Goal: Task Accomplishment & Management: Use online tool/utility

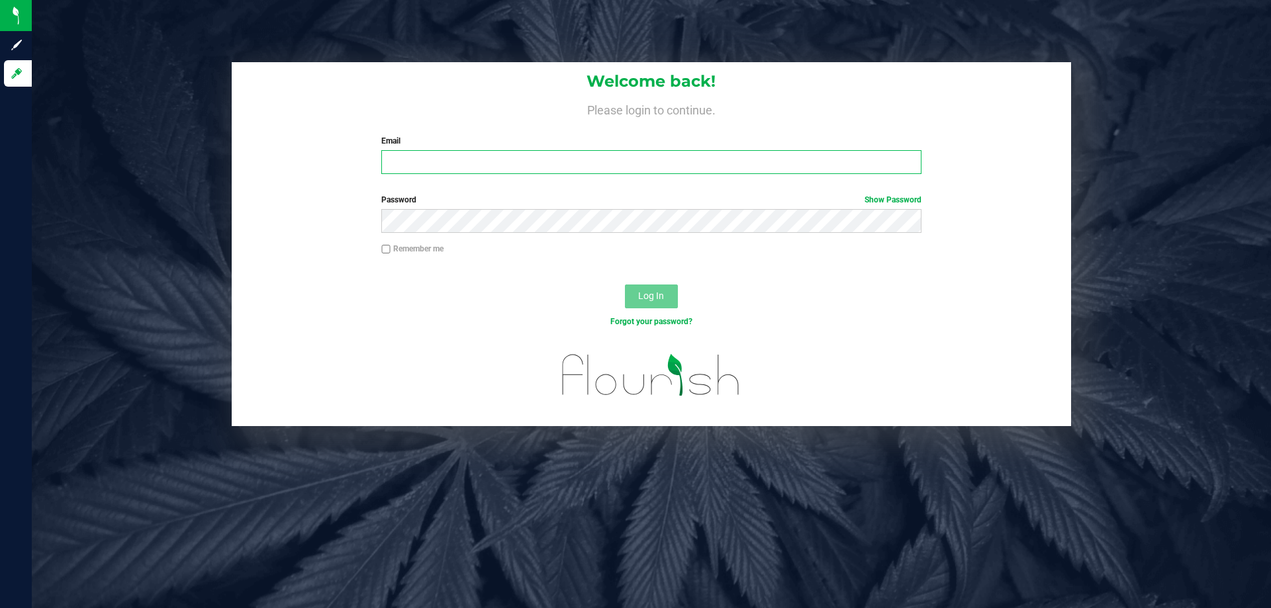
click at [507, 174] on input "Email" at bounding box center [651, 162] width 540 height 24
type input "[EMAIL_ADDRESS][DOMAIN_NAME]"
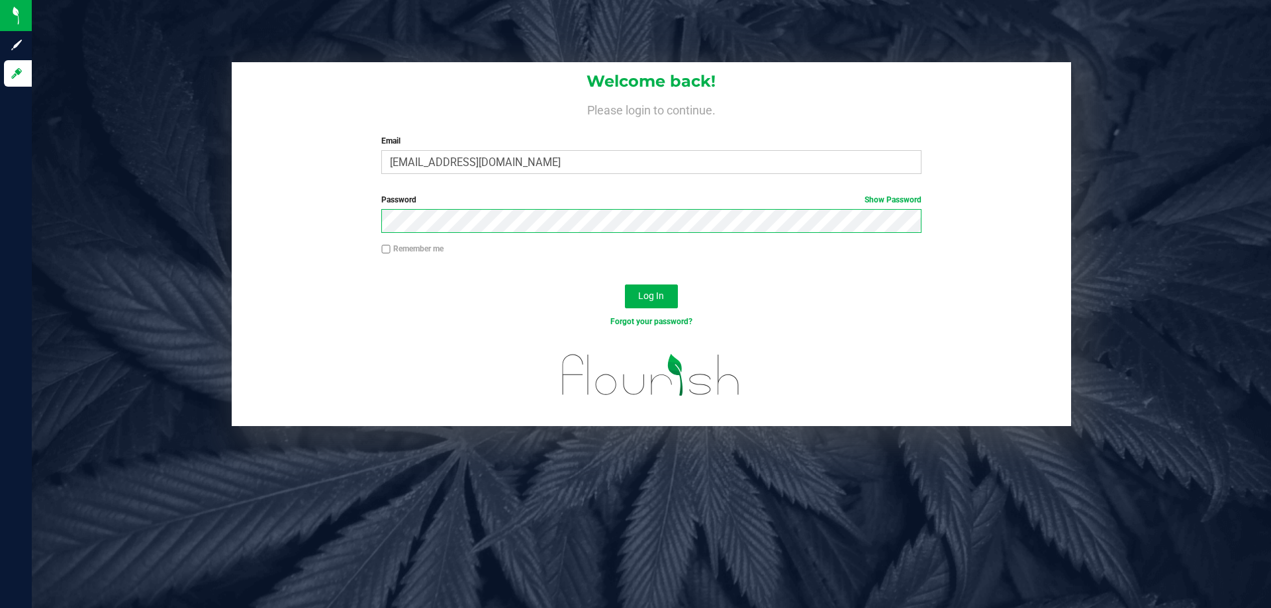
click at [625, 285] on button "Log In" at bounding box center [651, 297] width 53 height 24
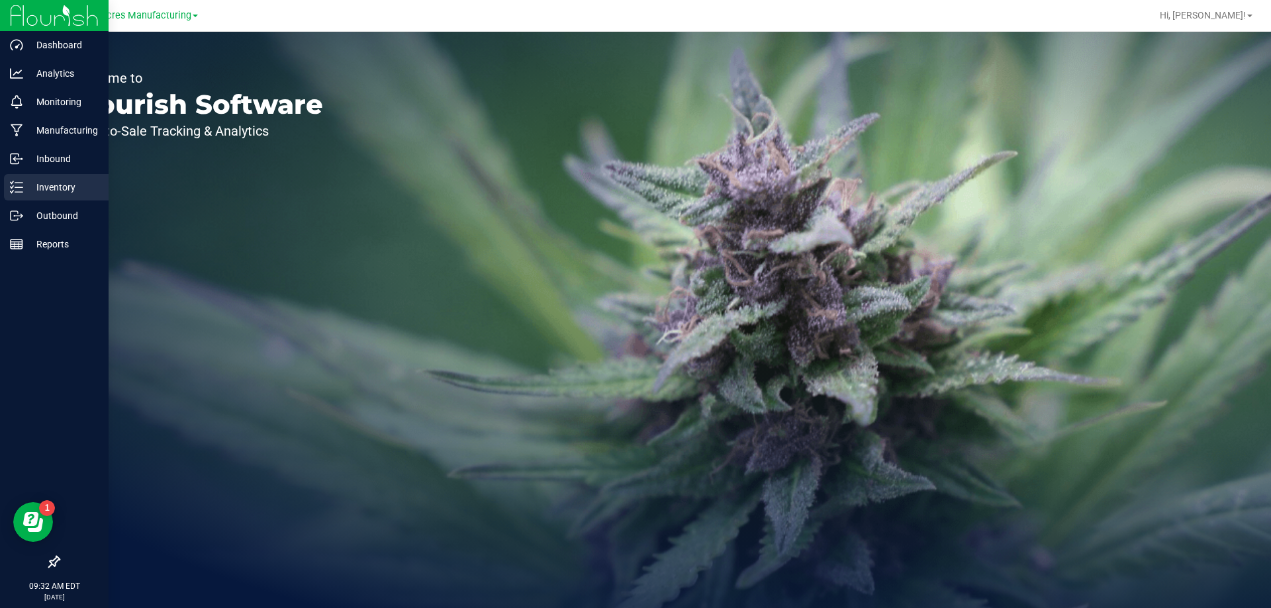
click at [31, 187] on p "Inventory" at bounding box center [62, 187] width 79 height 16
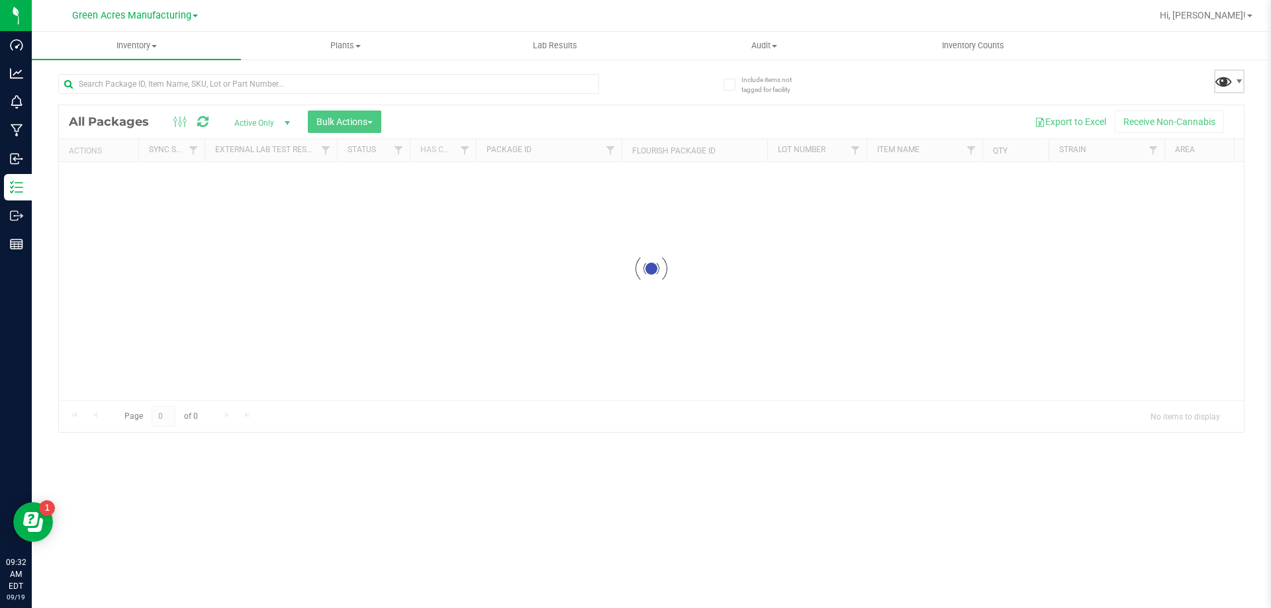
click at [1216, 85] on span at bounding box center [1223, 81] width 19 height 19
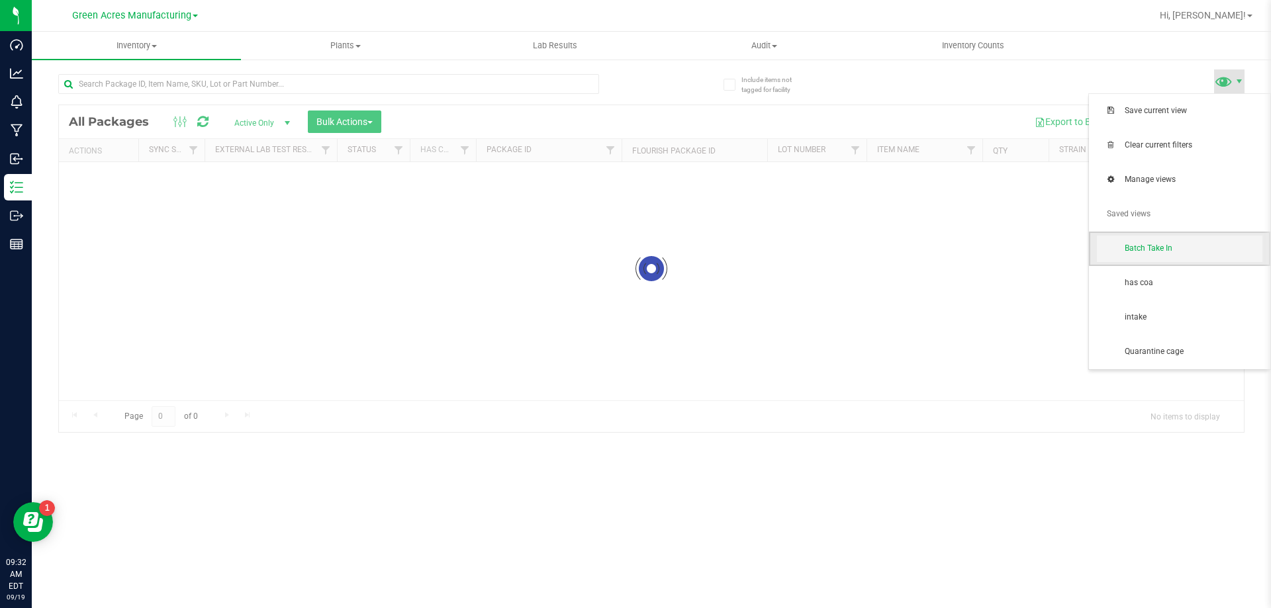
click at [1182, 241] on span "Batch Take In" at bounding box center [1180, 249] width 166 height 26
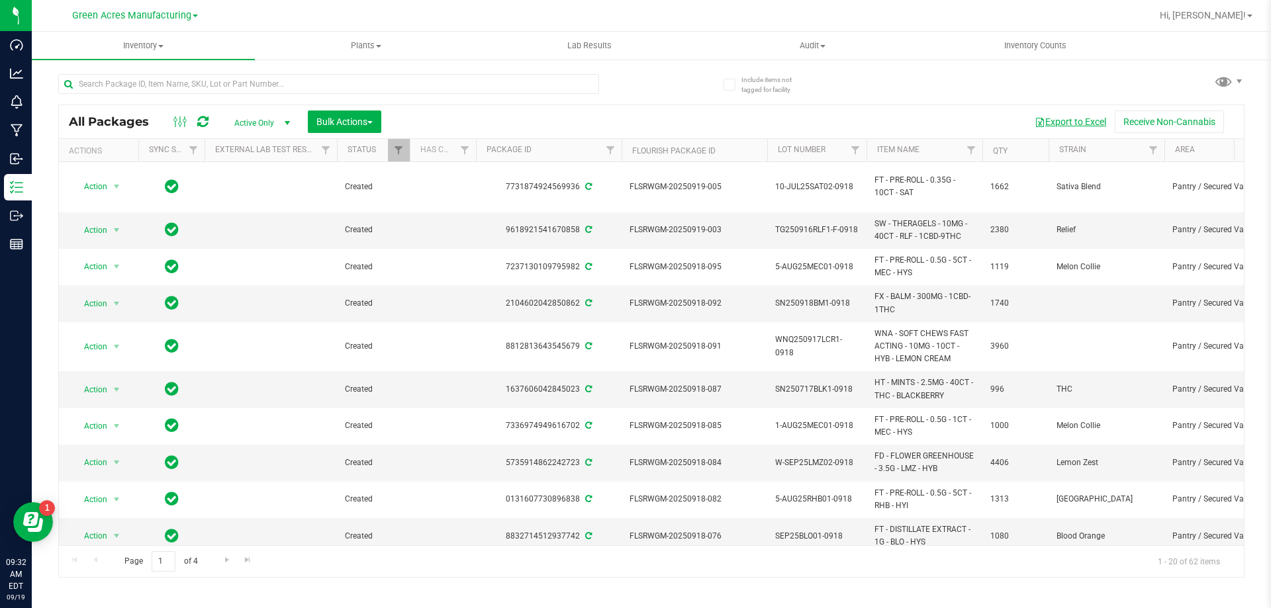
click at [1049, 122] on button "Export to Excel" at bounding box center [1070, 122] width 89 height 23
click at [346, 117] on span "Bulk Actions" at bounding box center [344, 122] width 56 height 11
click at [350, 217] on div "Create lab samples" at bounding box center [362, 226] width 93 height 21
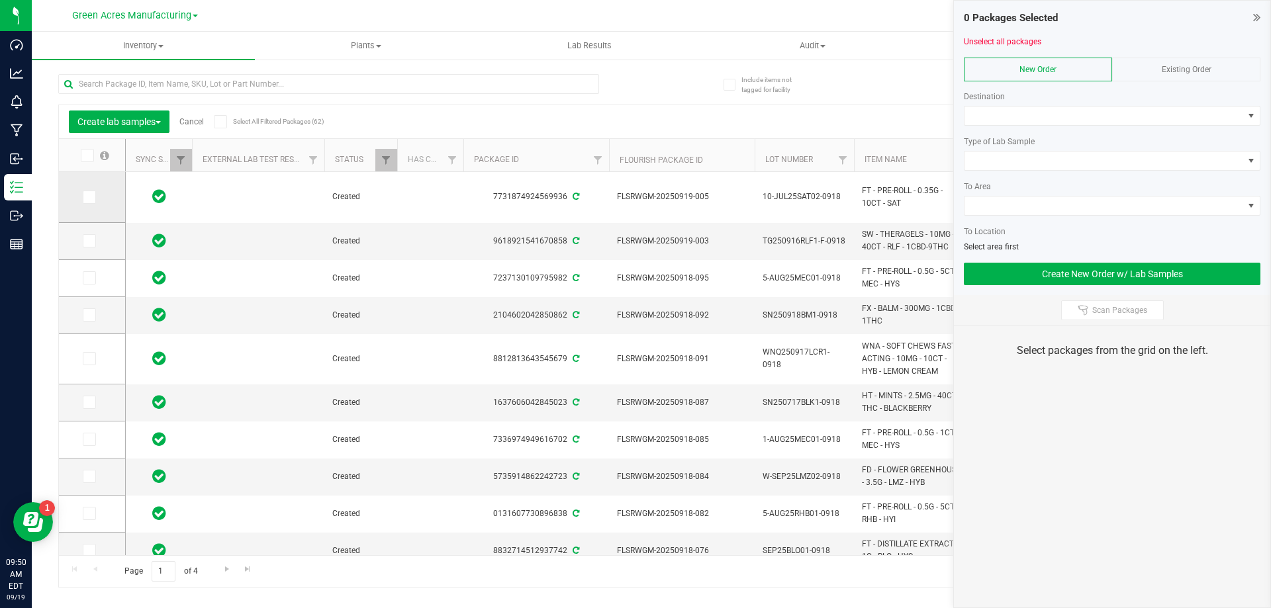
click at [86, 197] on icon at bounding box center [88, 197] width 9 height 0
click at [0, 0] on input "checkbox" at bounding box center [0, 0] width 0 height 0
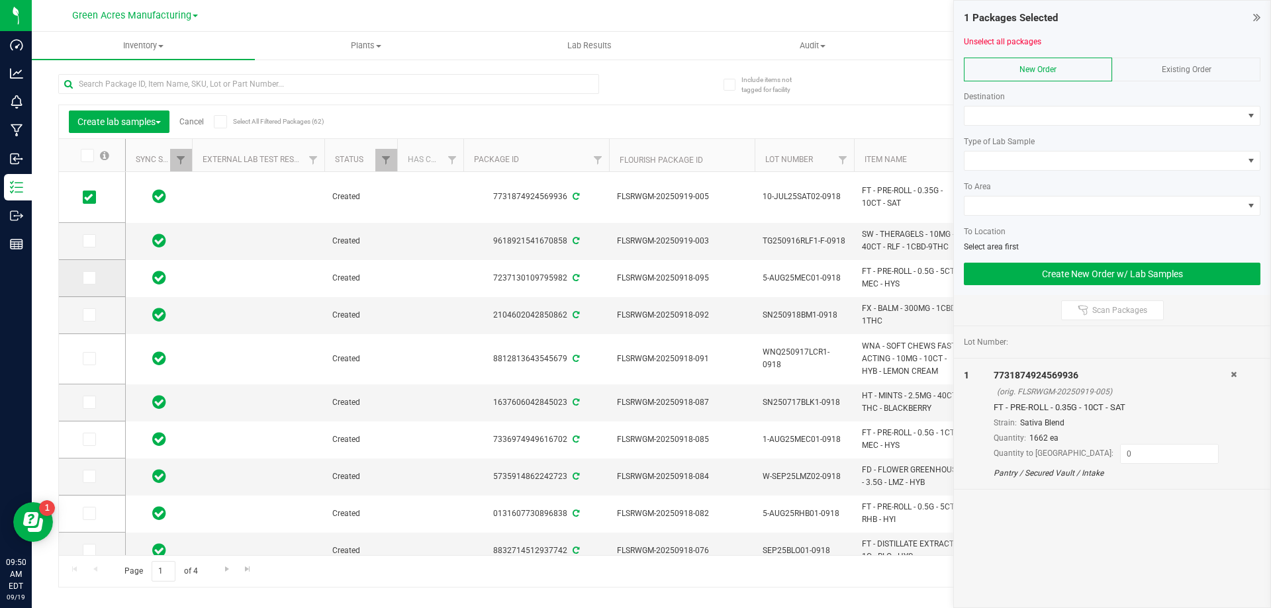
click at [90, 278] on icon at bounding box center [88, 278] width 9 height 0
click at [0, 0] on input "checkbox" at bounding box center [0, 0] width 0 height 0
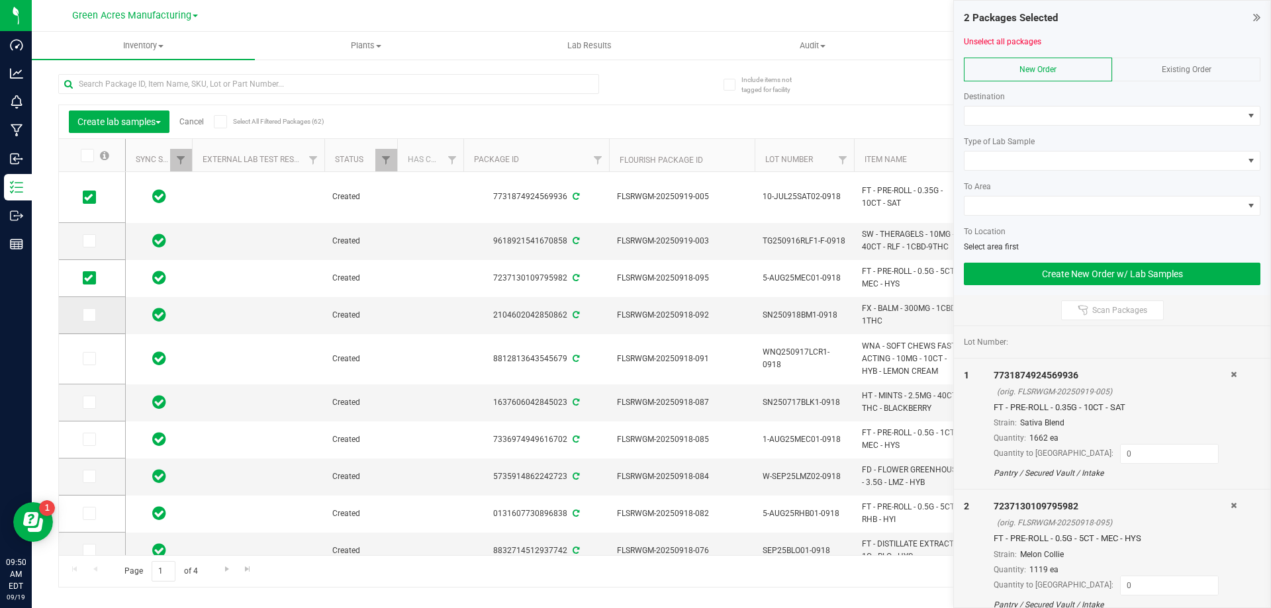
click at [93, 318] on span at bounding box center [89, 315] width 13 height 13
click at [0, 0] on input "checkbox" at bounding box center [0, 0] width 0 height 0
click at [93, 356] on span at bounding box center [89, 358] width 13 height 13
click at [0, 0] on input "checkbox" at bounding box center [0, 0] width 0 height 0
click at [94, 400] on span at bounding box center [89, 402] width 13 height 13
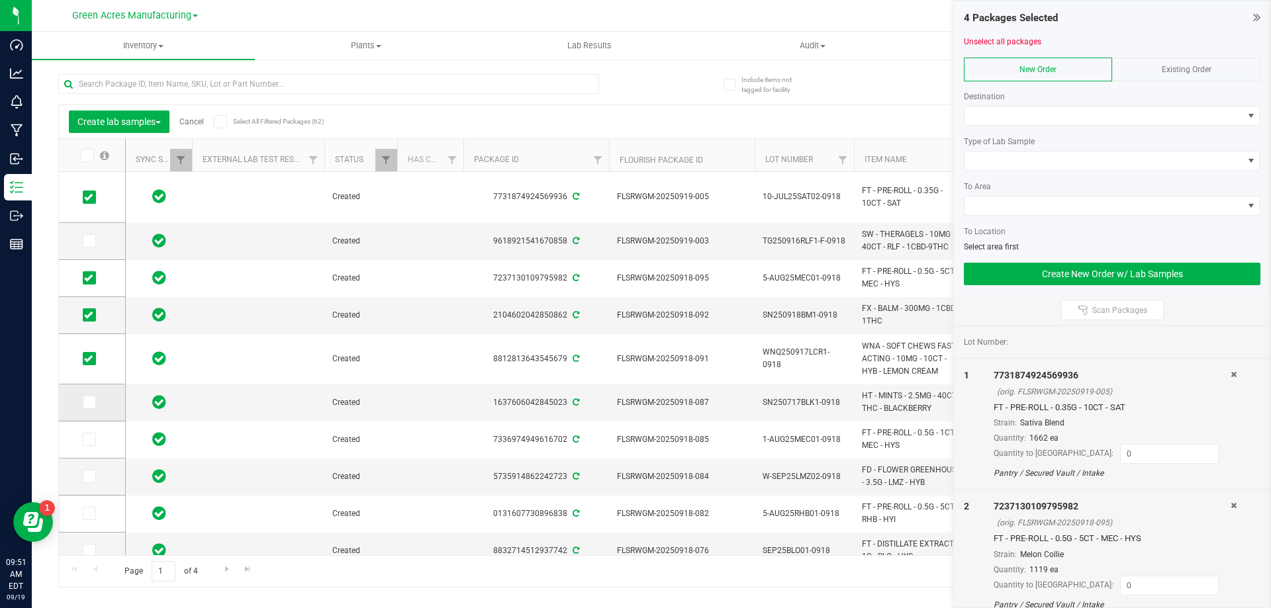
click at [0, 0] on input "checkbox" at bounding box center [0, 0] width 0 height 0
click at [92, 440] on icon at bounding box center [88, 440] width 9 height 0
click at [0, 0] on input "checkbox" at bounding box center [0, 0] width 0 height 0
click at [91, 481] on span at bounding box center [89, 476] width 13 height 13
click at [0, 0] on input "checkbox" at bounding box center [0, 0] width 0 height 0
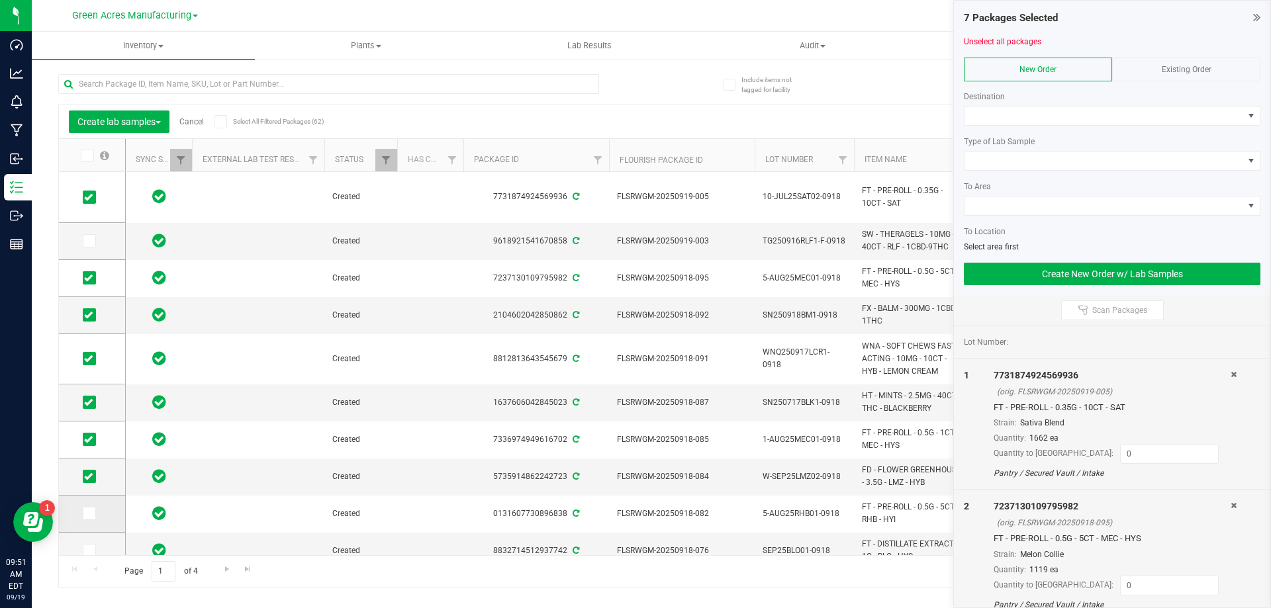
click at [90, 514] on icon at bounding box center [88, 514] width 9 height 0
click at [0, 0] on input "checkbox" at bounding box center [0, 0] width 0 height 0
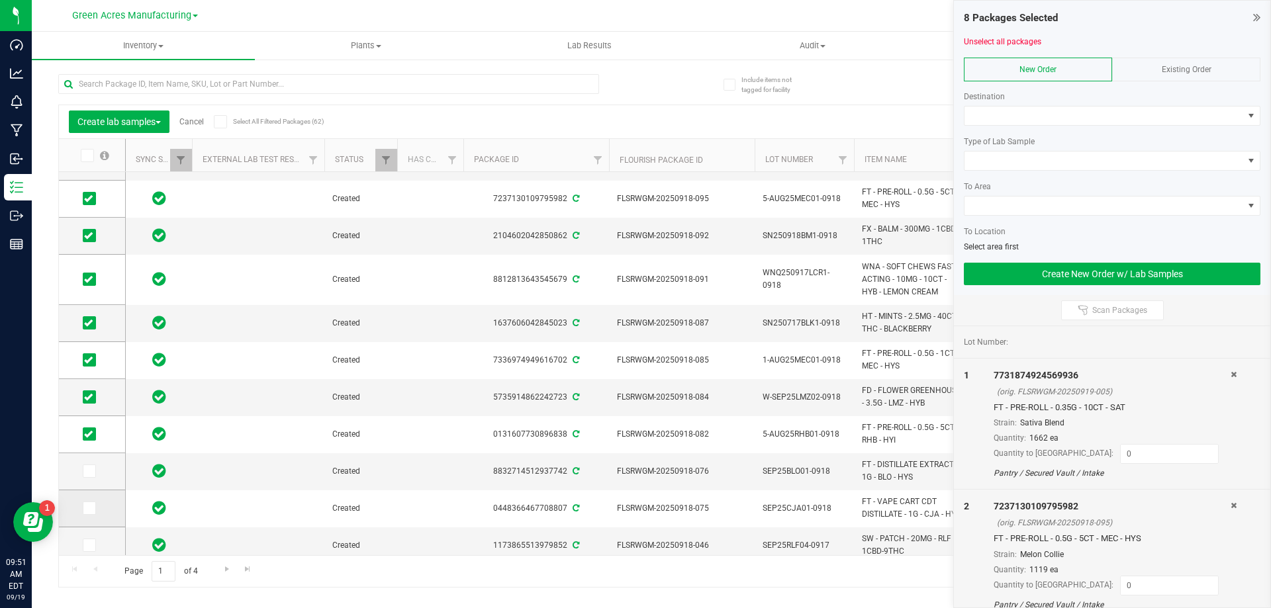
scroll to position [159, 0]
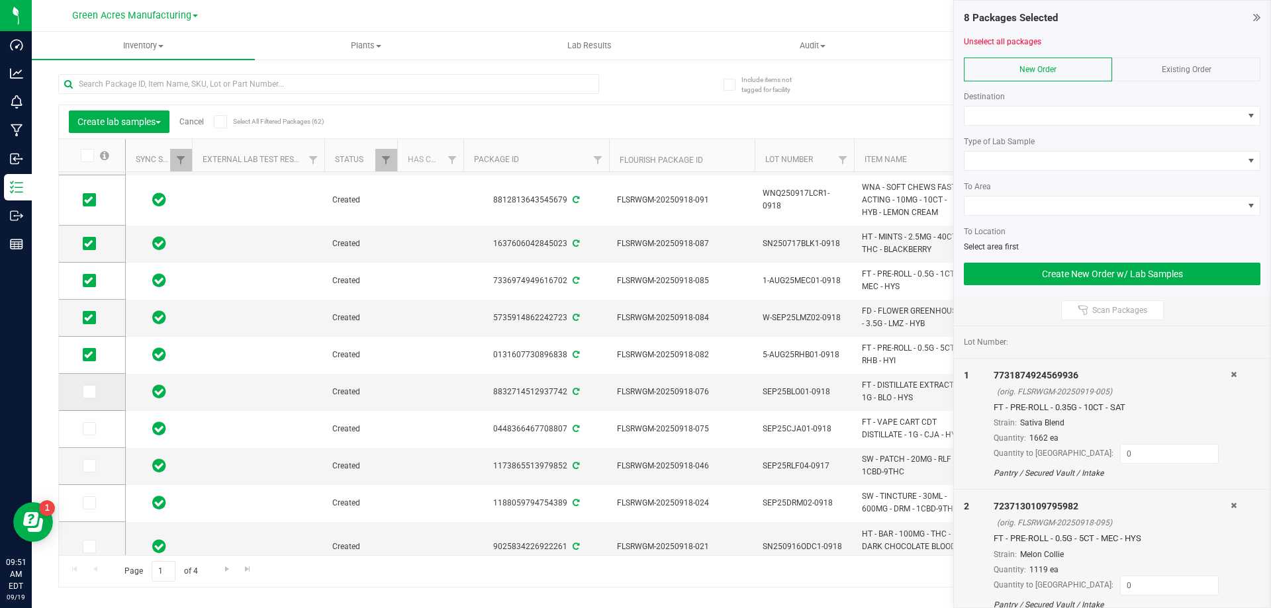
click at [90, 392] on icon at bounding box center [88, 392] width 9 height 0
click at [0, 0] on input "checkbox" at bounding box center [0, 0] width 0 height 0
click at [89, 429] on icon at bounding box center [88, 429] width 9 height 0
click at [0, 0] on input "checkbox" at bounding box center [0, 0] width 0 height 0
drag, startPoint x: 89, startPoint y: 433, endPoint x: 103, endPoint y: 474, distance: 43.6
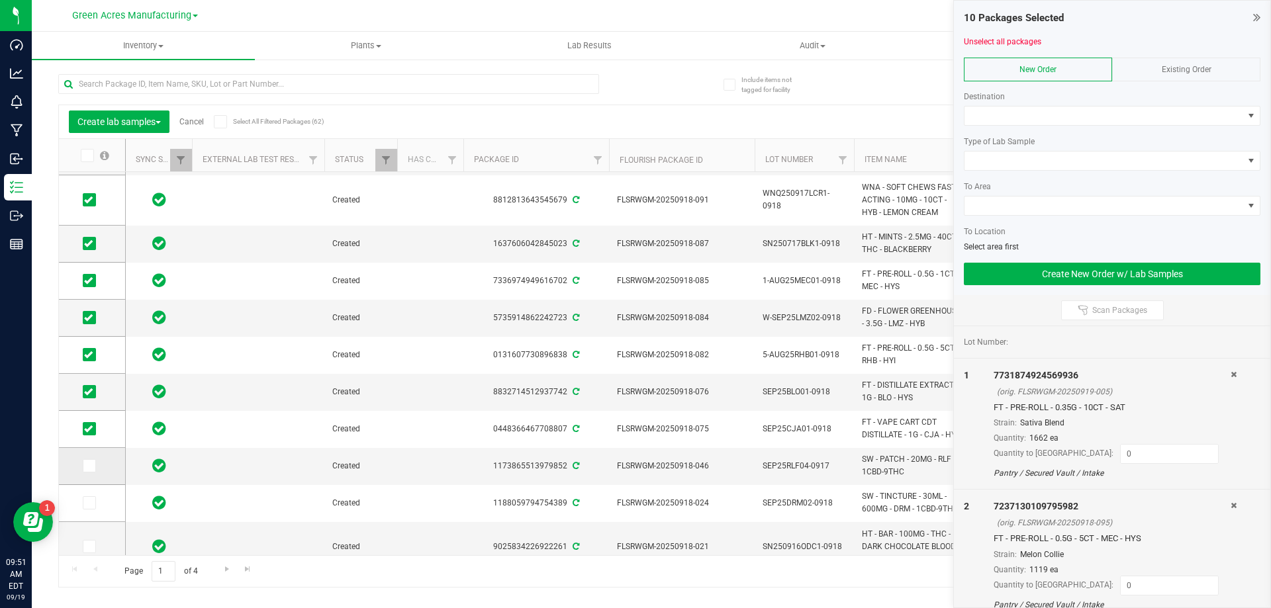
click at [103, 474] on td at bounding box center [92, 466] width 66 height 37
click at [97, 466] on label at bounding box center [92, 465] width 19 height 13
click at [0, 0] on input "checkbox" at bounding box center [0, 0] width 0 height 0
click at [91, 503] on icon at bounding box center [88, 503] width 9 height 0
click at [0, 0] on input "checkbox" at bounding box center [0, 0] width 0 height 0
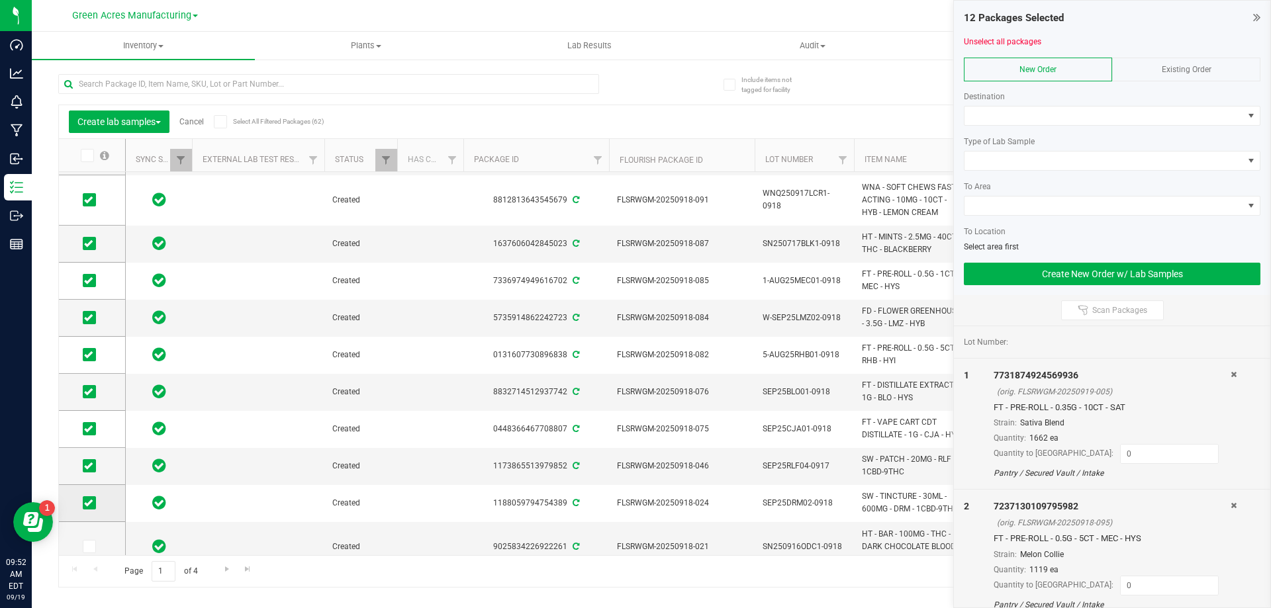
scroll to position [238, 0]
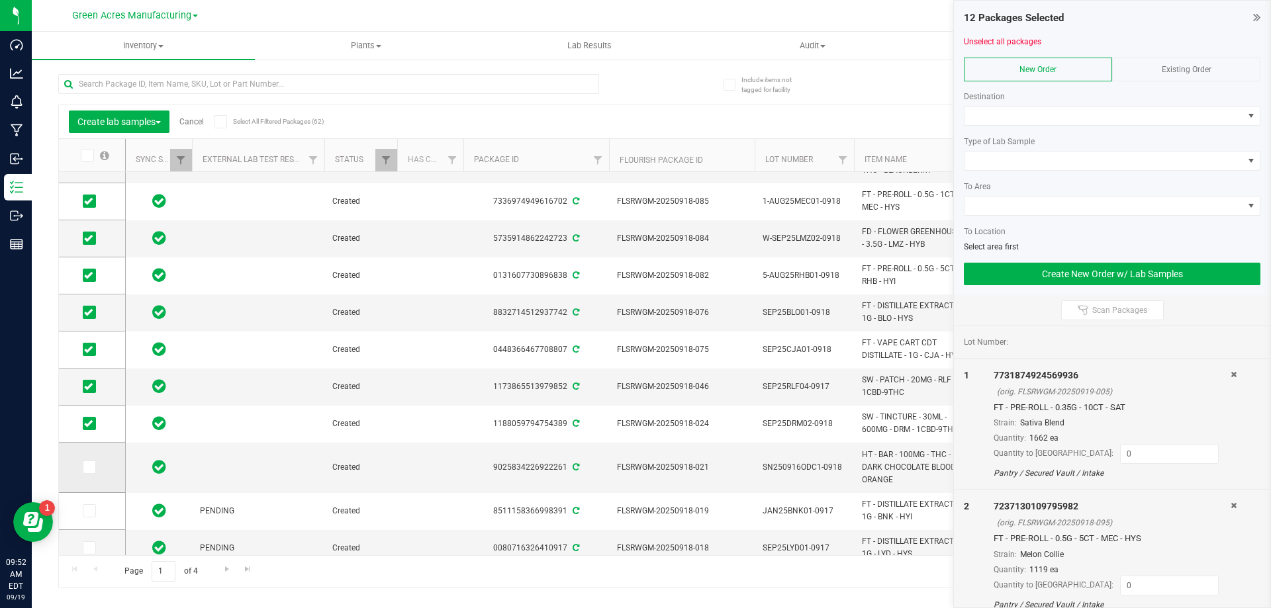
click at [94, 469] on span at bounding box center [89, 467] width 13 height 13
click at [0, 0] on input "checkbox" at bounding box center [0, 0] width 0 height 0
click at [1116, 95] on div "Destination" at bounding box center [1112, 97] width 297 height 12
click at [1125, 108] on span at bounding box center [1104, 116] width 279 height 19
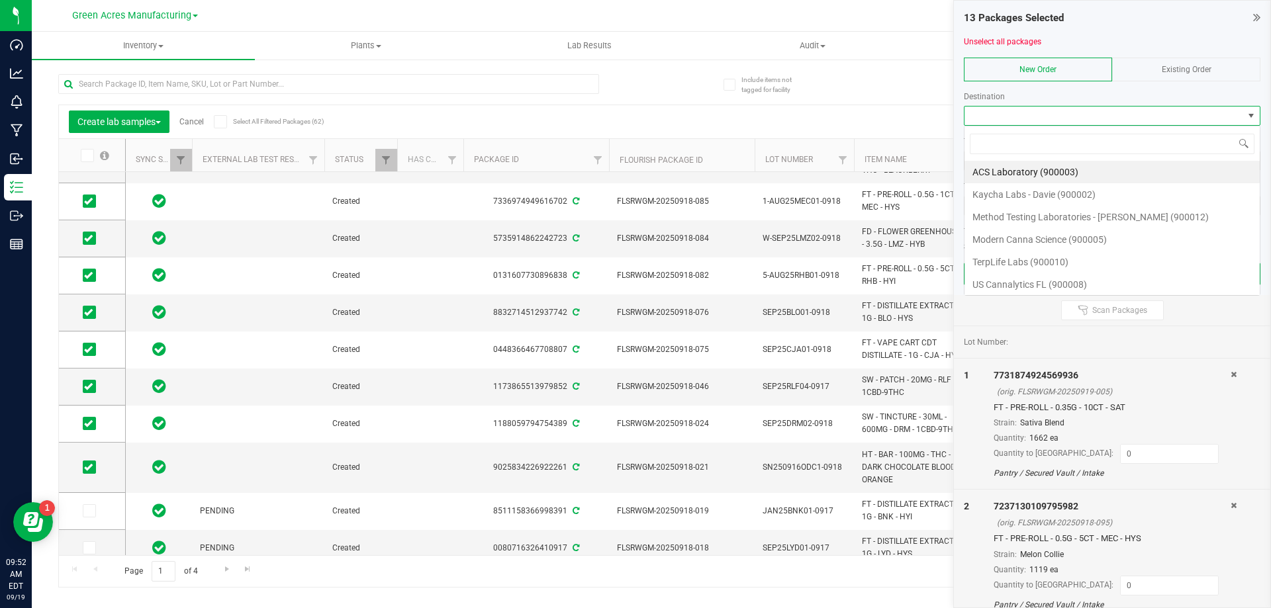
scroll to position [20, 297]
type input "METHO"
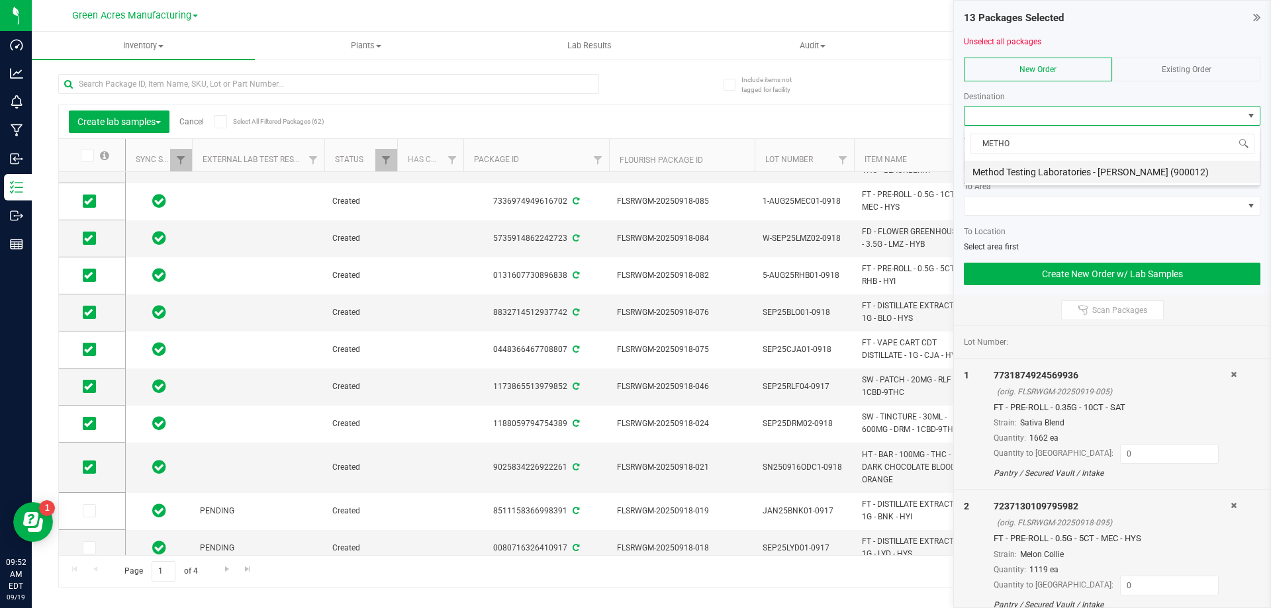
click at [1135, 171] on li "Method Testing Laboratories - [PERSON_NAME] (900012)" at bounding box center [1112, 172] width 295 height 23
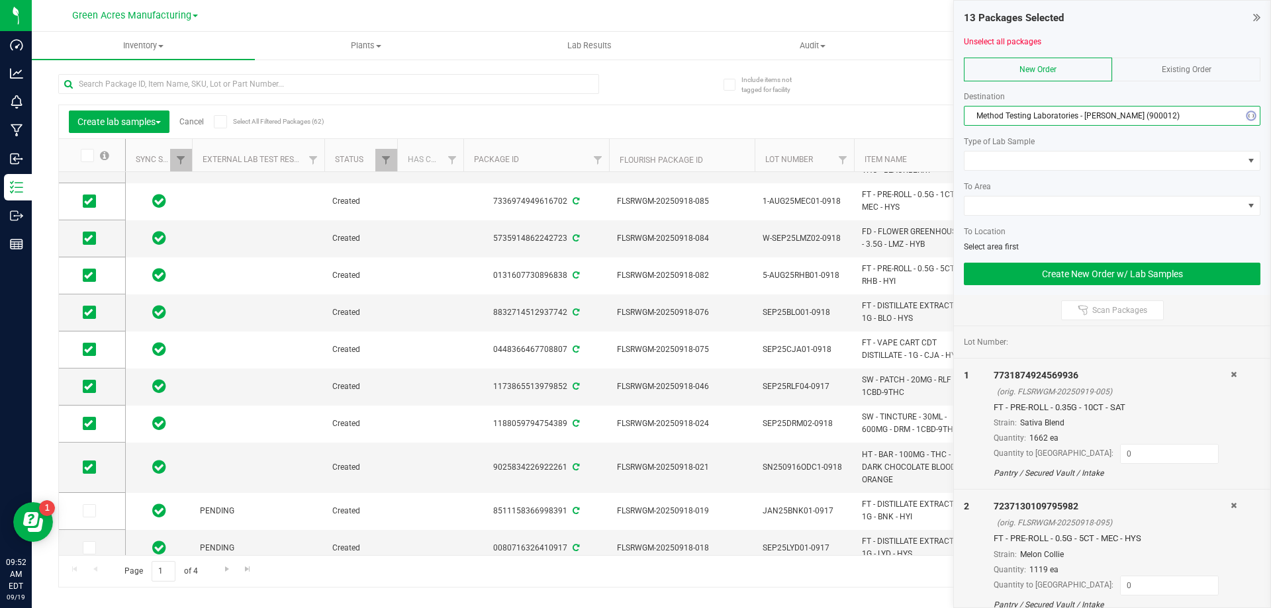
click at [1135, 171] on div at bounding box center [1112, 176] width 297 height 10
click at [1135, 163] on span at bounding box center [1104, 161] width 279 height 19
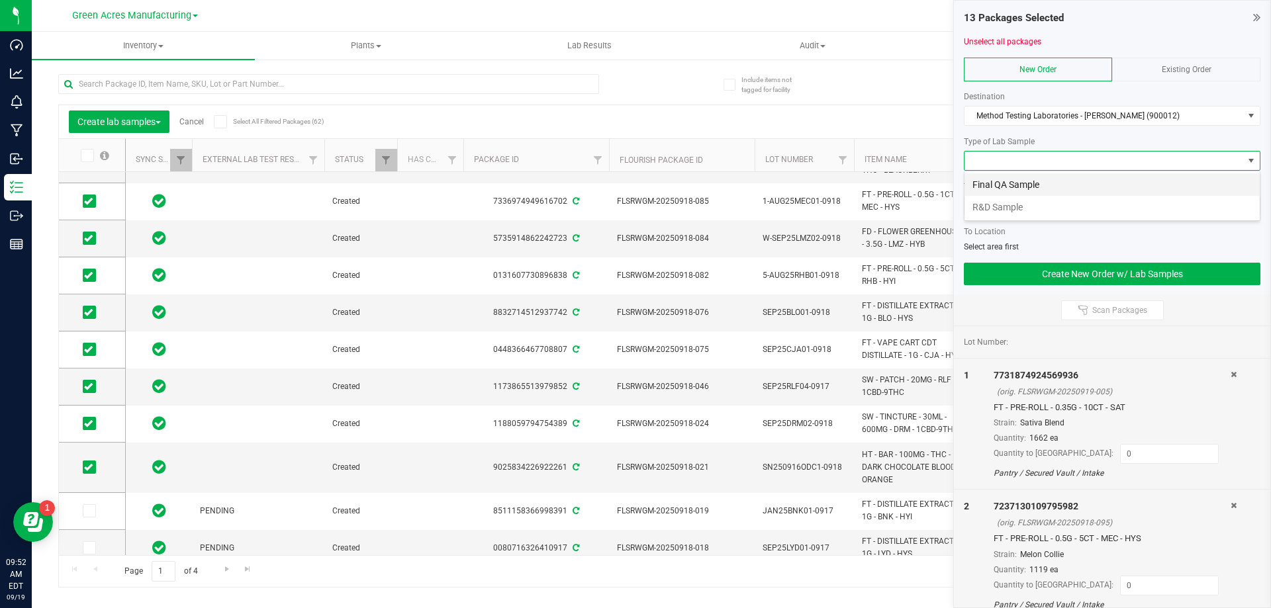
click at [1118, 181] on li "Final QA Sample" at bounding box center [1112, 184] width 295 height 23
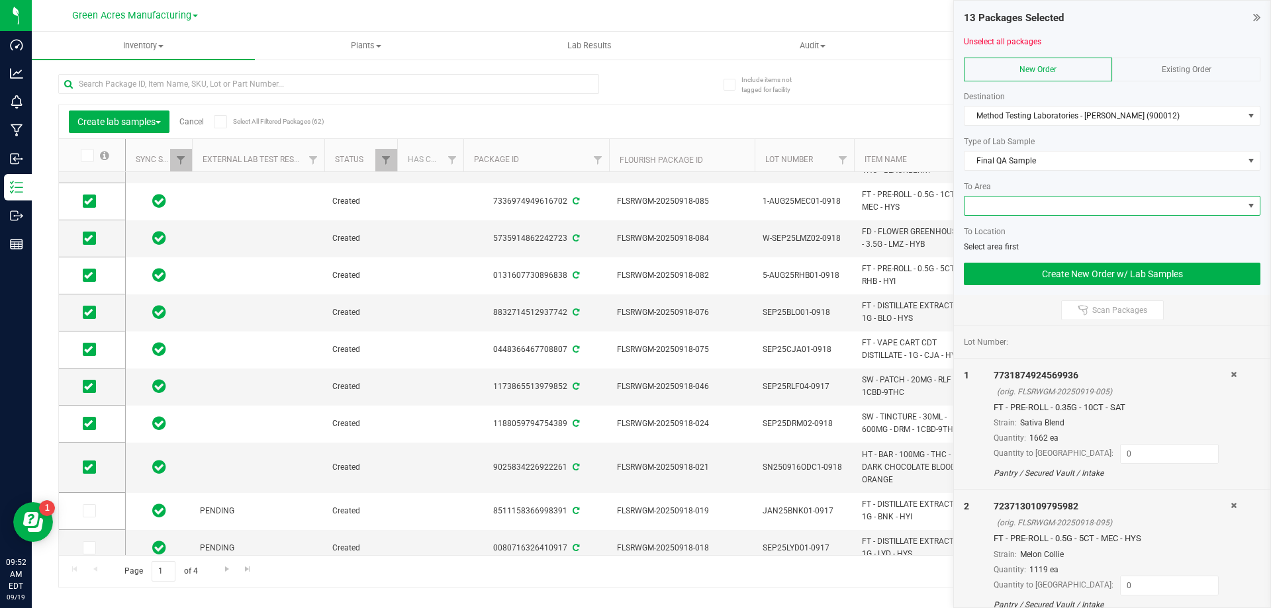
click at [1108, 197] on span at bounding box center [1104, 206] width 279 height 19
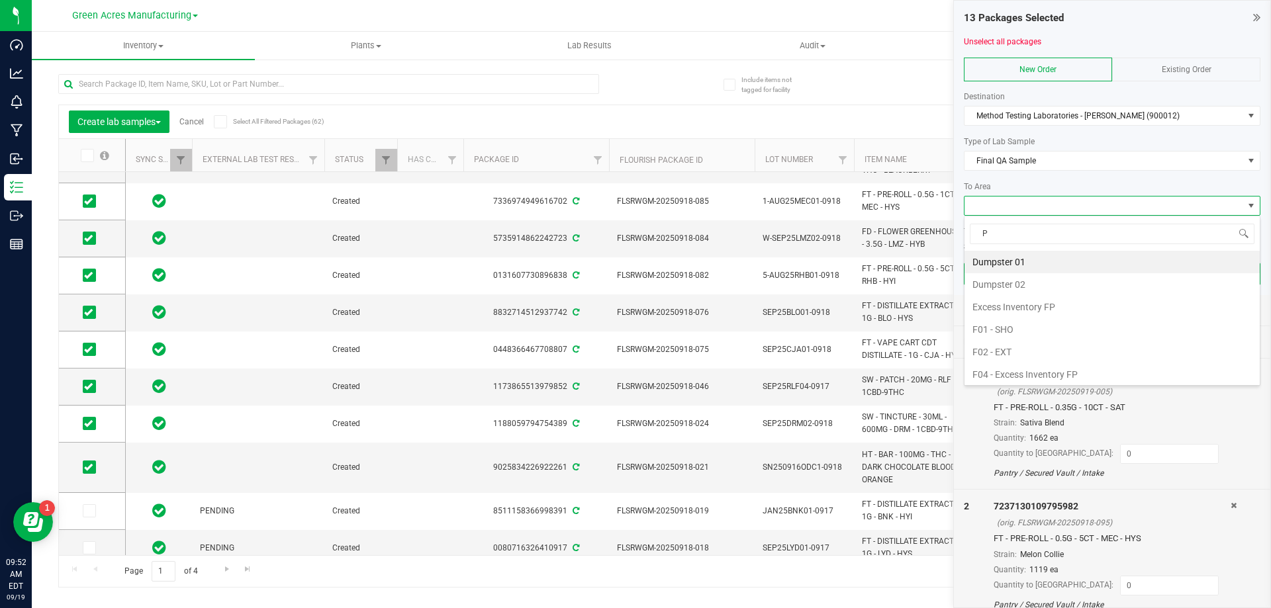
type input "PA"
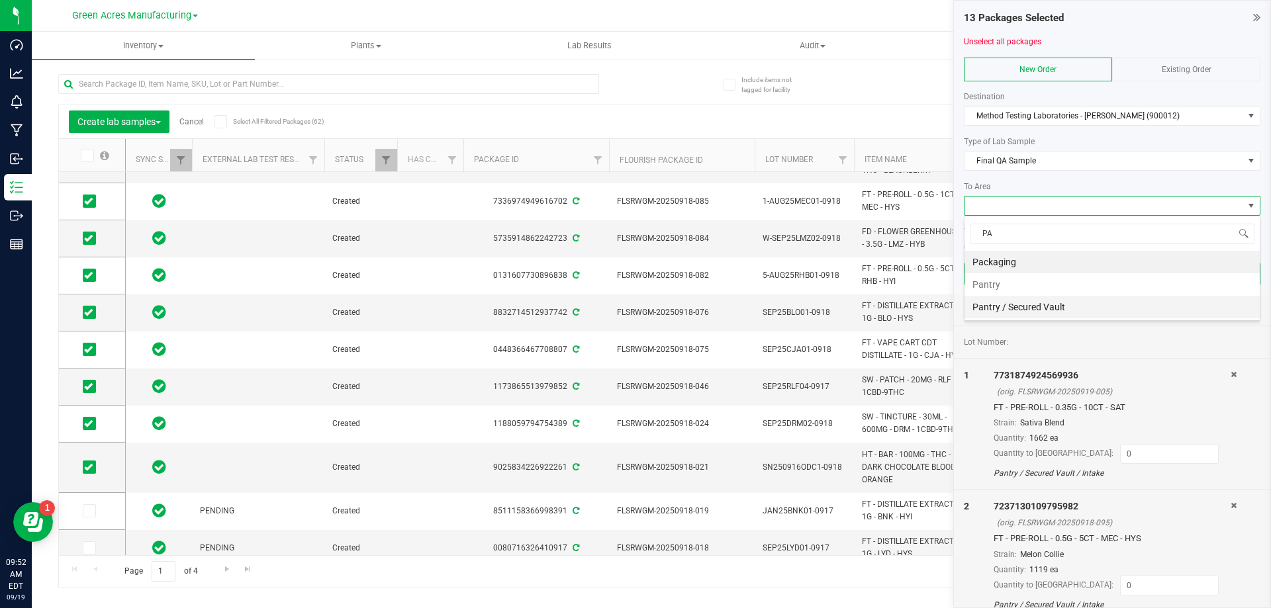
click at [1066, 309] on li "Pantry / Secured Vault" at bounding box center [1112, 307] width 295 height 23
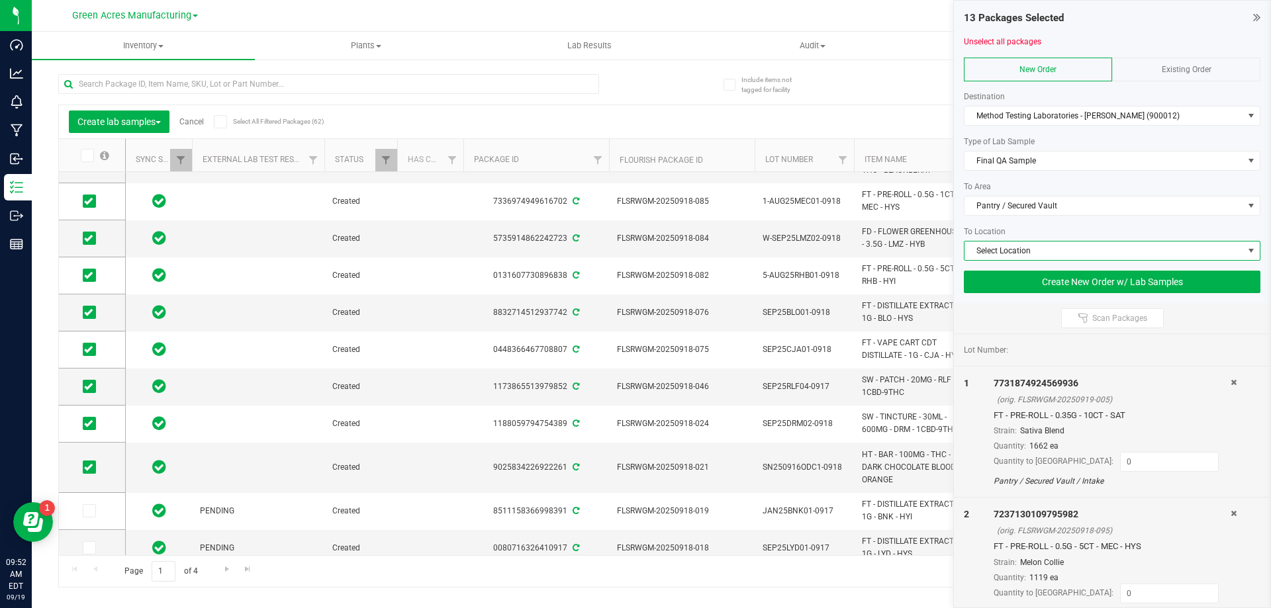
click at [1078, 251] on span "Select Location" at bounding box center [1104, 251] width 279 height 19
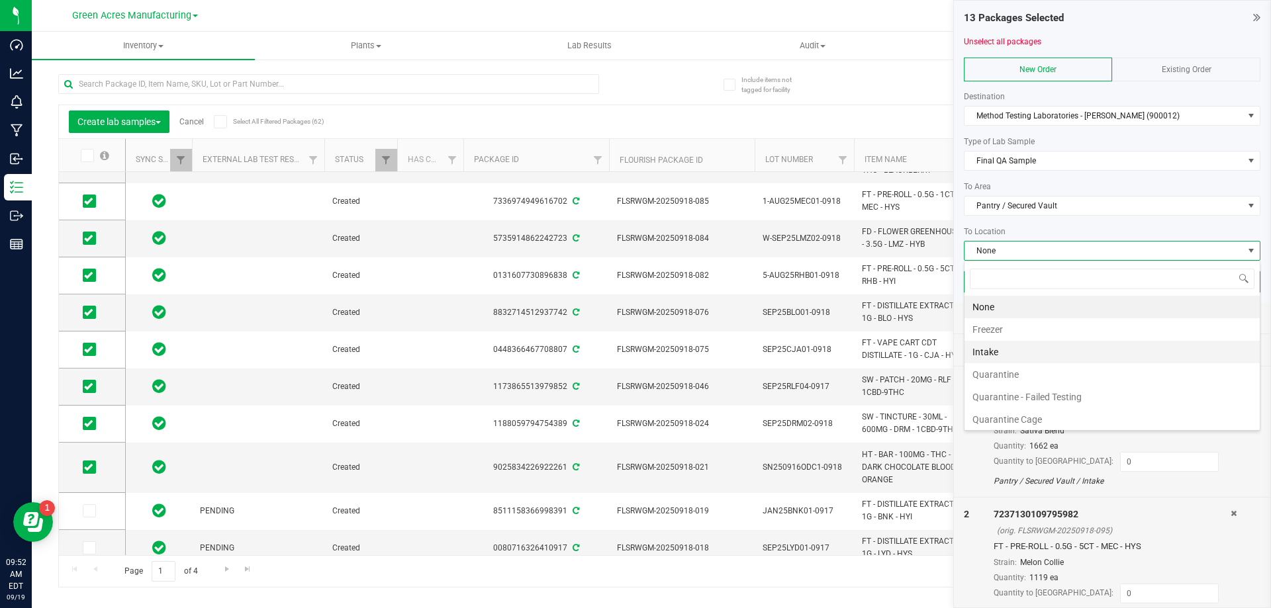
scroll to position [25, 0]
click at [1024, 413] on li "Testing" at bounding box center [1112, 417] width 295 height 23
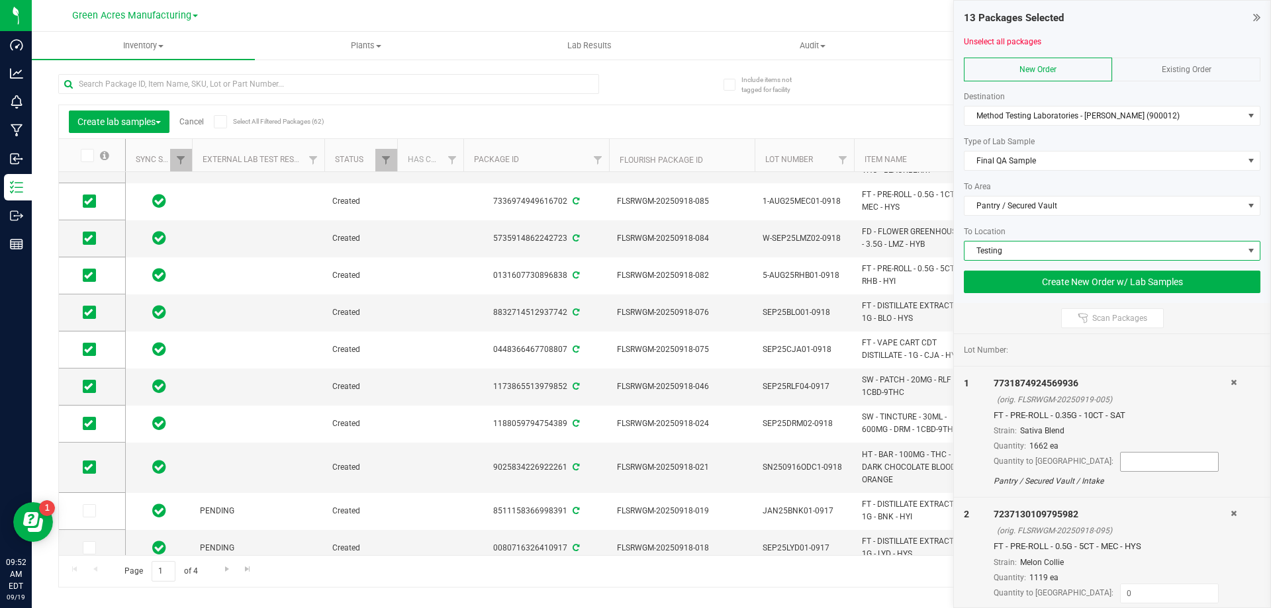
click at [1121, 455] on input at bounding box center [1169, 462] width 97 height 19
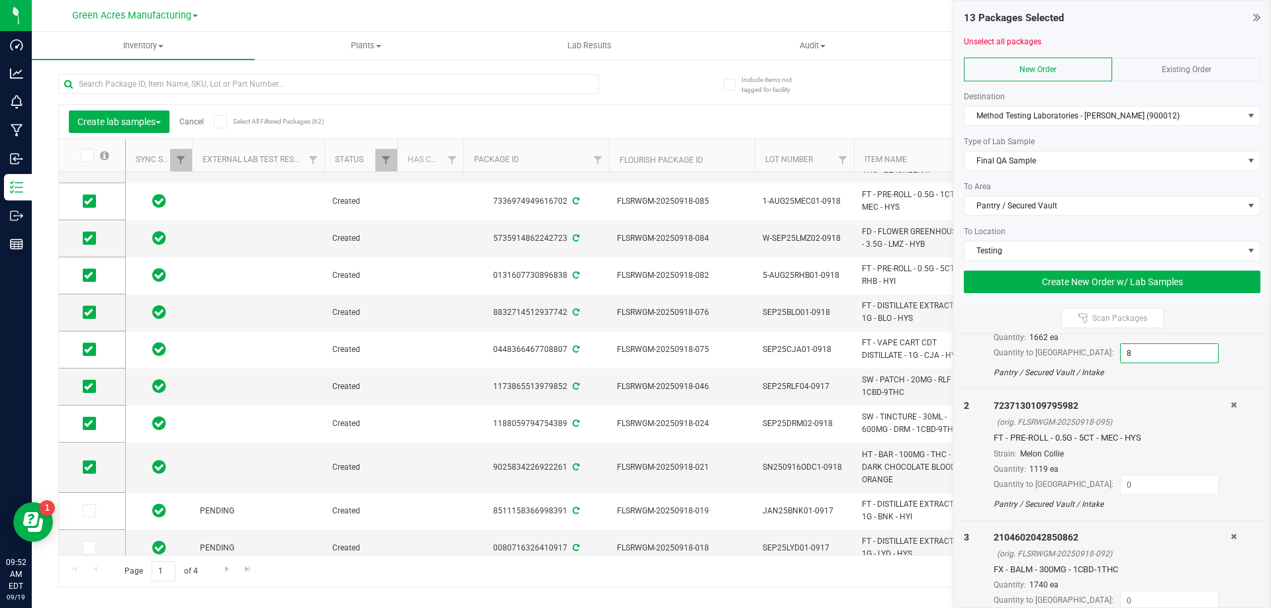
scroll to position [132, 0]
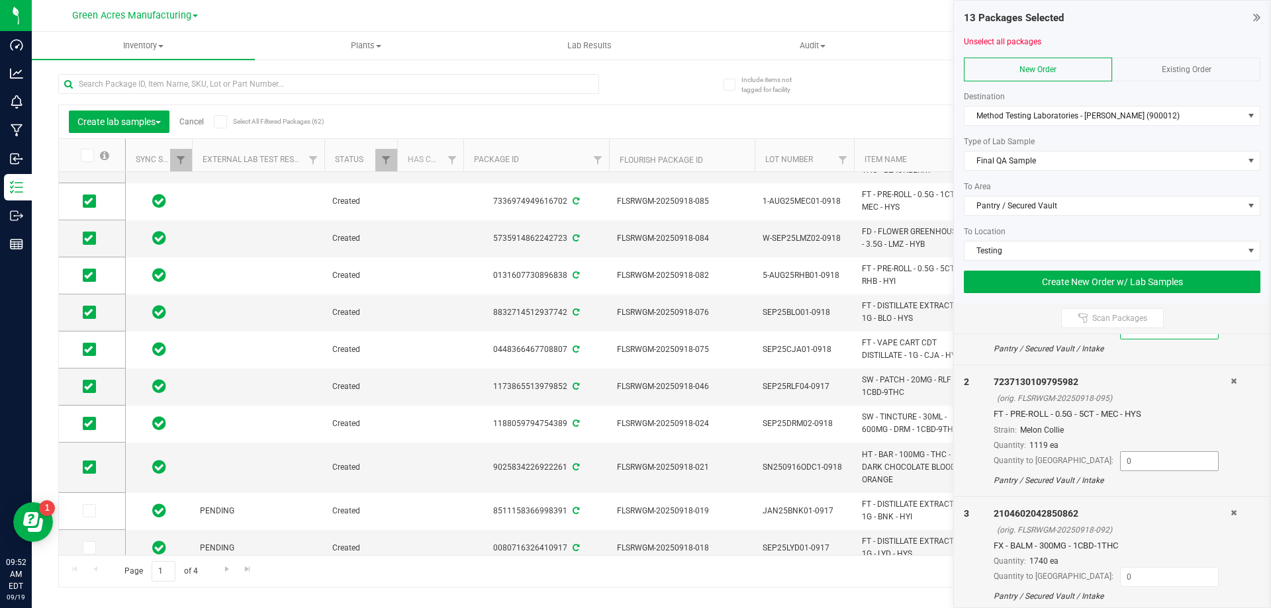
type input "8"
click at [1125, 466] on input at bounding box center [1169, 461] width 97 height 19
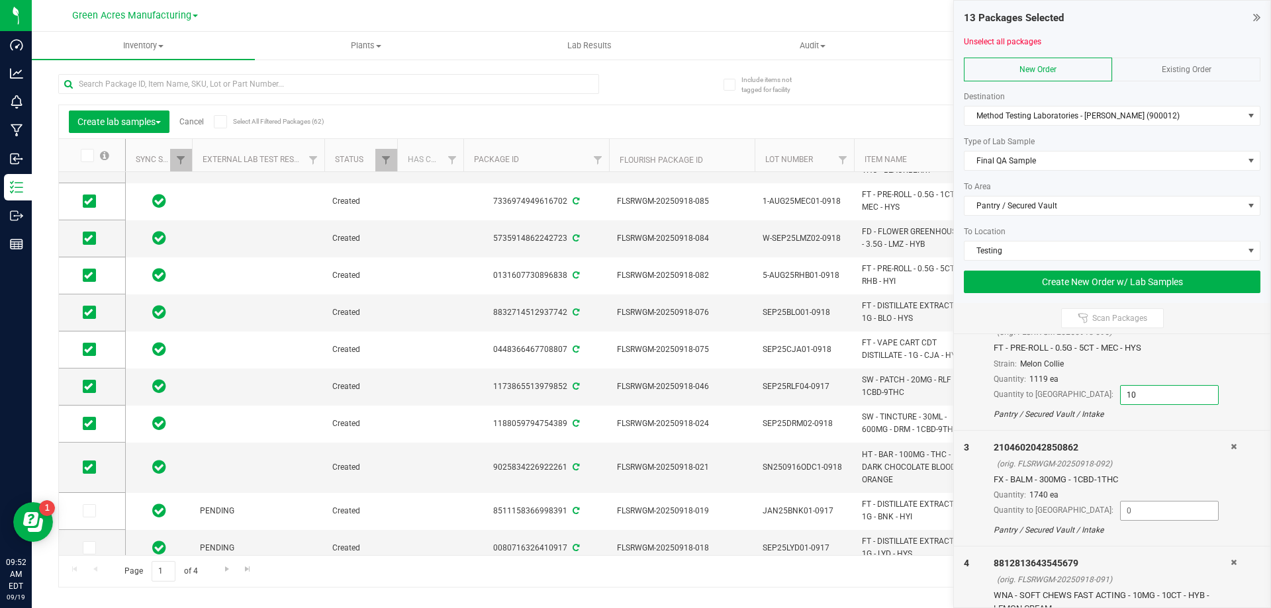
type input "10"
click at [1148, 503] on input at bounding box center [1169, 511] width 97 height 19
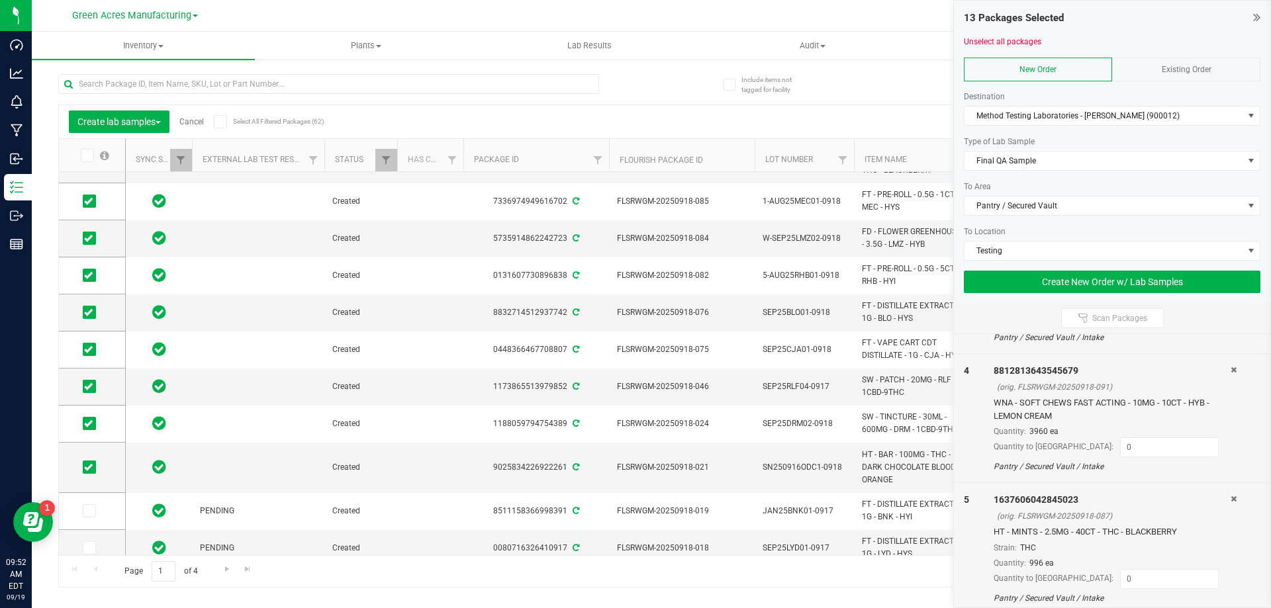
scroll to position [397, 0]
type input "7"
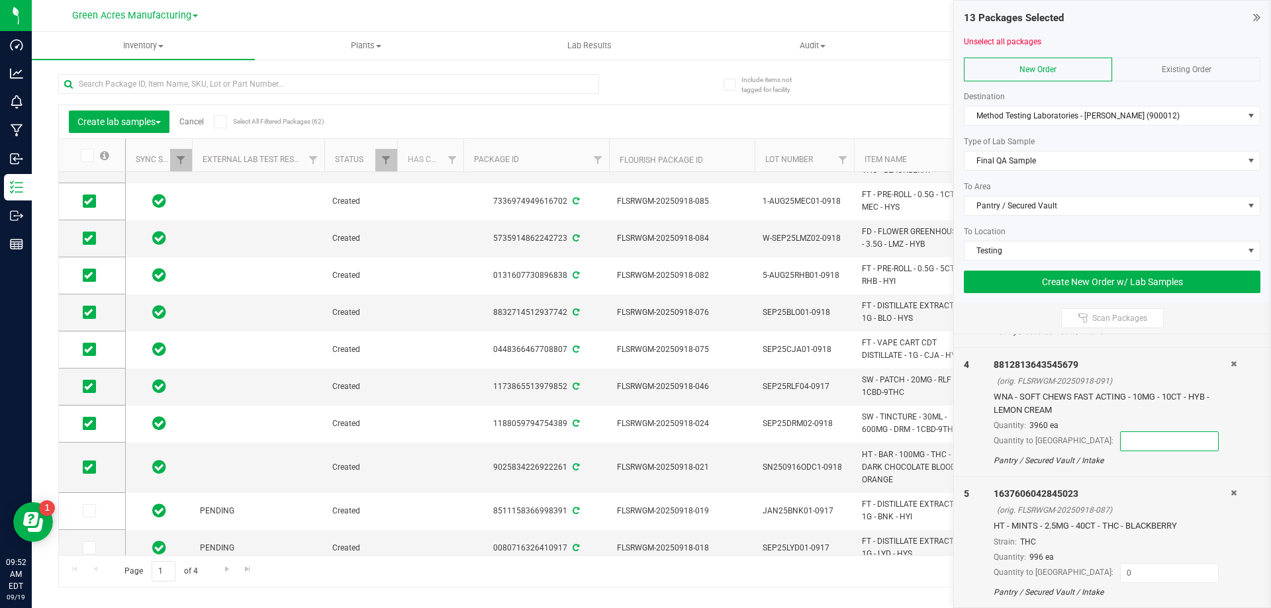
click at [1121, 440] on input at bounding box center [1169, 441] width 97 height 19
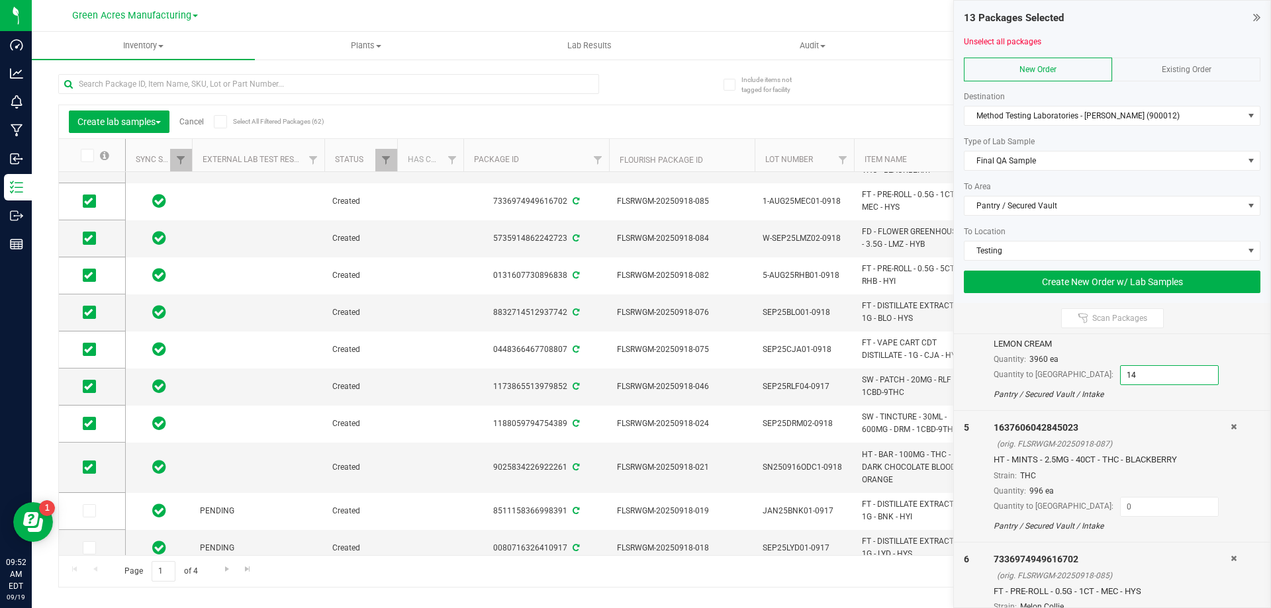
scroll to position [530, 0]
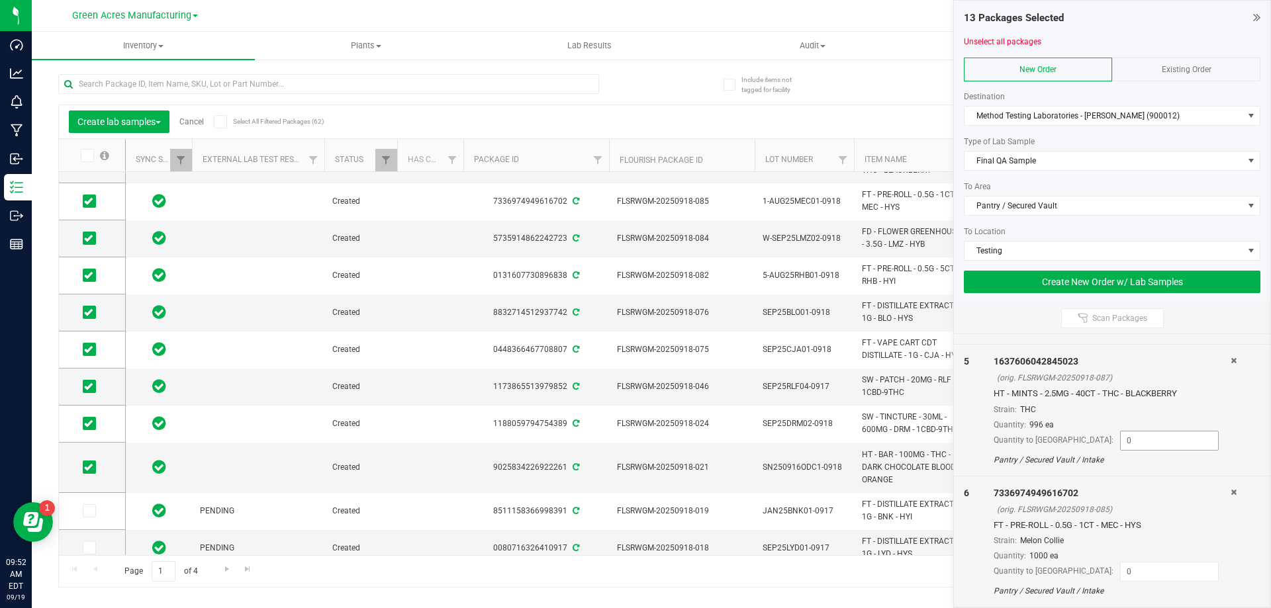
type input "14"
click at [1148, 443] on input at bounding box center [1169, 441] width 97 height 19
type input "5"
click at [1121, 567] on input at bounding box center [1169, 572] width 97 height 19
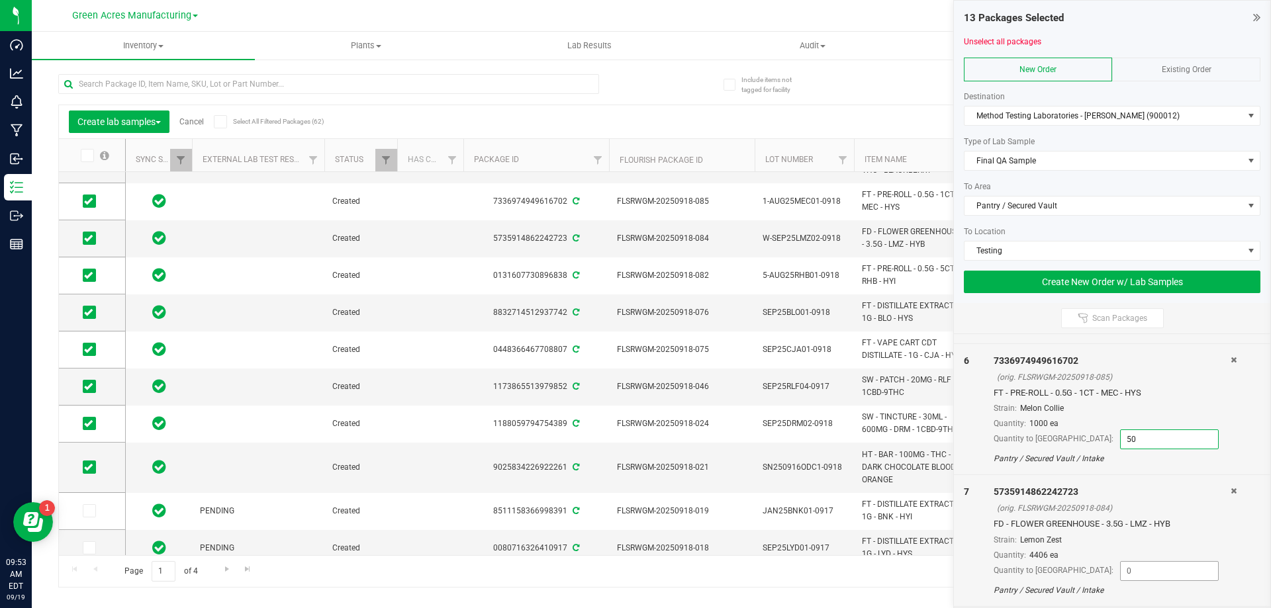
type input "50"
click at [1145, 574] on input at bounding box center [1169, 571] width 97 height 19
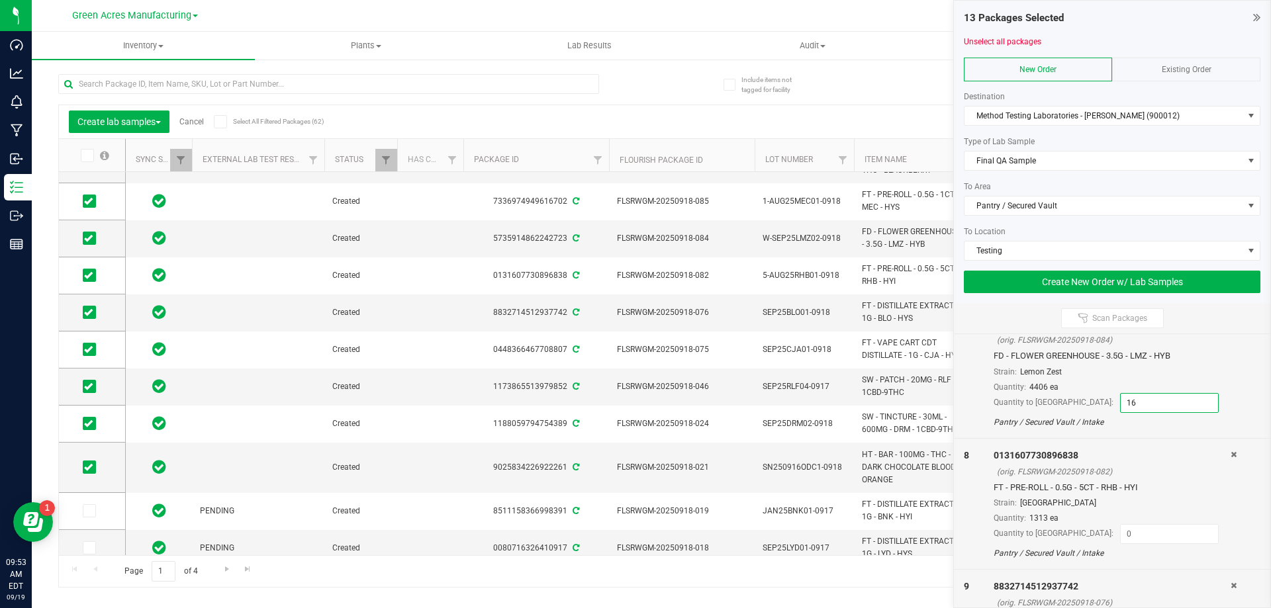
scroll to position [861, 0]
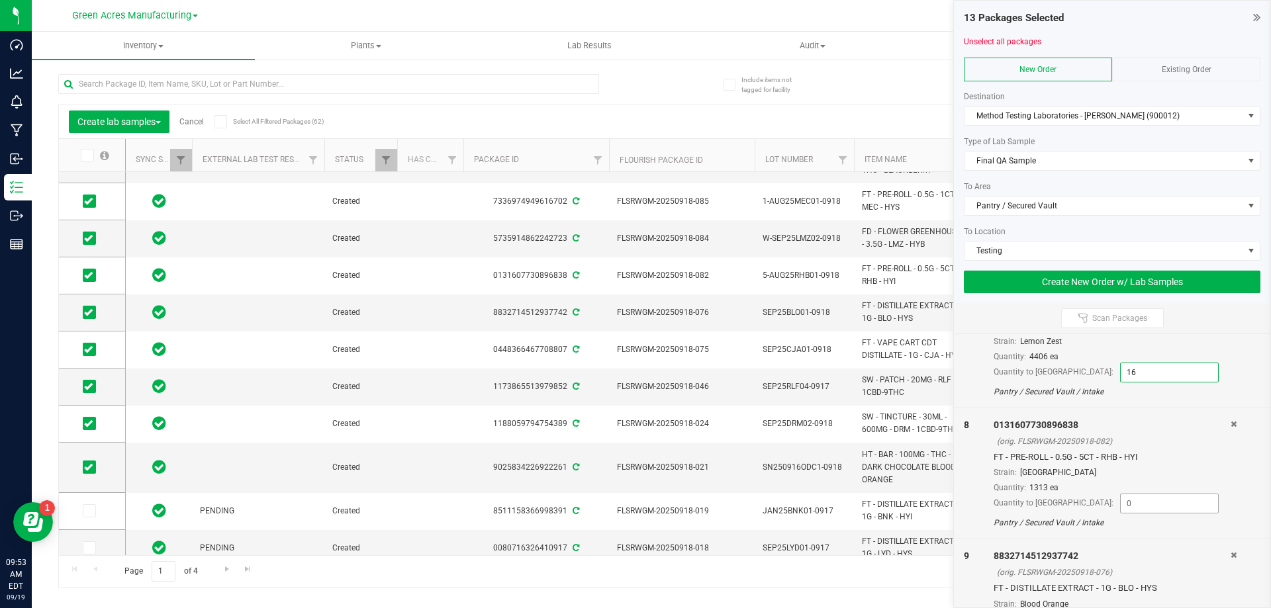
type input "16"
click at [1150, 504] on input at bounding box center [1169, 504] width 97 height 19
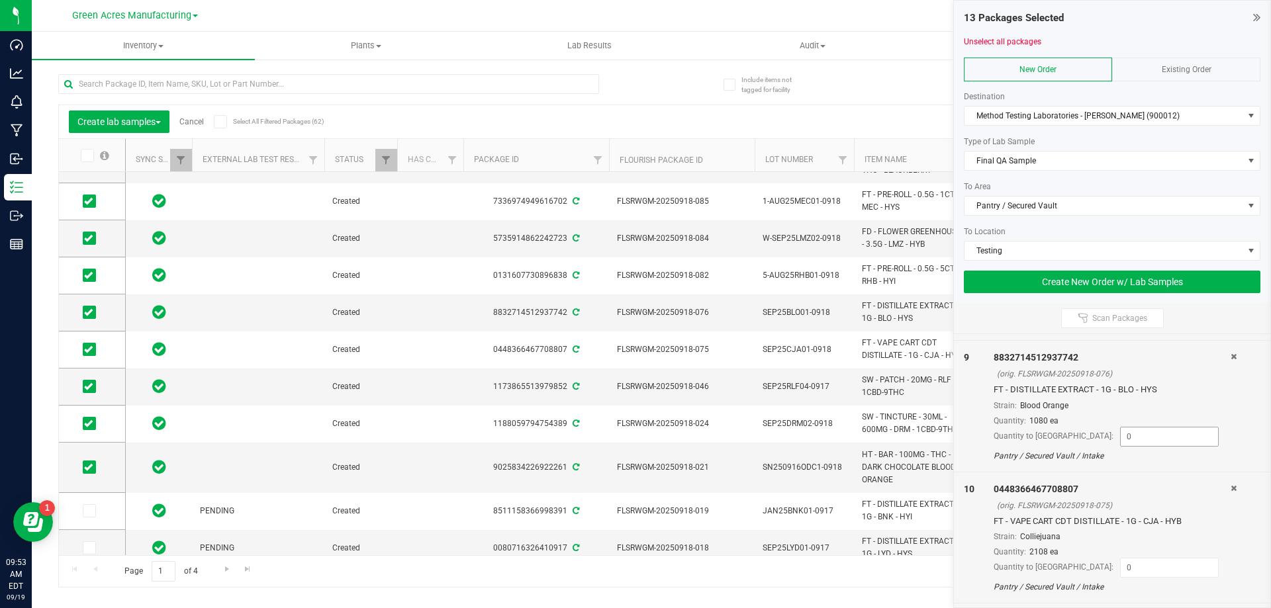
type input "10"
click at [1143, 442] on input at bounding box center [1169, 437] width 97 height 19
type input "15"
click at [1155, 437] on input at bounding box center [1169, 435] width 97 height 19
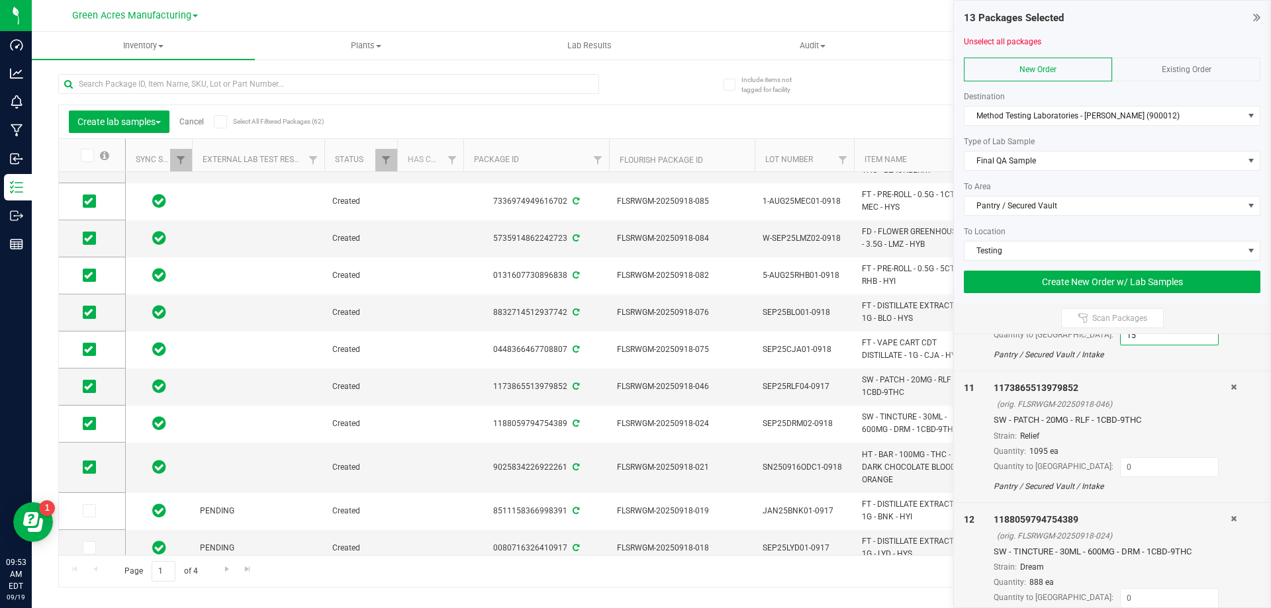
scroll to position [1324, 0]
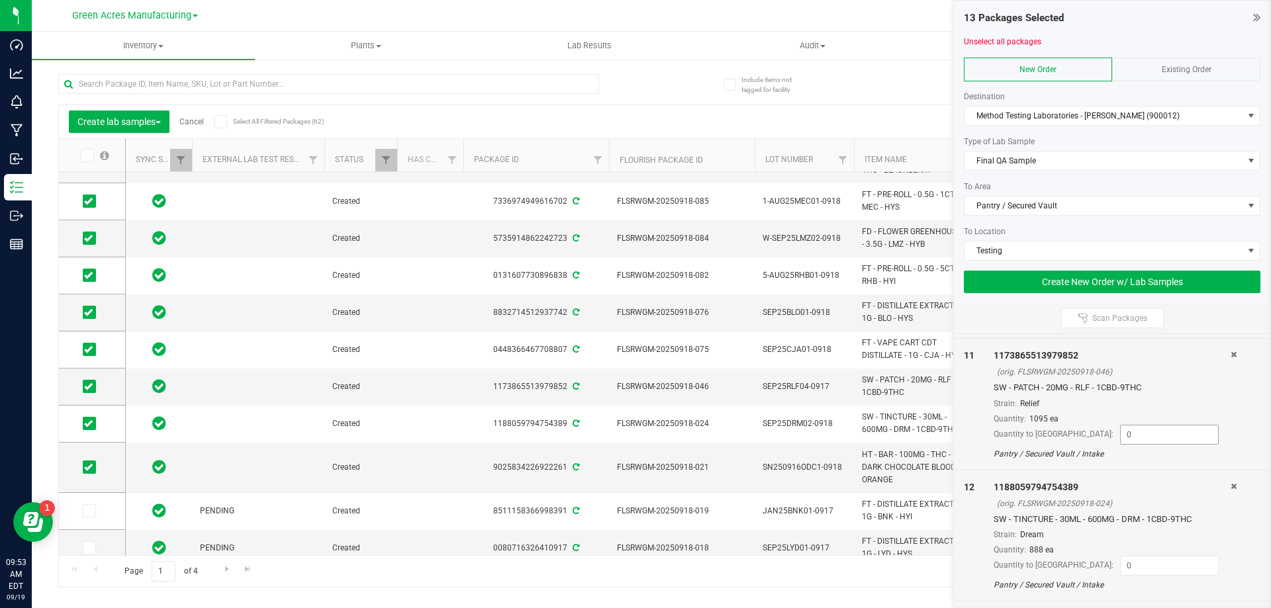
type input "15"
click at [1148, 438] on input at bounding box center [1169, 435] width 97 height 19
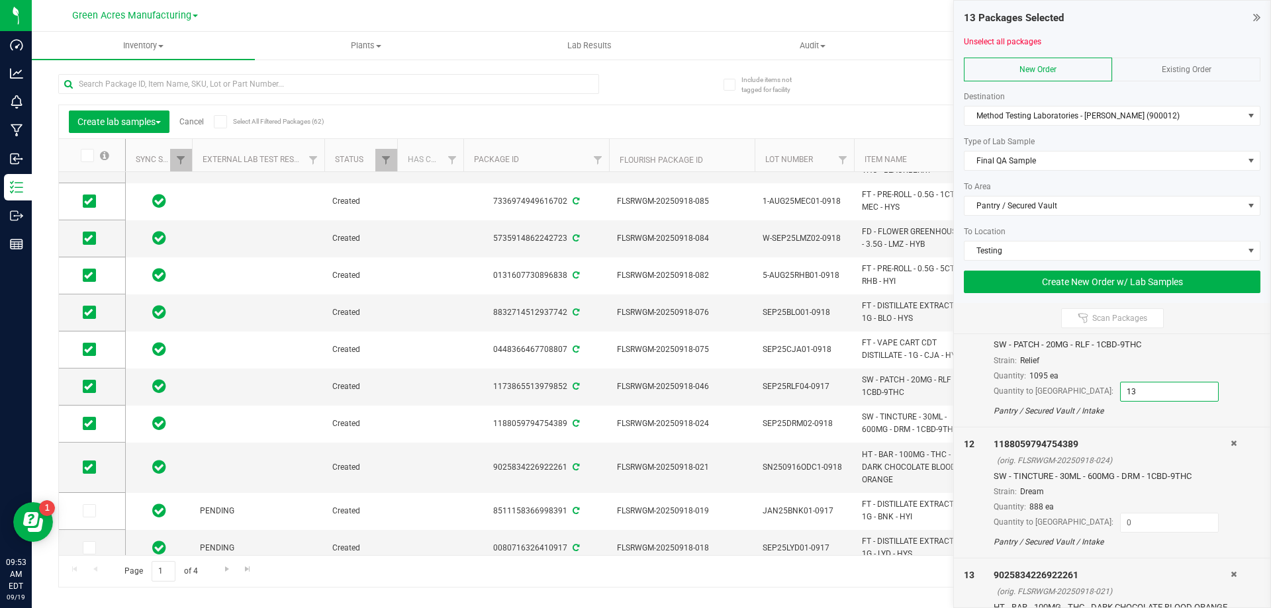
scroll to position [1390, 0]
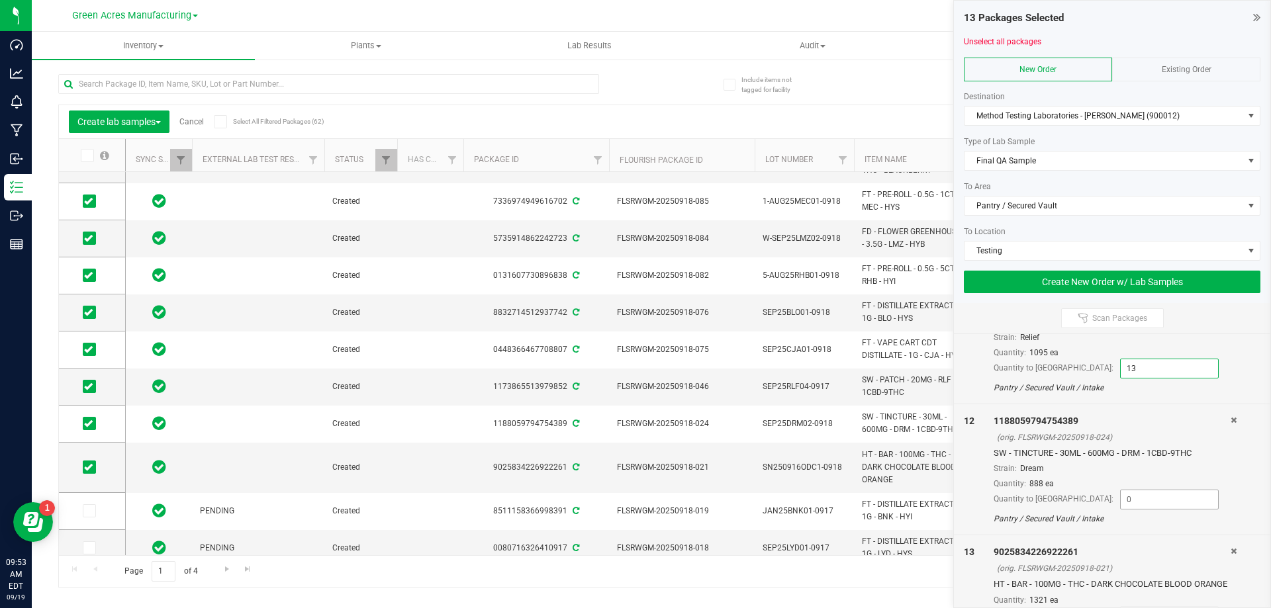
type input "13"
click at [1124, 508] on input at bounding box center [1169, 500] width 97 height 19
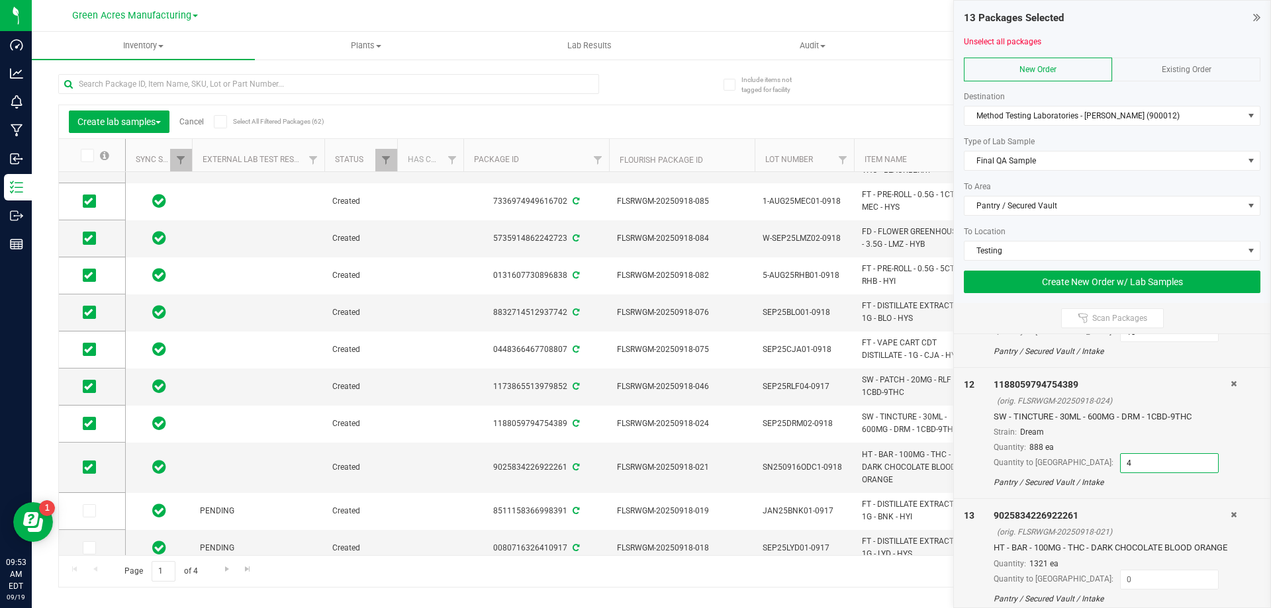
scroll to position [1447, 0]
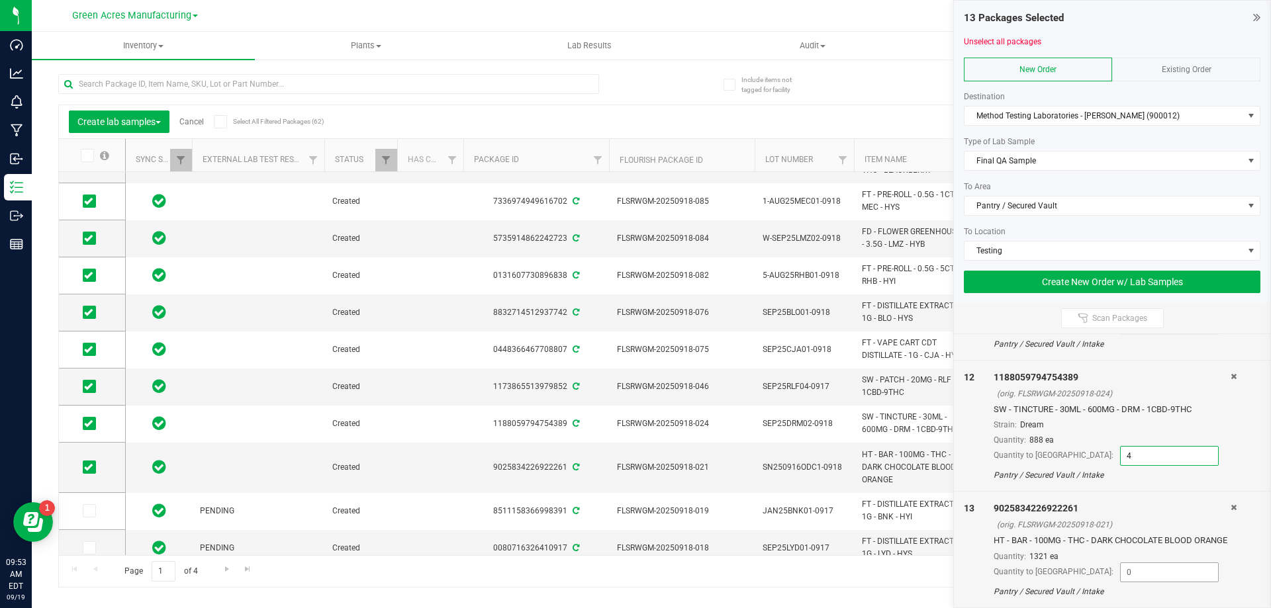
type input "4"
click at [1121, 577] on input at bounding box center [1169, 572] width 97 height 19
type input "8"
click at [1174, 556] on div "Quantity: 1321 ea" at bounding box center [1112, 557] width 237 height 12
click at [1181, 285] on button "Create New Order w/ Lab Samples" at bounding box center [1112, 282] width 297 height 23
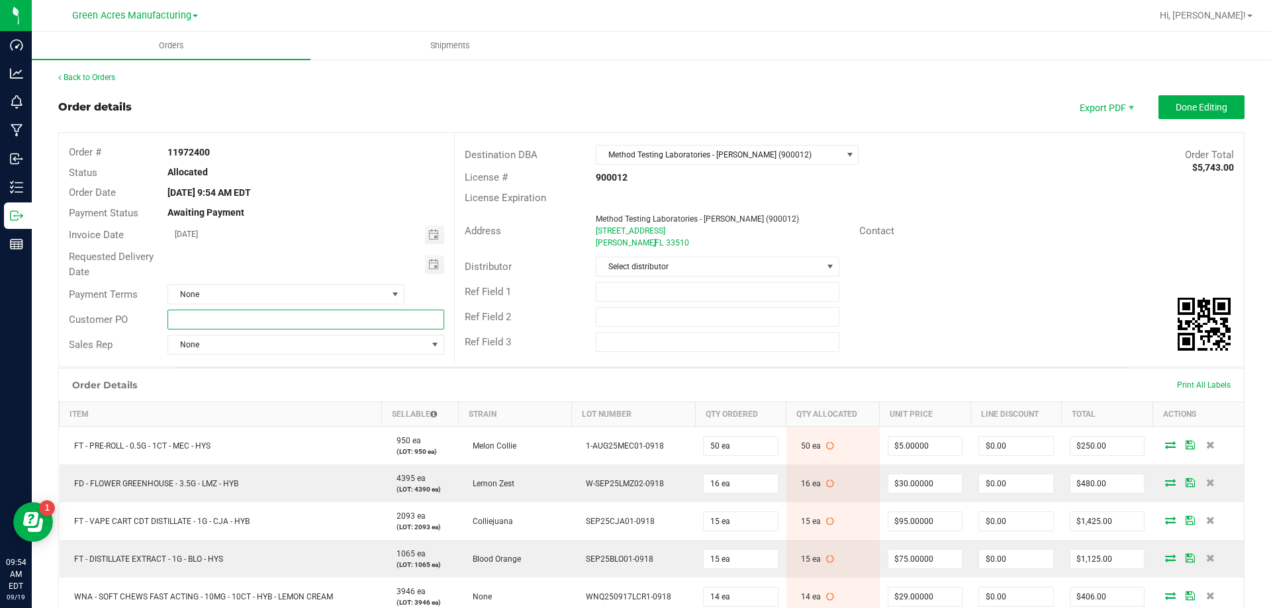
click at [422, 324] on input "text" at bounding box center [306, 320] width 276 height 20
type input "FG lab sample pick up on file"
click at [739, 272] on span "Select distributor" at bounding box center [709, 267] width 225 height 19
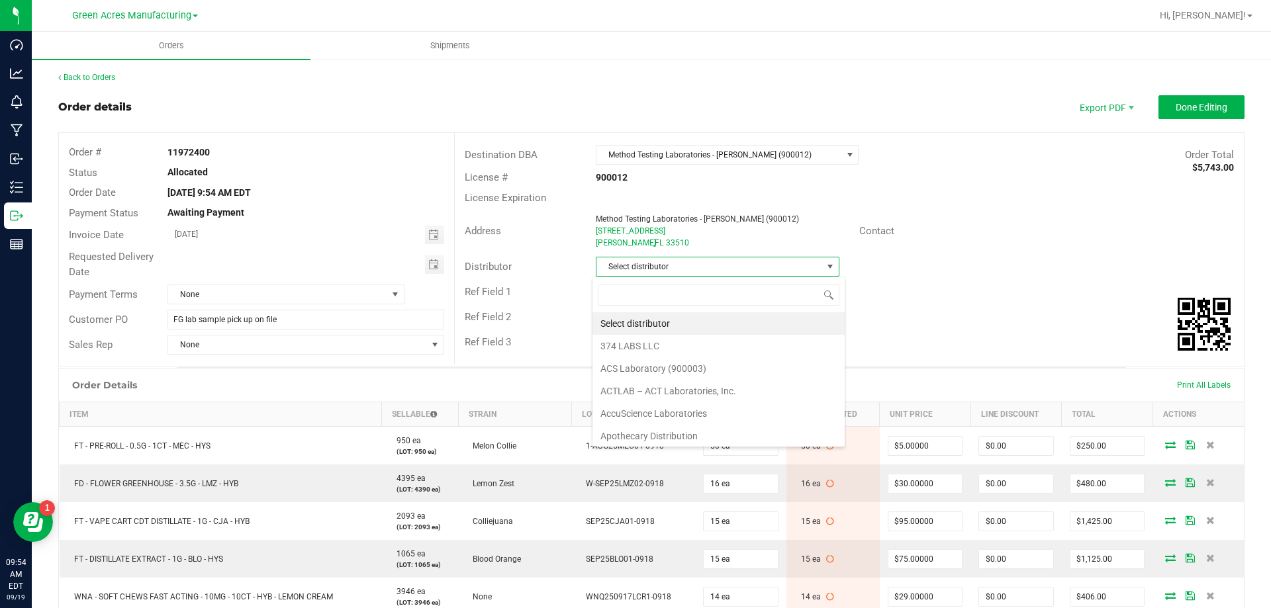
scroll to position [20, 241]
type input "para"
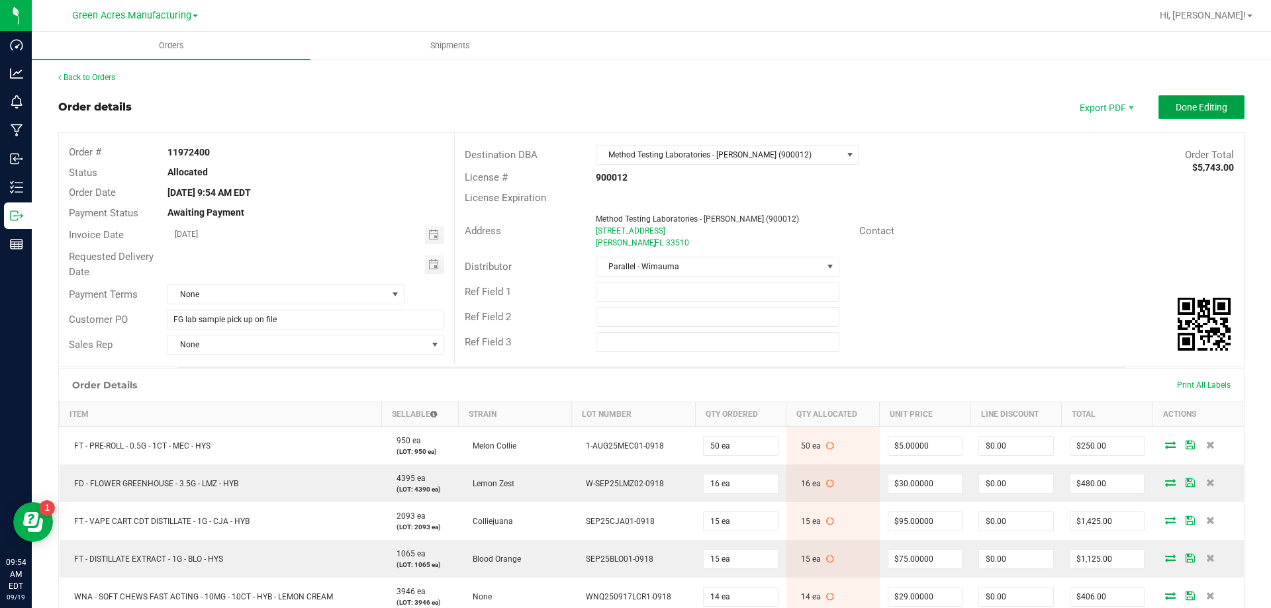
click at [1165, 103] on button "Done Editing" at bounding box center [1202, 107] width 86 height 24
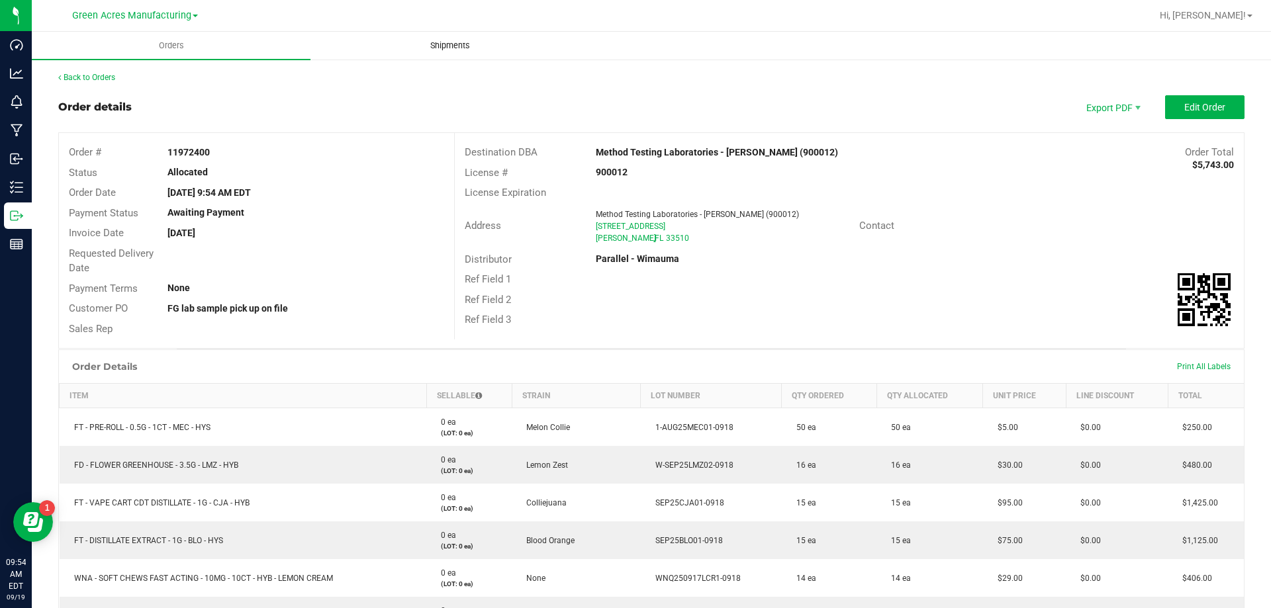
click at [444, 42] on span "Shipments" at bounding box center [449, 46] width 75 height 12
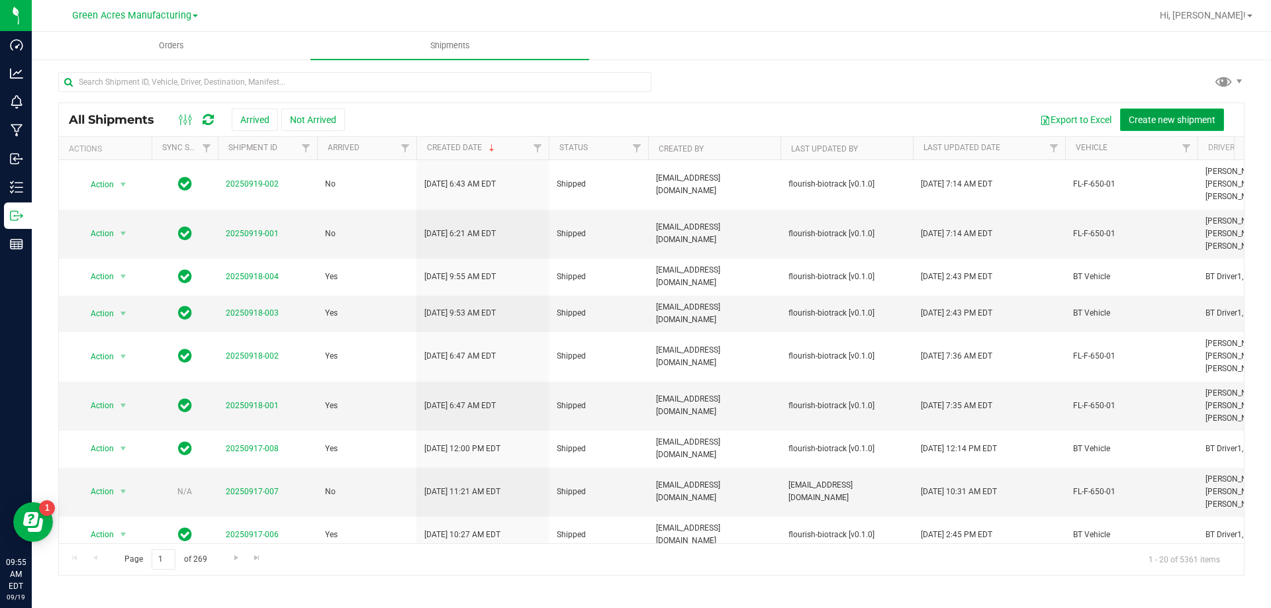
click at [1157, 115] on span "Create new shipment" at bounding box center [1172, 120] width 87 height 11
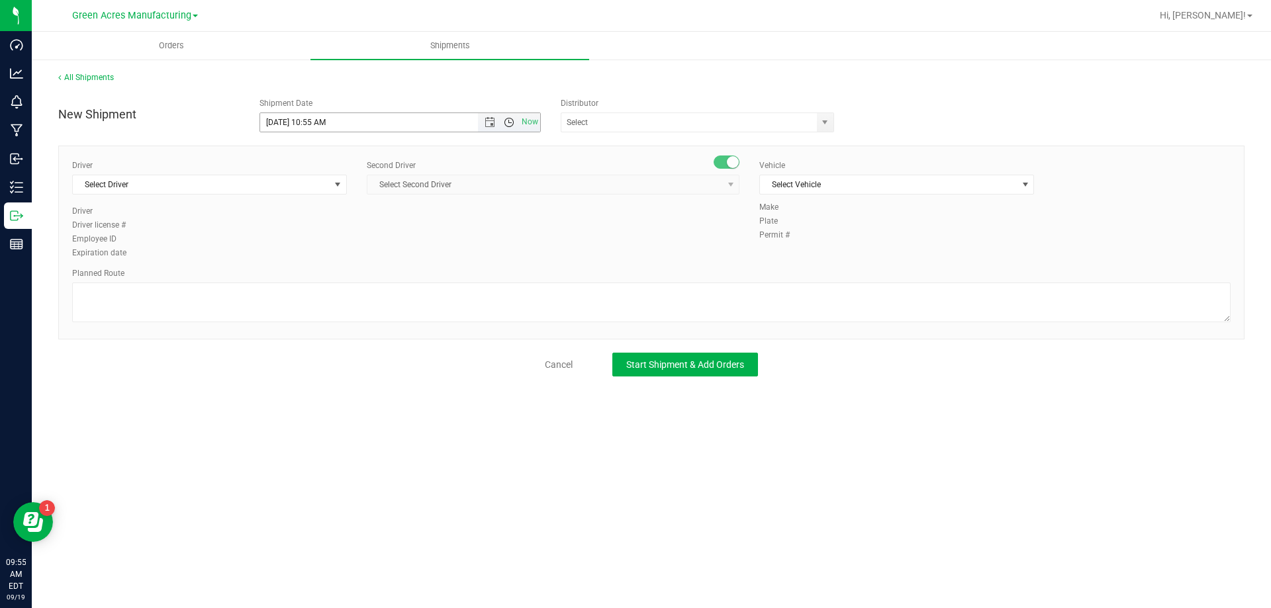
click at [510, 120] on span "Open the time view" at bounding box center [509, 122] width 11 height 11
click at [342, 193] on li "3:00 PM" at bounding box center [399, 191] width 279 height 17
type input "[DATE] 3:00 PM"
click at [600, 110] on div "Distributor 374 LABS LLC AccuScience Laboratories ACS Laboratory (900003) ACTLA…" at bounding box center [702, 114] width 302 height 35
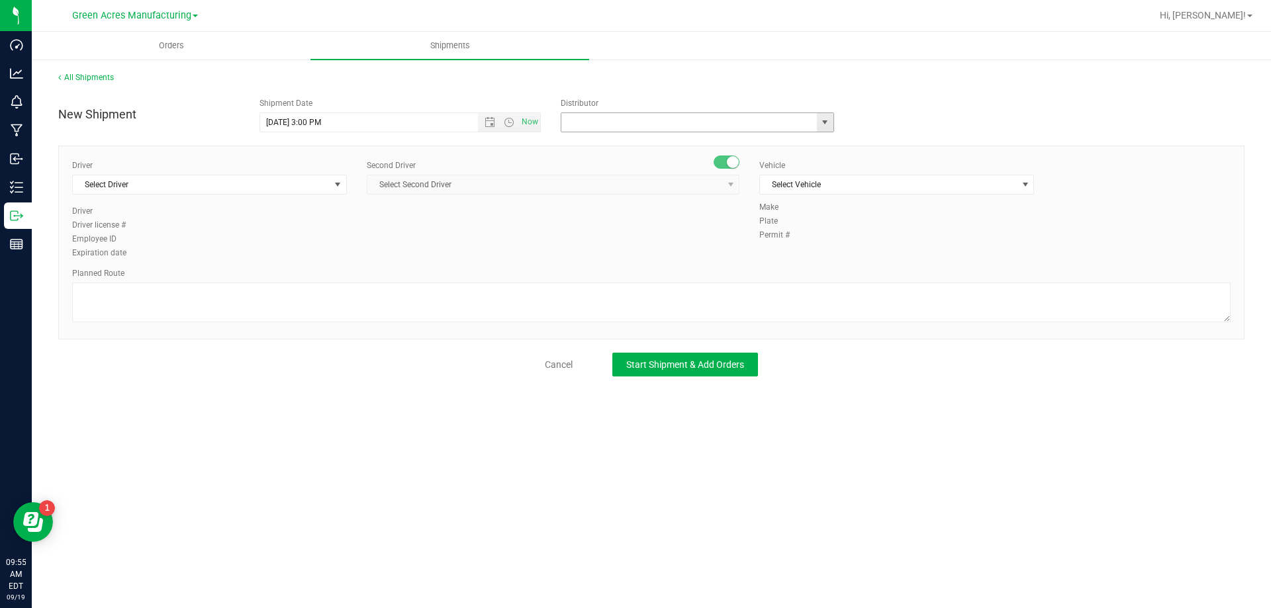
click at [602, 120] on input "text" at bounding box center [685, 122] width 248 height 19
type input "Parallel - Wimauma"
click at [252, 188] on span "Select Driver" at bounding box center [201, 184] width 257 height 19
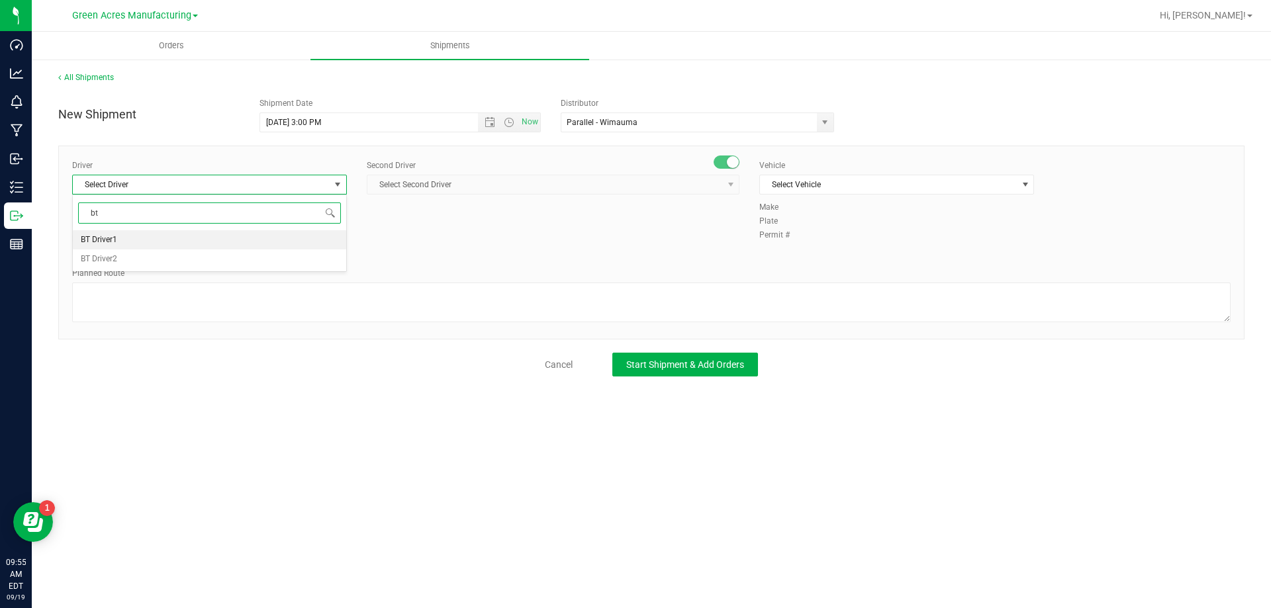
click at [196, 243] on li "BT Driver1" at bounding box center [209, 240] width 273 height 20
type input "bt"
click at [437, 205] on div "Second Driver Select Second Driver Select Second Driver Ian Albritton - 1000065…" at bounding box center [553, 183] width 373 height 46
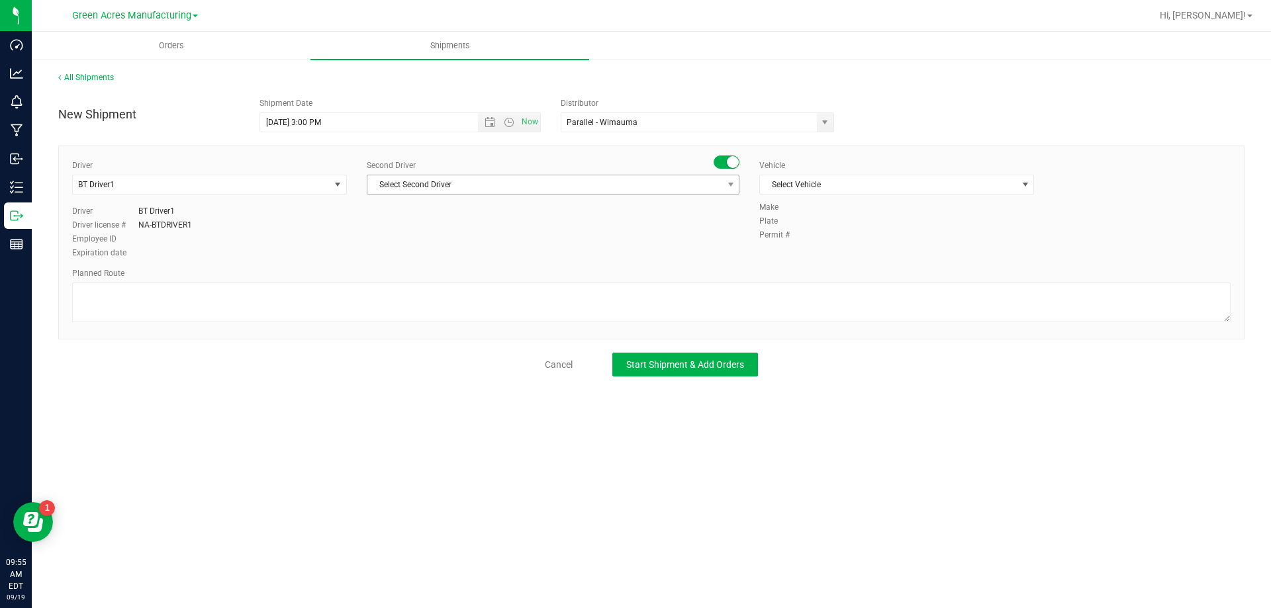
click at [461, 188] on span "Select Second Driver" at bounding box center [544, 184] width 355 height 19
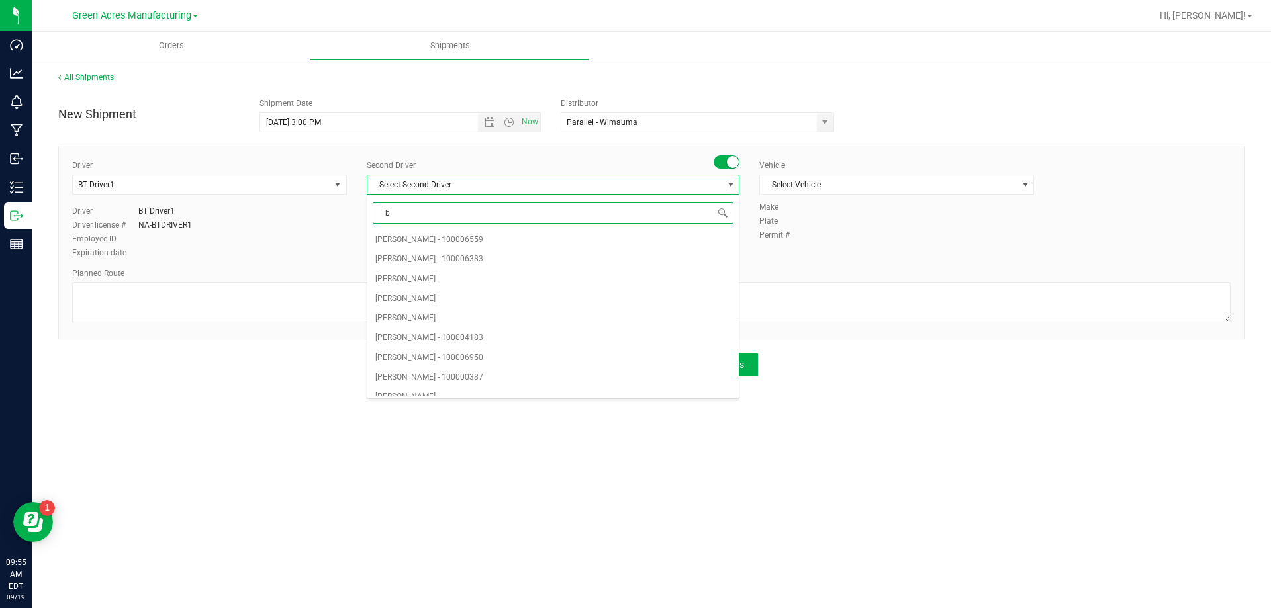
type input "bt"
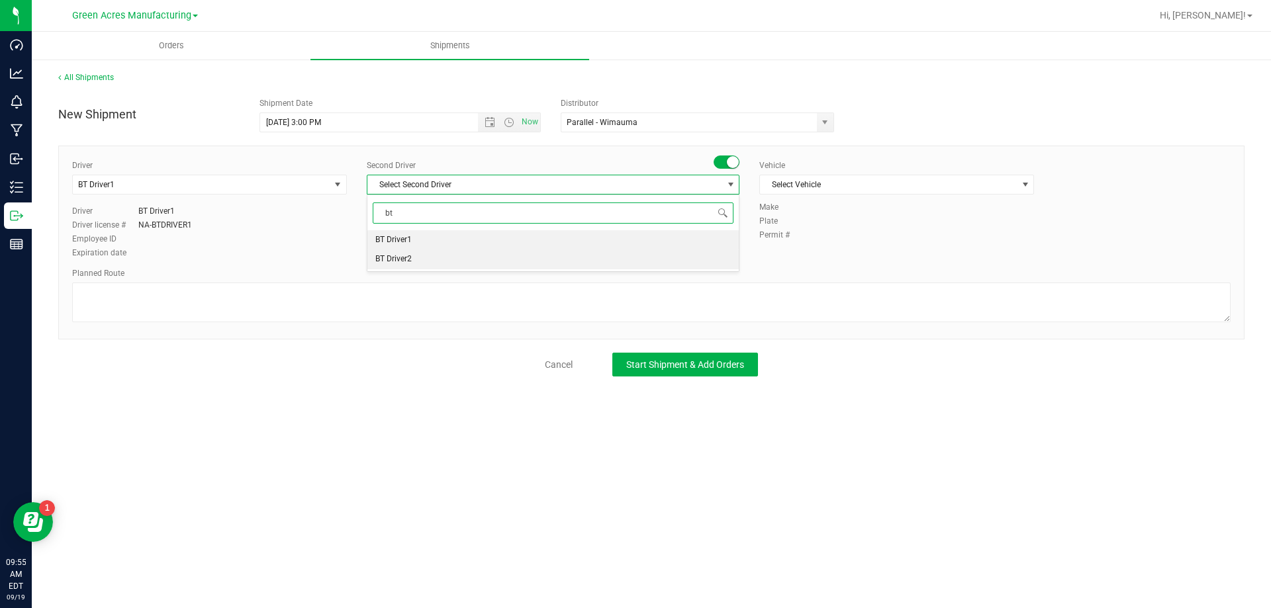
click at [418, 254] on li "BT Driver2" at bounding box center [552, 260] width 371 height 20
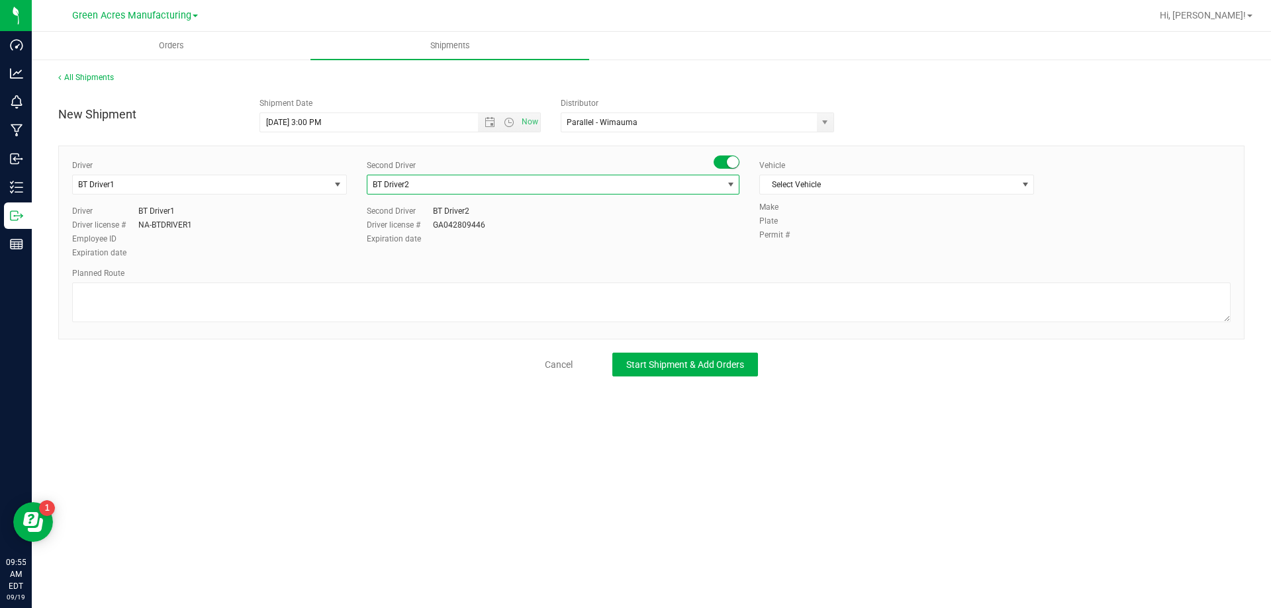
click at [810, 195] on div "Vehicle Select Vehicle Select Vehicle BT Vehicle FL-CHEROKEE-02 [GEOGRAPHIC_DAT…" at bounding box center [896, 181] width 295 height 42
click at [813, 187] on span "Select Vehicle" at bounding box center [888, 184] width 257 height 19
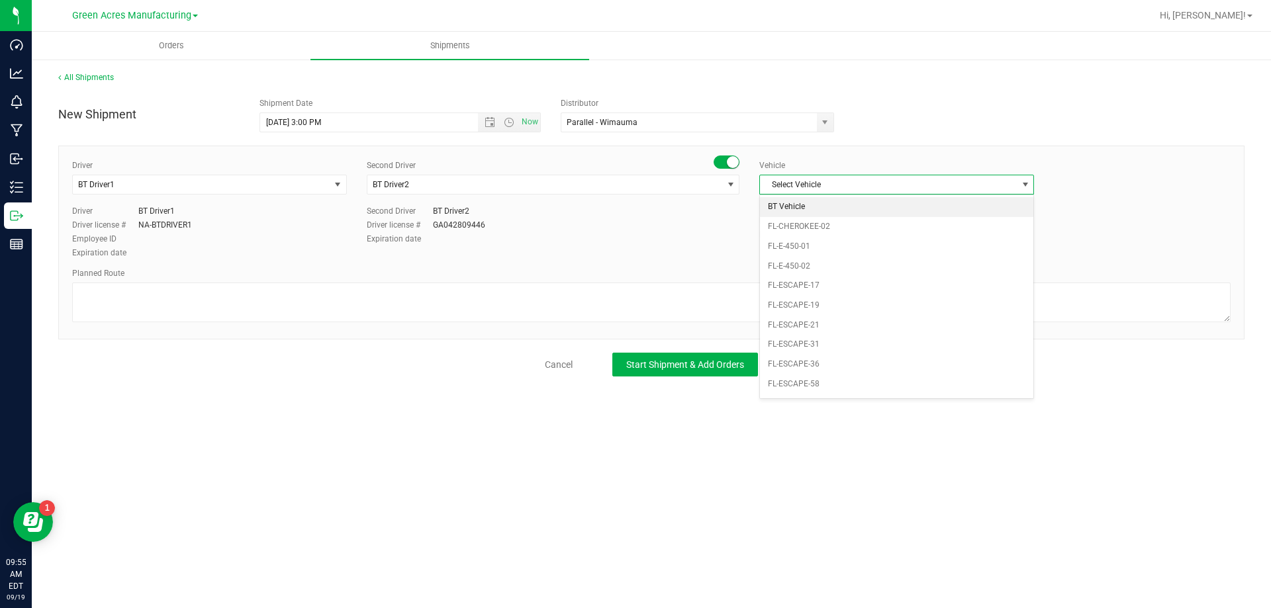
click at [807, 201] on li "BT Vehicle" at bounding box center [896, 207] width 273 height 20
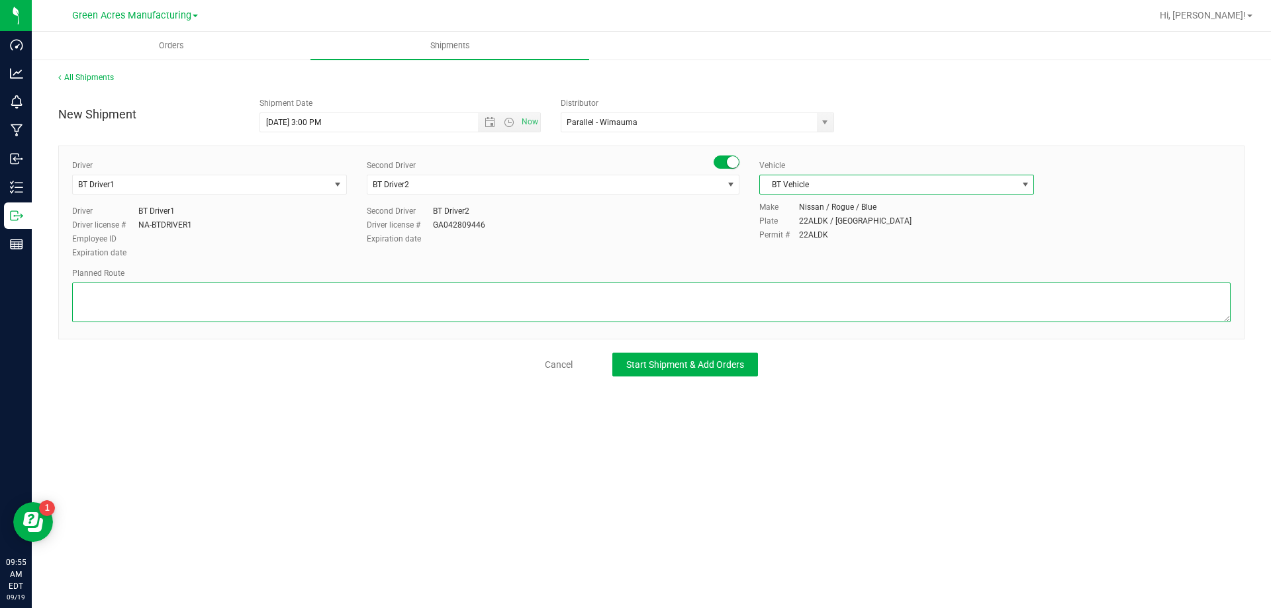
click at [752, 283] on textarea at bounding box center [651, 303] width 1159 height 40
type textarea "Route for lab sample pick up on file. Compliance"
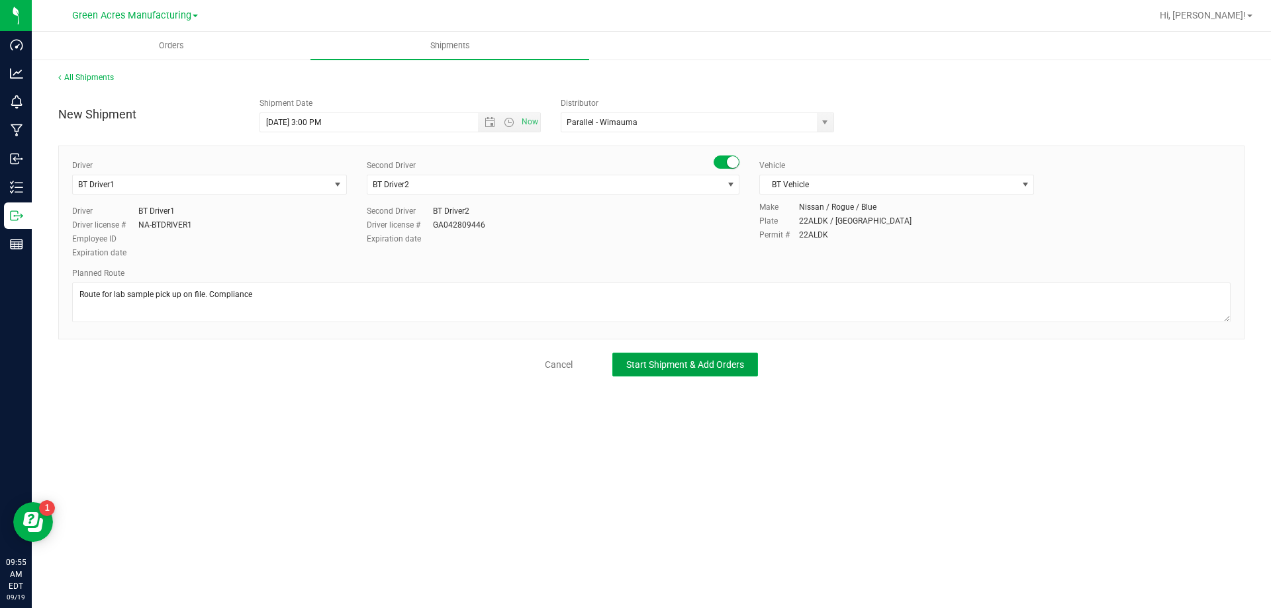
click at [701, 366] on span "Start Shipment & Add Orders" at bounding box center [685, 364] width 118 height 11
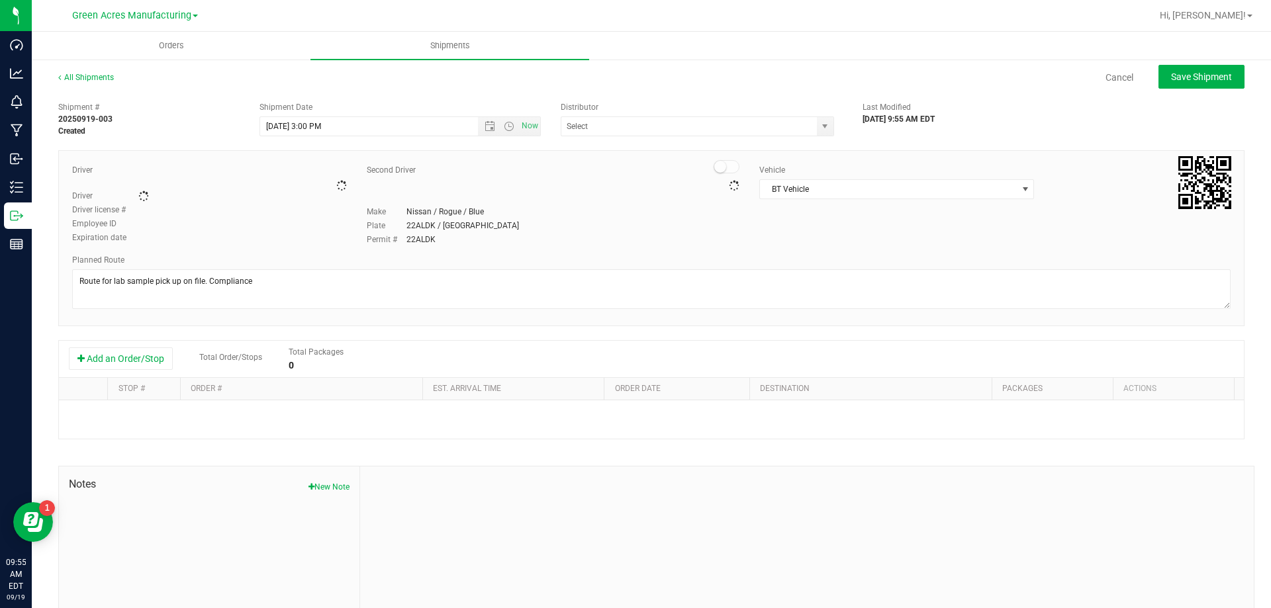
type input "Parallel - Wimauma"
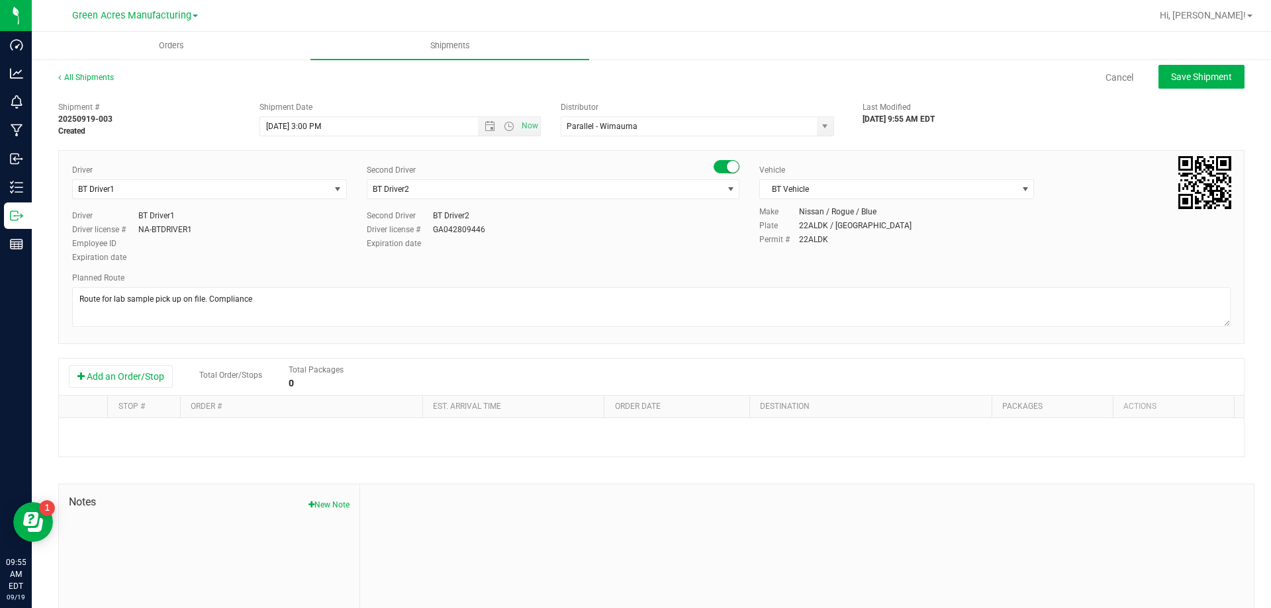
click at [137, 361] on div "Add an Order/Stop Total Order/Stops Total Packages 0" at bounding box center [651, 377] width 1185 height 37
click at [140, 377] on button "Add an Order/Stop" at bounding box center [121, 376] width 104 height 23
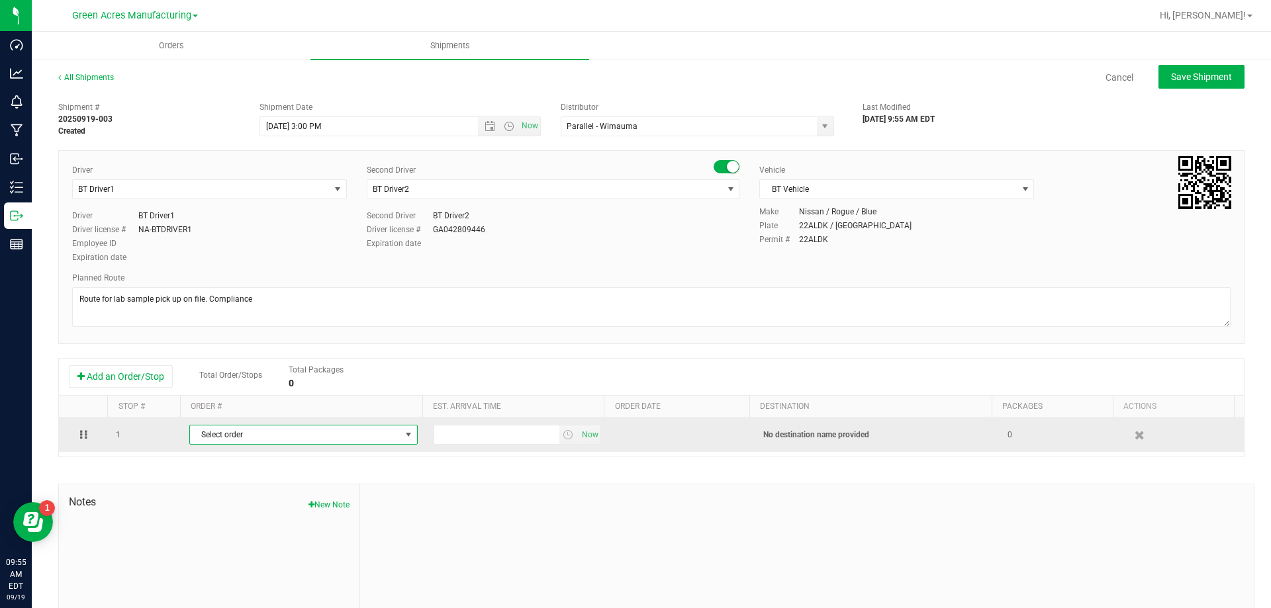
click at [241, 428] on span "Select order" at bounding box center [295, 435] width 211 height 19
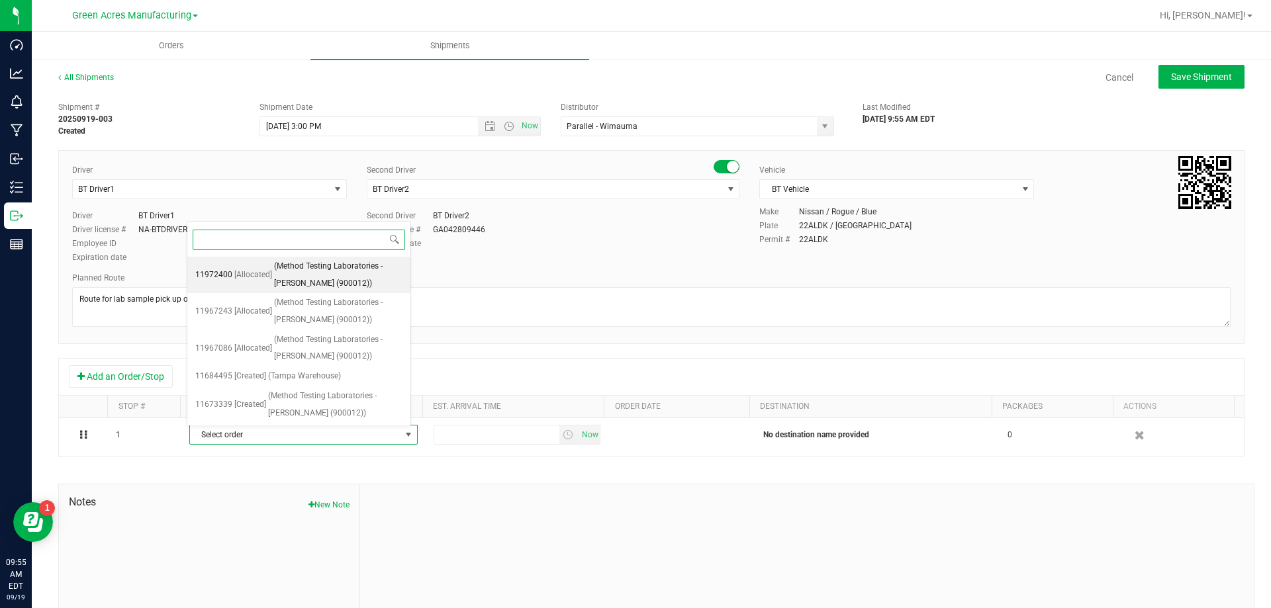
click at [299, 276] on span "(Method Testing Laboratories - [PERSON_NAME] (900012))" at bounding box center [338, 275] width 128 height 34
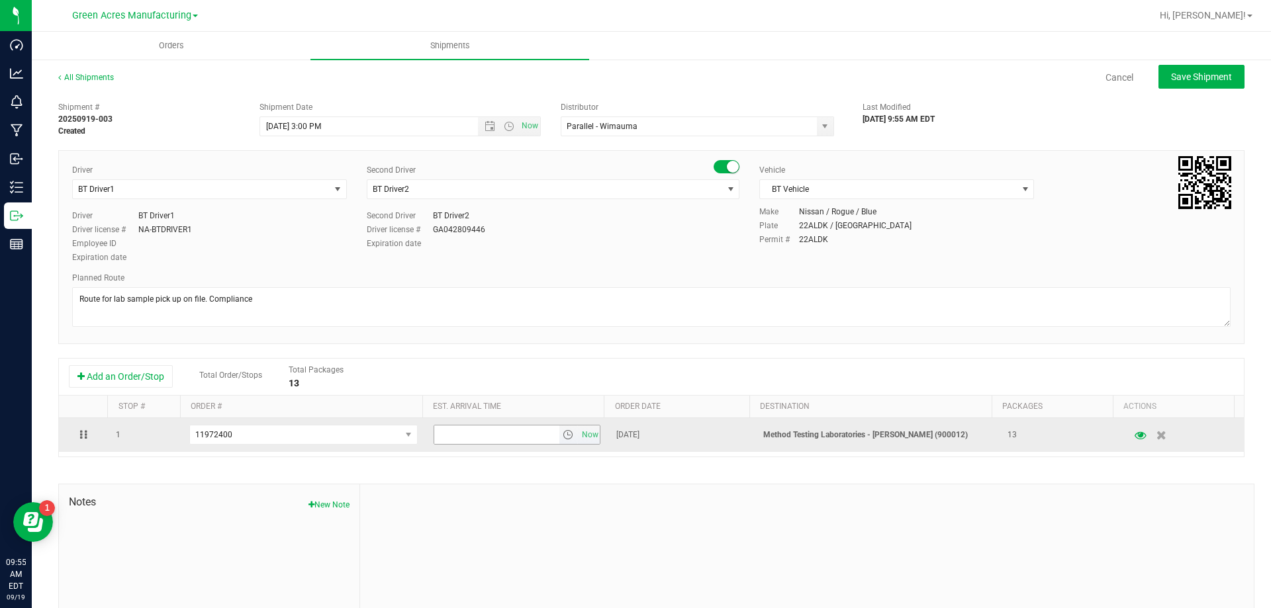
click at [563, 438] on span "select" at bounding box center [568, 435] width 11 height 11
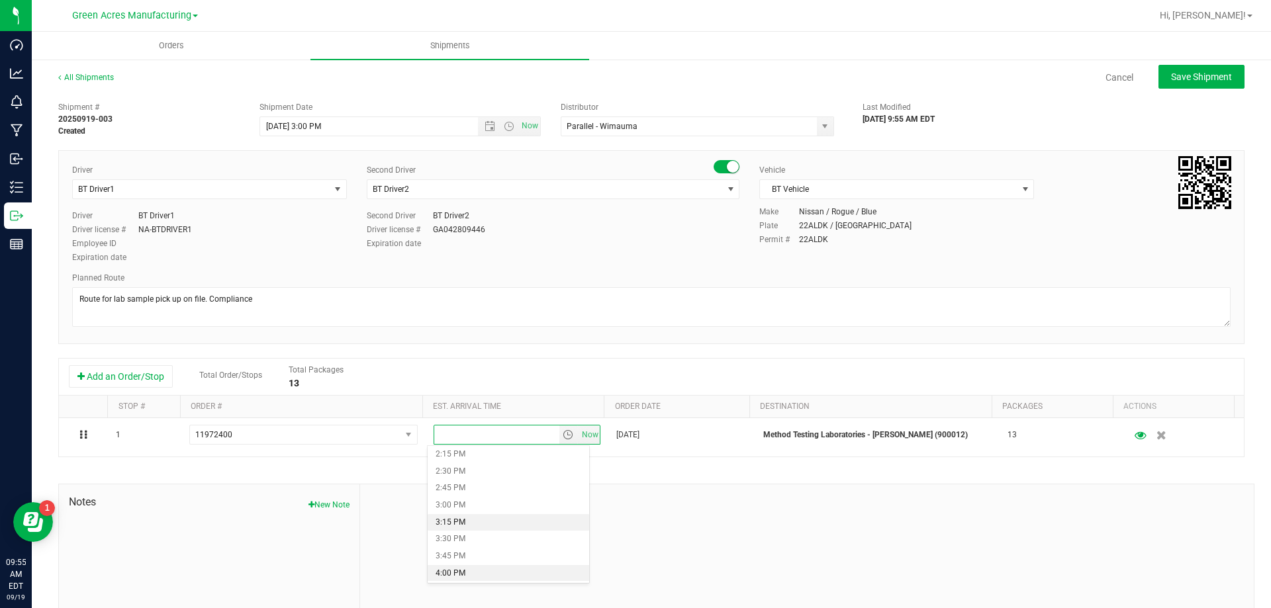
scroll to position [993, 0]
click at [507, 551] on li "4:00 PM" at bounding box center [509, 553] width 162 height 17
click at [1190, 80] on span "Save Shipment" at bounding box center [1201, 77] width 61 height 11
type input "[DATE] 7:00 PM"
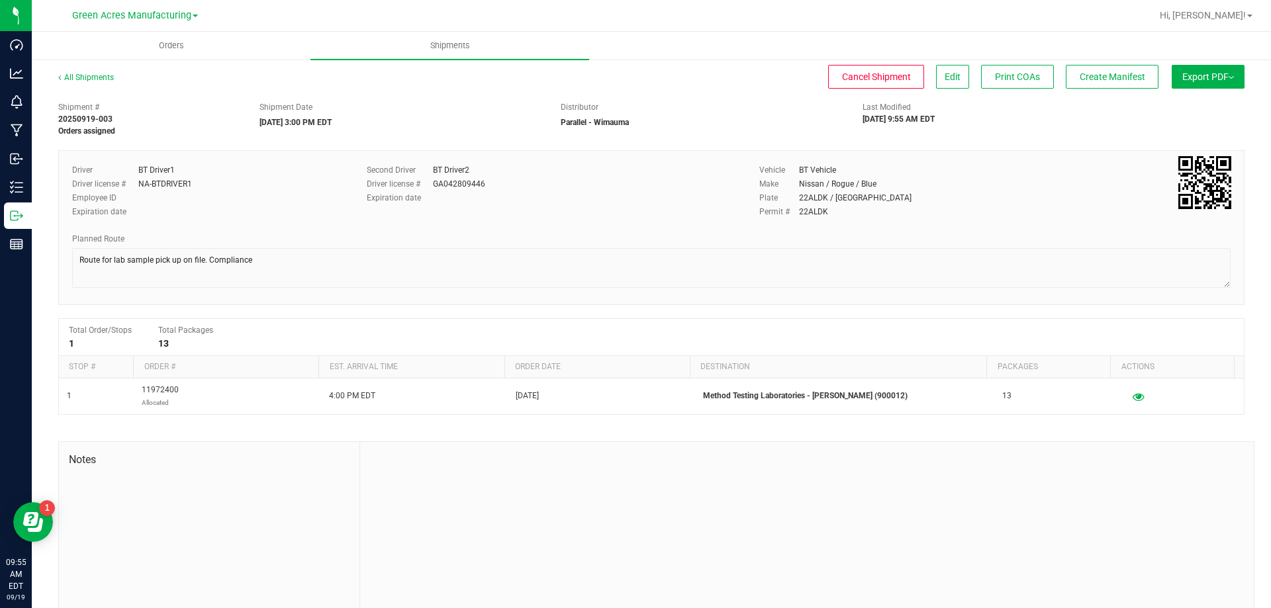
click at [1073, 63] on div "All Shipments Cancel Shipment Edit Print COAs Create Manifest Export PDF Manife…" at bounding box center [651, 345] width 1239 height 575
click at [1075, 67] on button "Create Manifest" at bounding box center [1112, 77] width 93 height 24
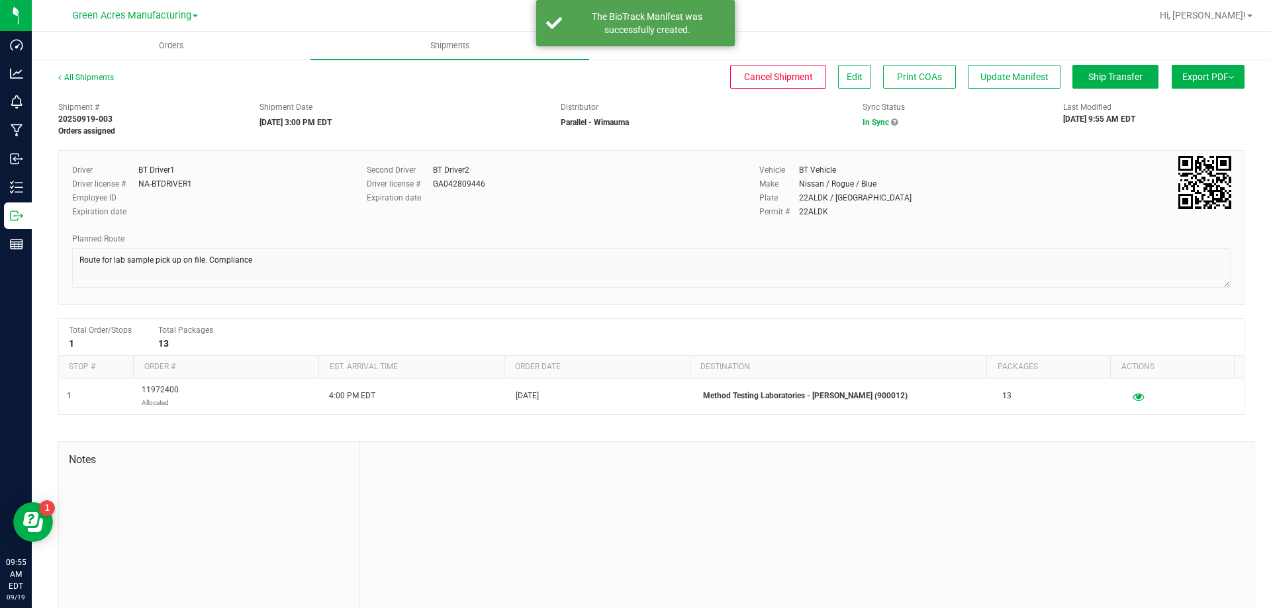
click at [1202, 73] on span "Export PDF" at bounding box center [1208, 77] width 52 height 11
click at [1201, 103] on span "Manifest by Package ID" at bounding box center [1189, 105] width 84 height 9
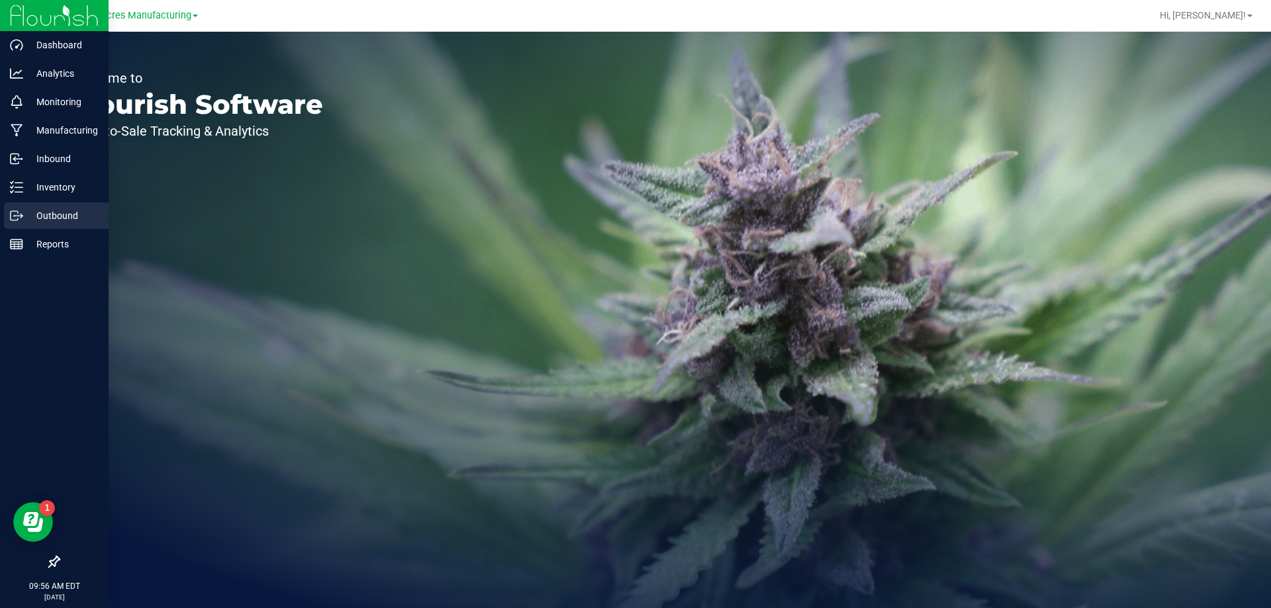
click at [16, 216] on icon at bounding box center [16, 215] width 13 height 13
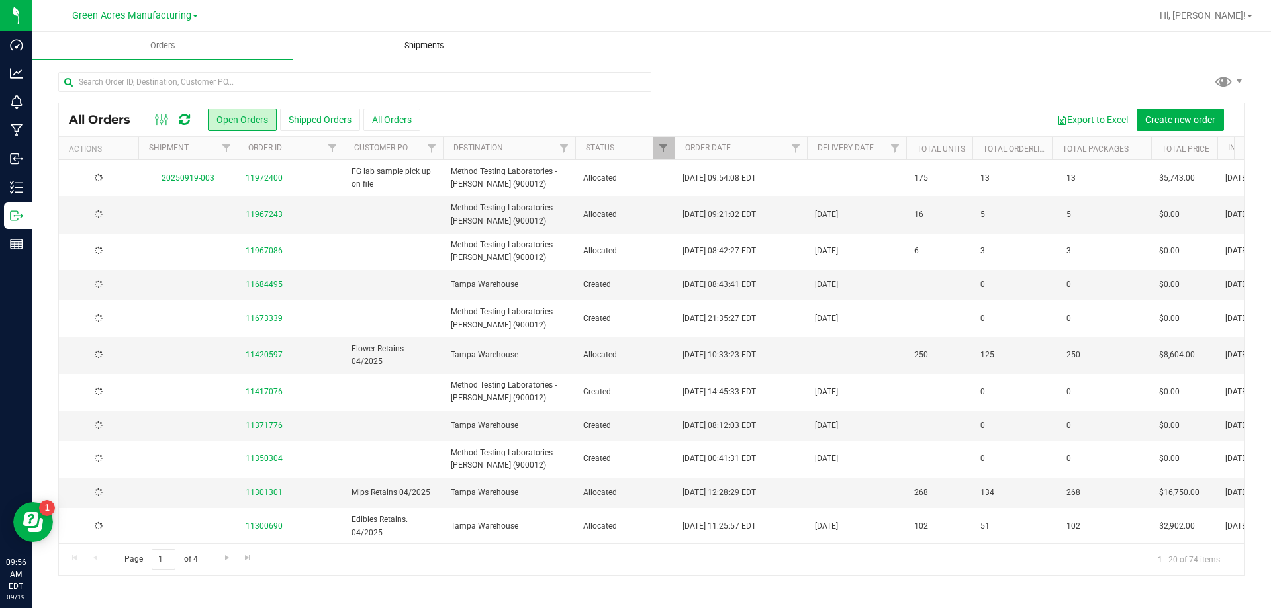
click at [418, 44] on span "Shipments" at bounding box center [424, 46] width 75 height 12
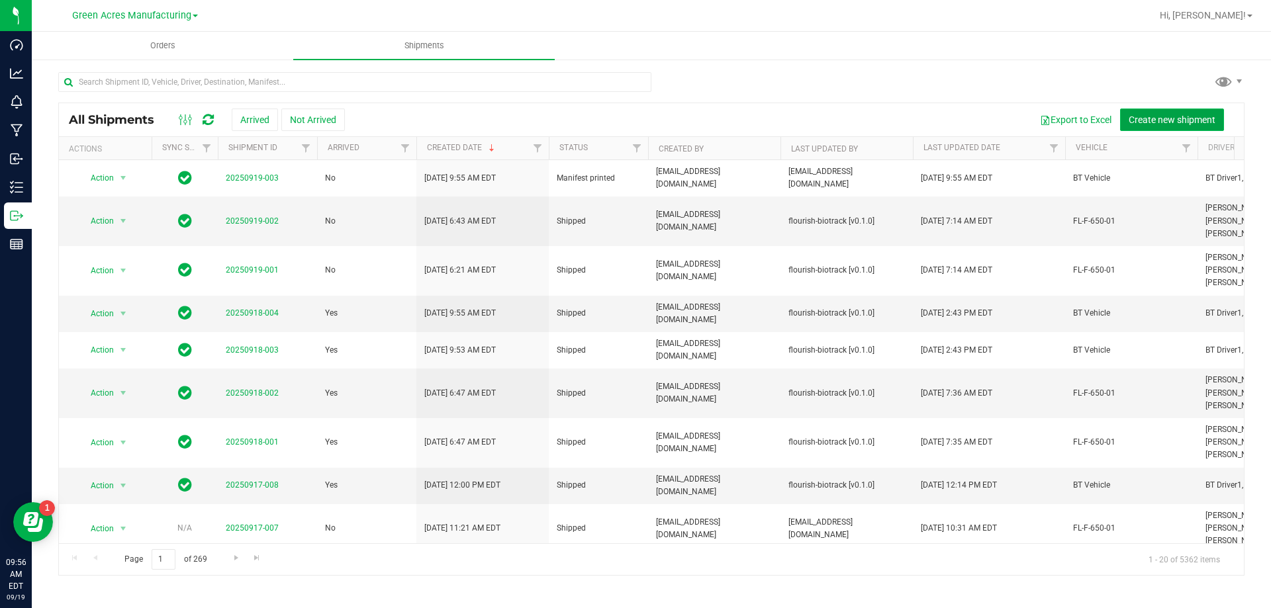
click at [1171, 115] on span "Create new shipment" at bounding box center [1172, 120] width 87 height 11
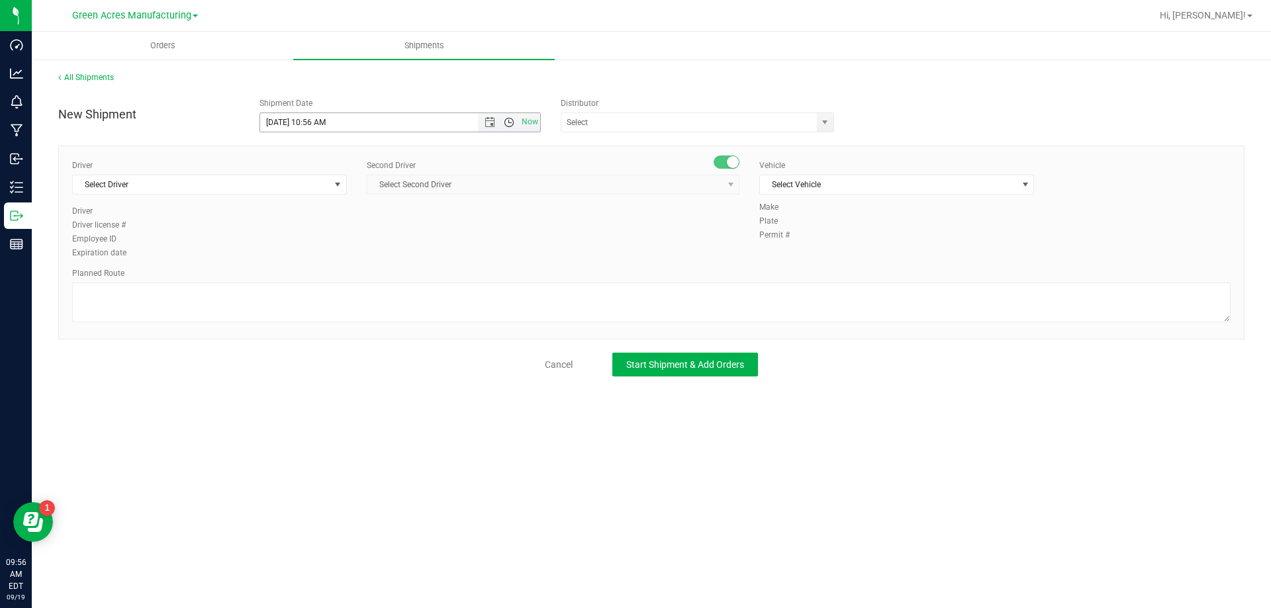
click at [509, 127] on span "Open the time view" at bounding box center [509, 122] width 11 height 11
click at [322, 187] on li "3:00 PM" at bounding box center [399, 191] width 279 height 17
type input "[DATE] 3:00 PM"
click at [663, 98] on div "All Shipments New Shipment Shipment Date [DATE] 3:00 PM Now Distributor 374 LAB…" at bounding box center [651, 224] width 1186 height 305
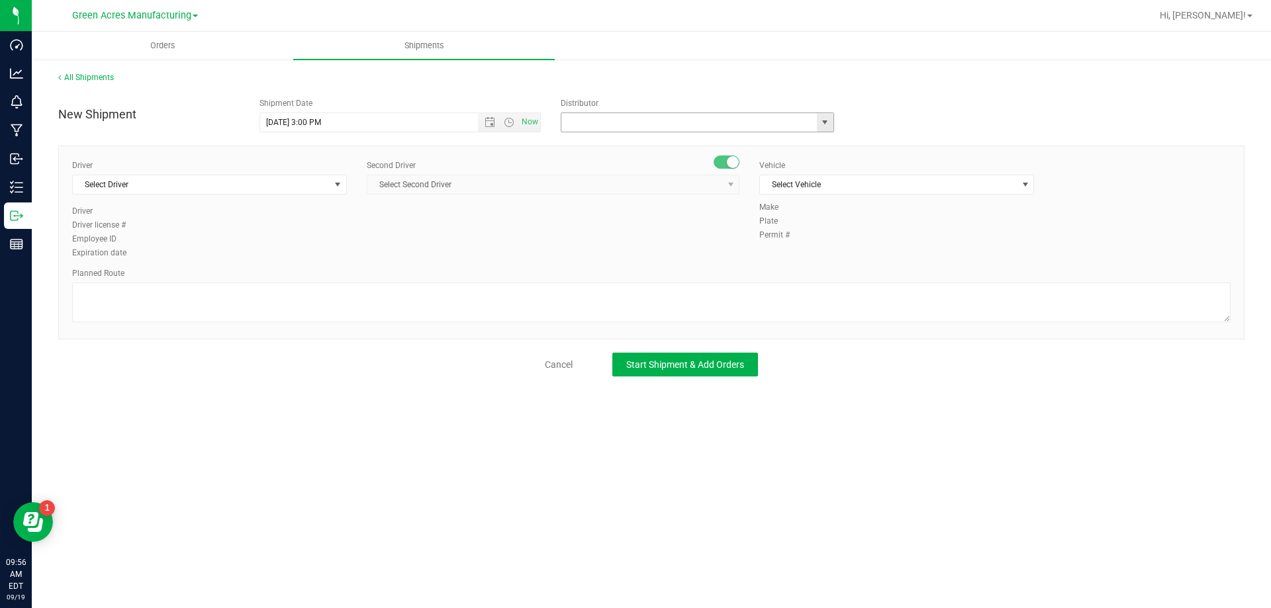
click at [650, 128] on input "text" at bounding box center [685, 122] width 248 height 19
type input "Parallel - Wimauma"
click at [262, 187] on span "Select Driver" at bounding box center [201, 184] width 257 height 19
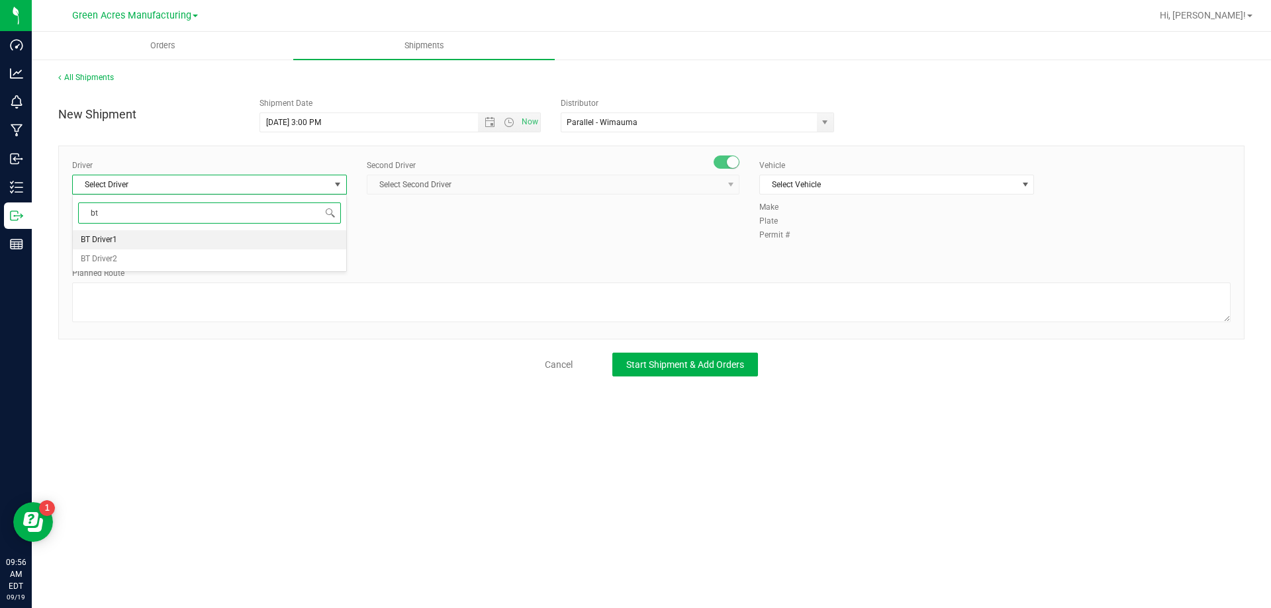
click at [244, 236] on li "BT Driver1" at bounding box center [209, 240] width 273 height 20
type input "bt"
click at [512, 156] on div "Driver BT Driver1 Select Driver BT Driver1 BT Driver2 Driver BT Driver1 Driver …" at bounding box center [651, 243] width 1186 height 194
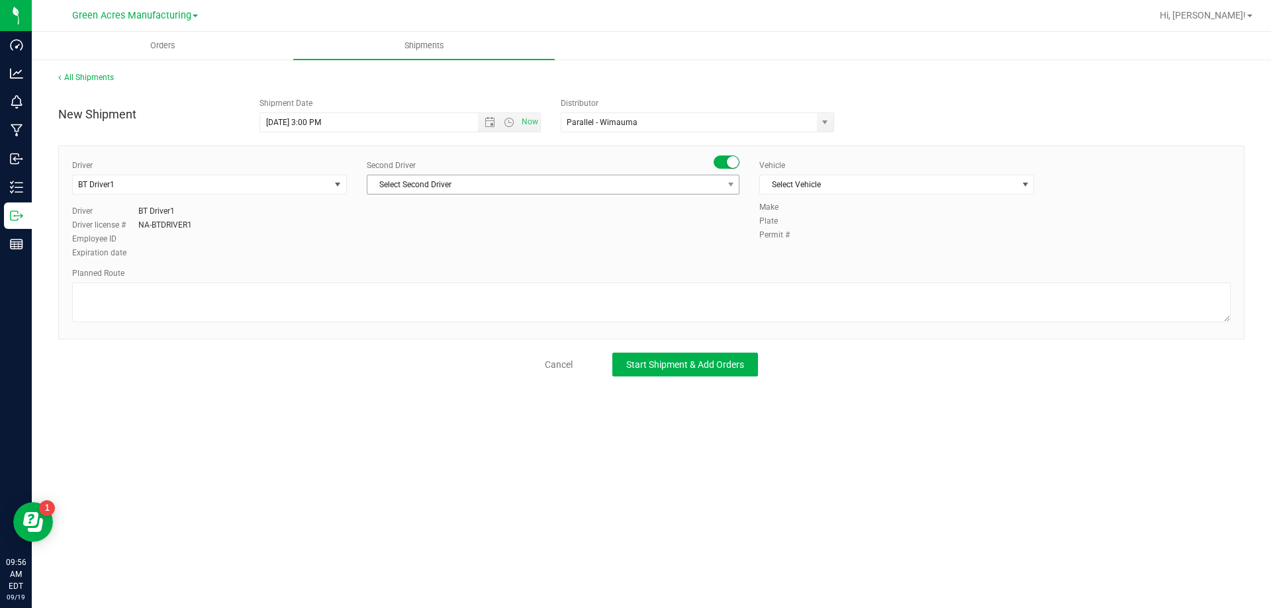
click at [491, 193] on span "Select Second Driver" at bounding box center [544, 184] width 355 height 19
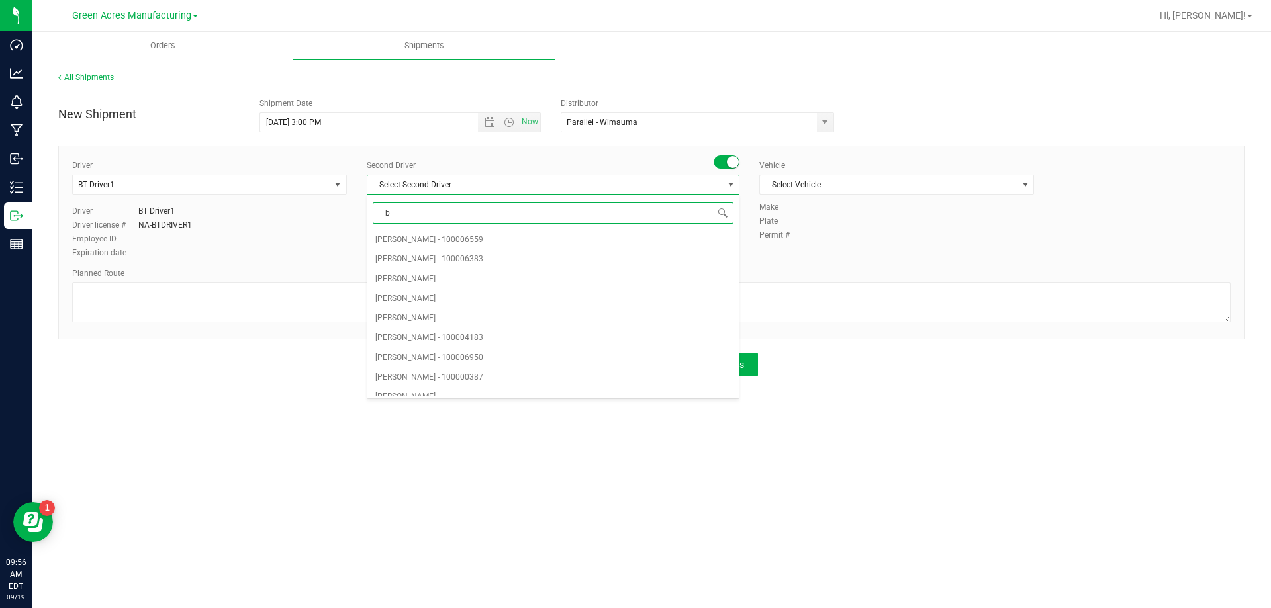
type input "bt"
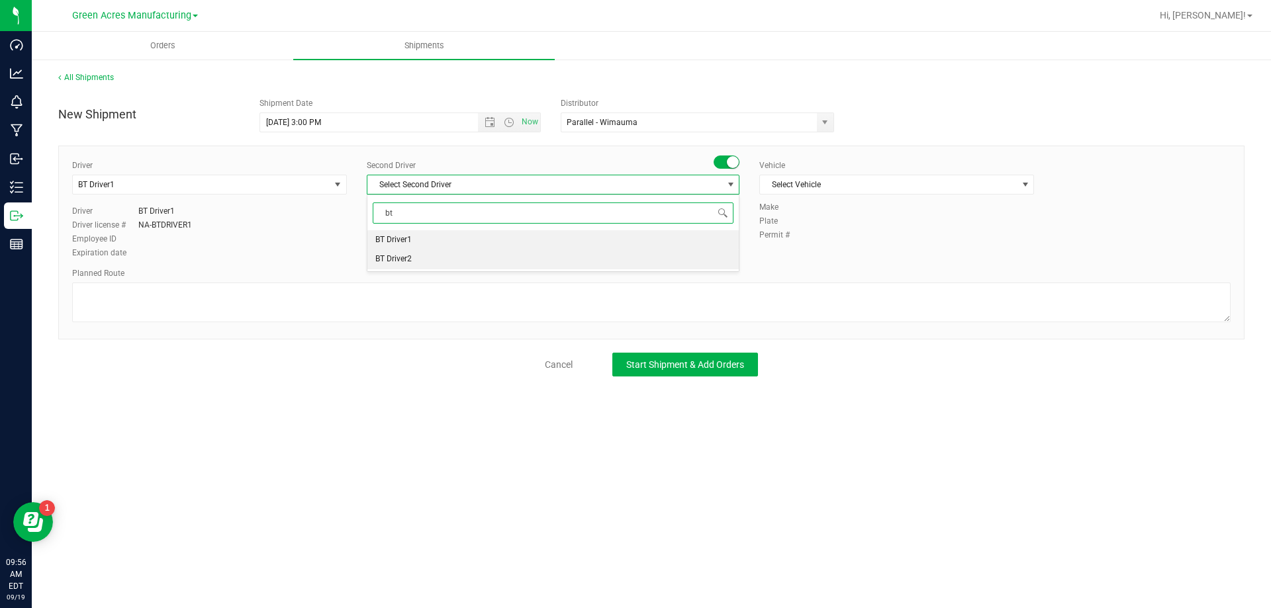
click at [433, 258] on li "BT Driver2" at bounding box center [552, 260] width 371 height 20
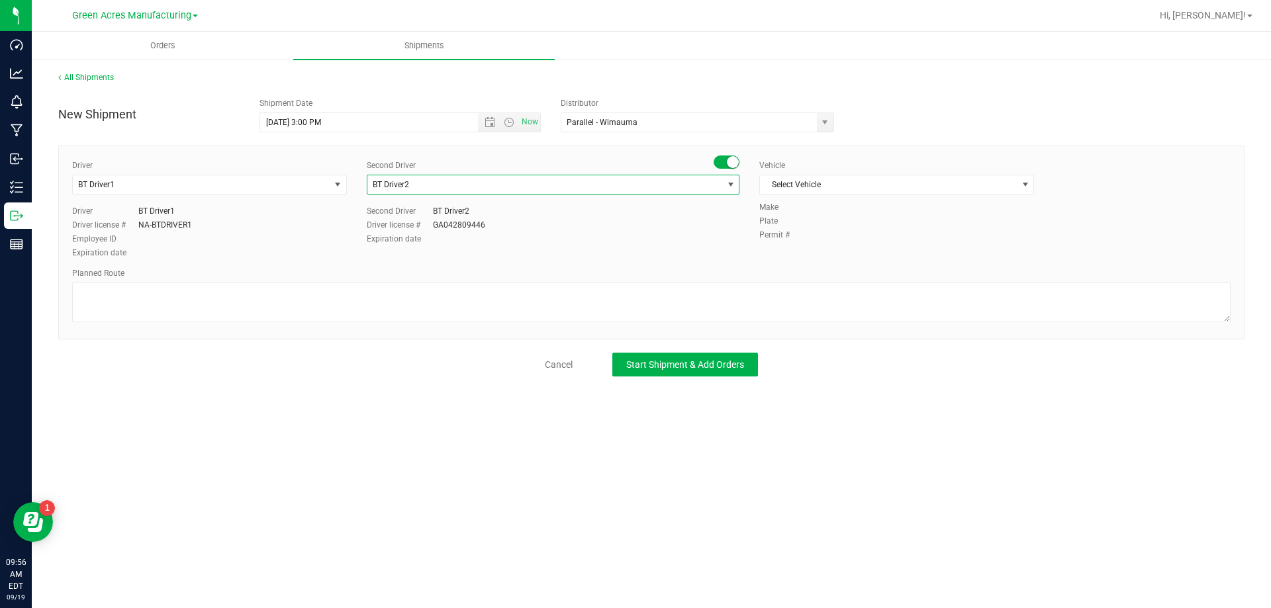
click at [828, 195] on div "Vehicle Select Vehicle Select Vehicle BT Vehicle FL-CHEROKEE-02 [GEOGRAPHIC_DAT…" at bounding box center [896, 181] width 295 height 42
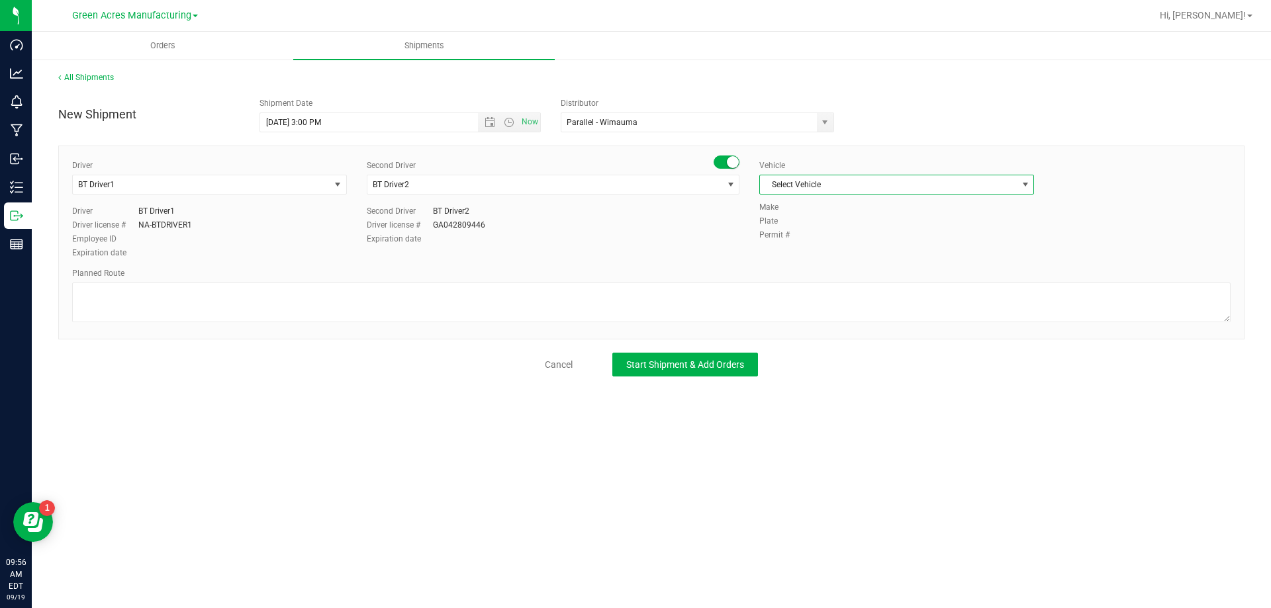
click at [833, 181] on span "Select Vehicle" at bounding box center [888, 184] width 257 height 19
click at [822, 208] on li "BT Vehicle" at bounding box center [896, 207] width 273 height 20
click at [679, 281] on div "Planned Route" at bounding box center [651, 296] width 1159 height 58
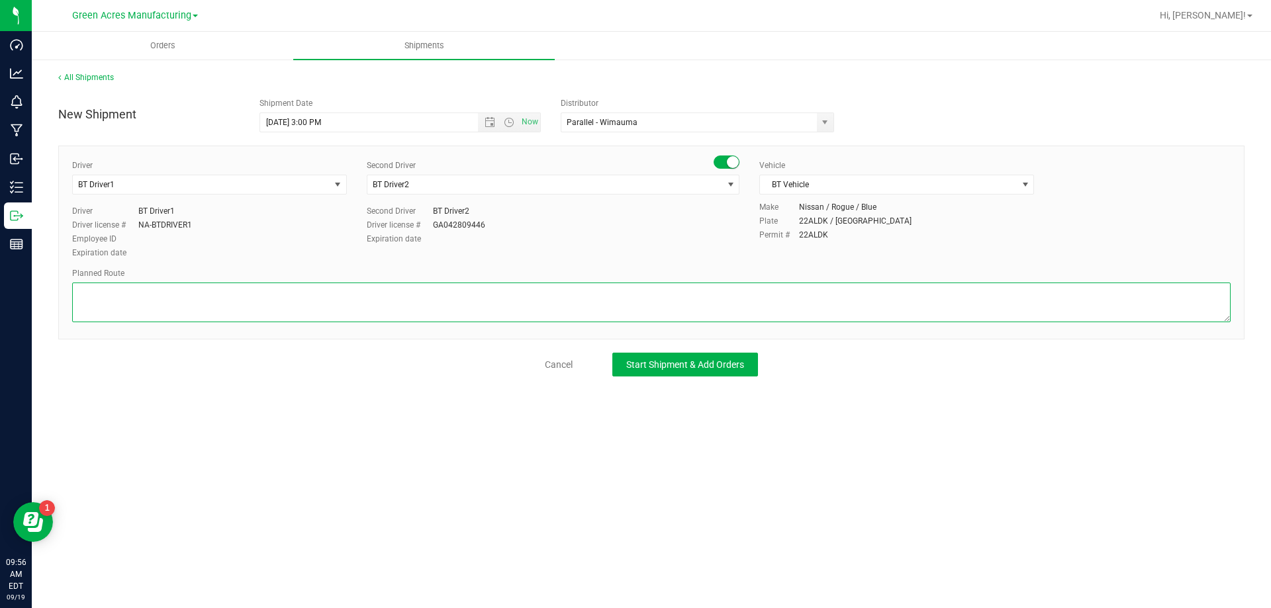
click at [676, 295] on textarea at bounding box center [651, 303] width 1159 height 40
type textarea "Route for lab sample pick up on file. Formulations"
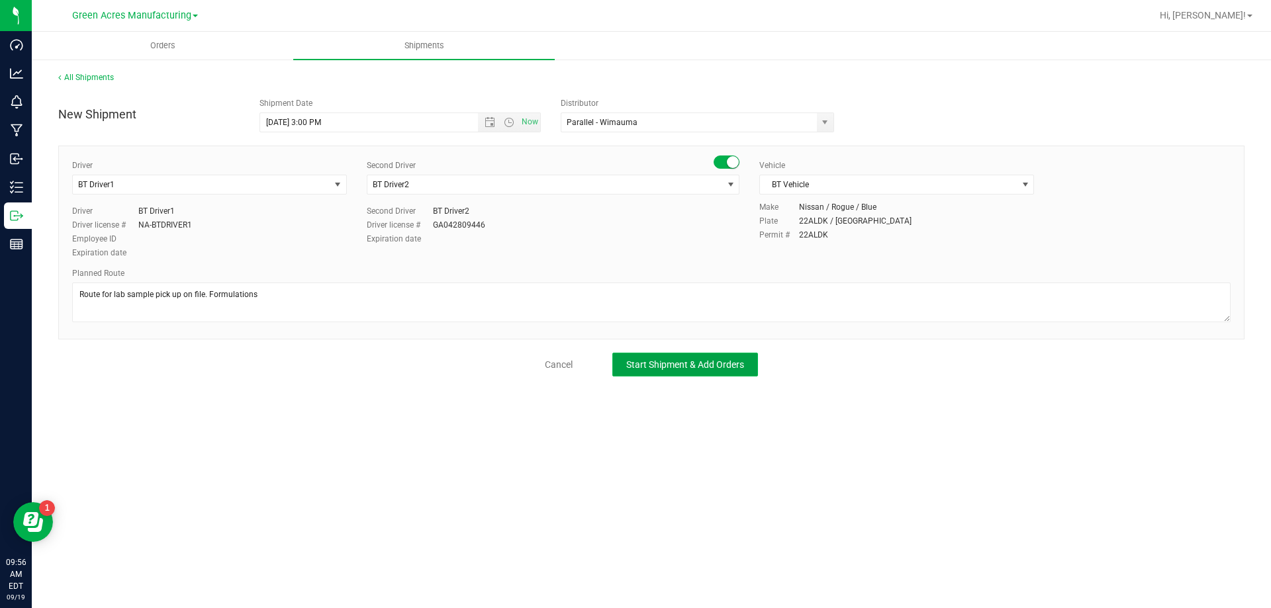
click at [725, 368] on span "Start Shipment & Add Orders" at bounding box center [685, 364] width 118 height 11
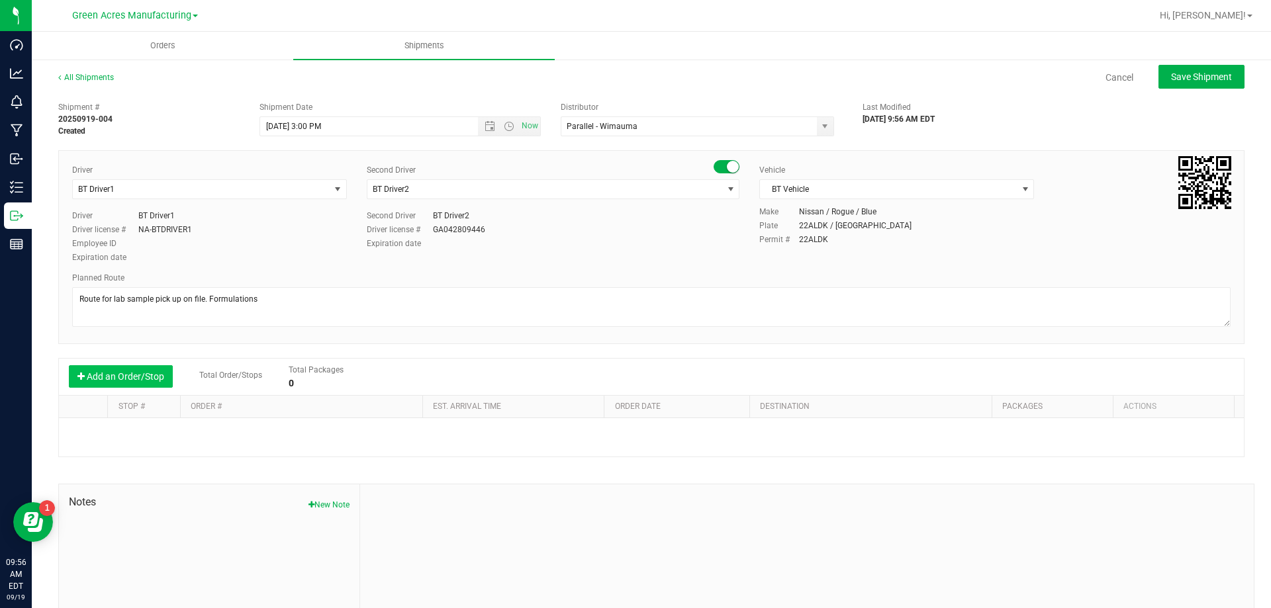
click at [170, 373] on button "Add an Order/Stop" at bounding box center [121, 376] width 104 height 23
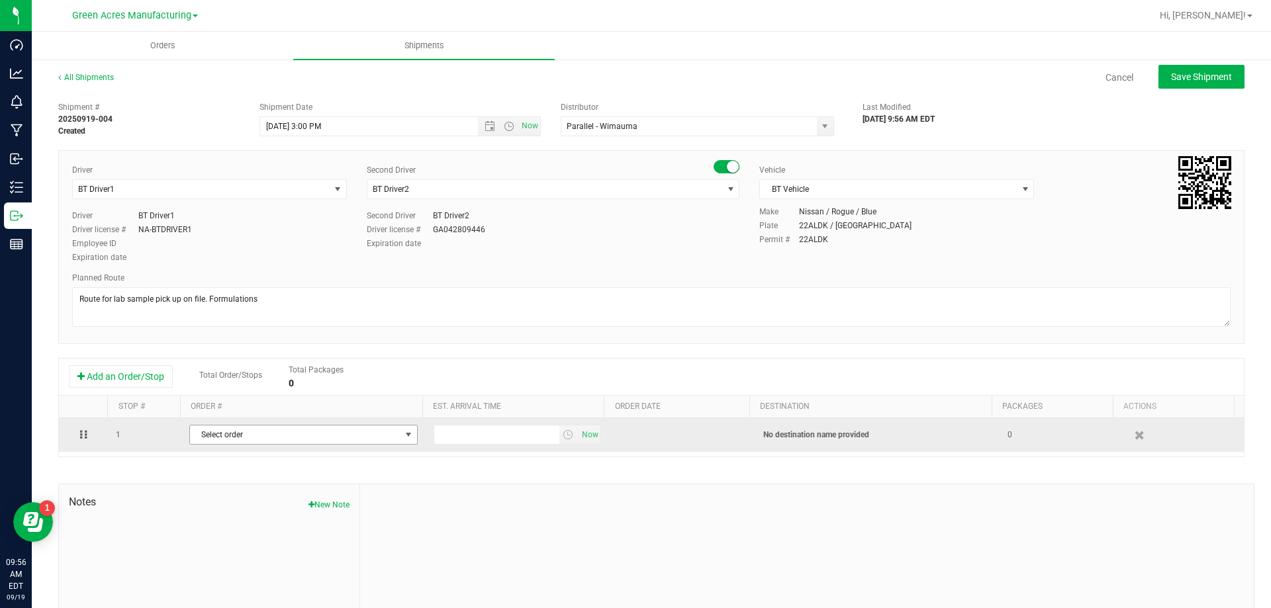
click at [241, 431] on span "Select order" at bounding box center [295, 435] width 211 height 19
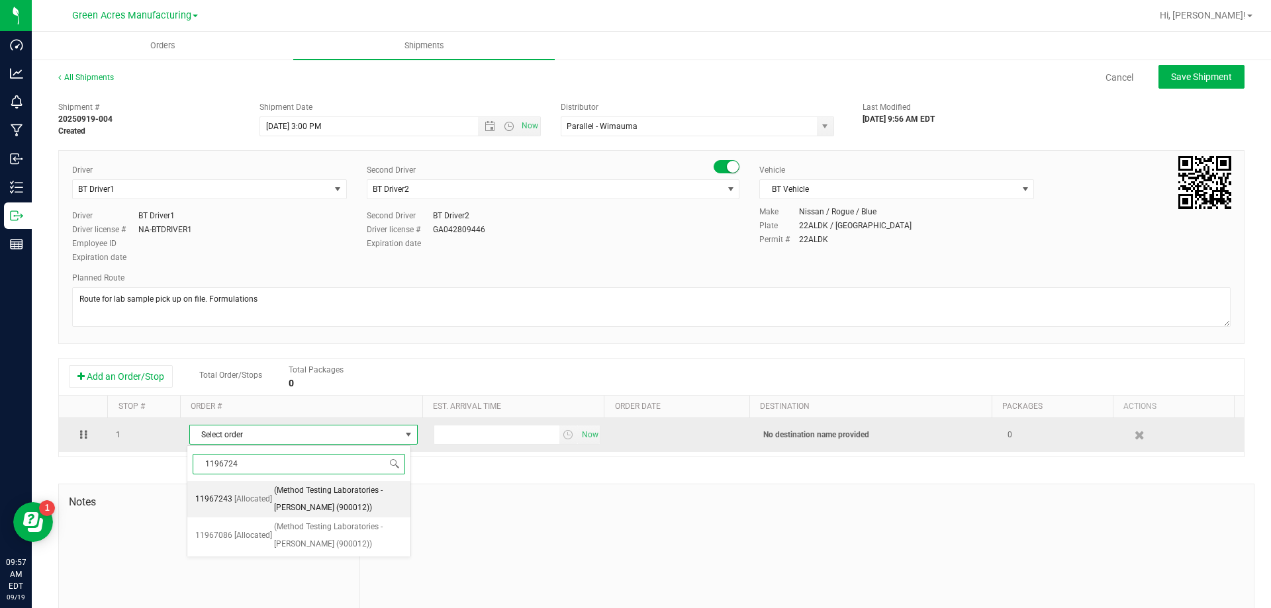
type input "11967243"
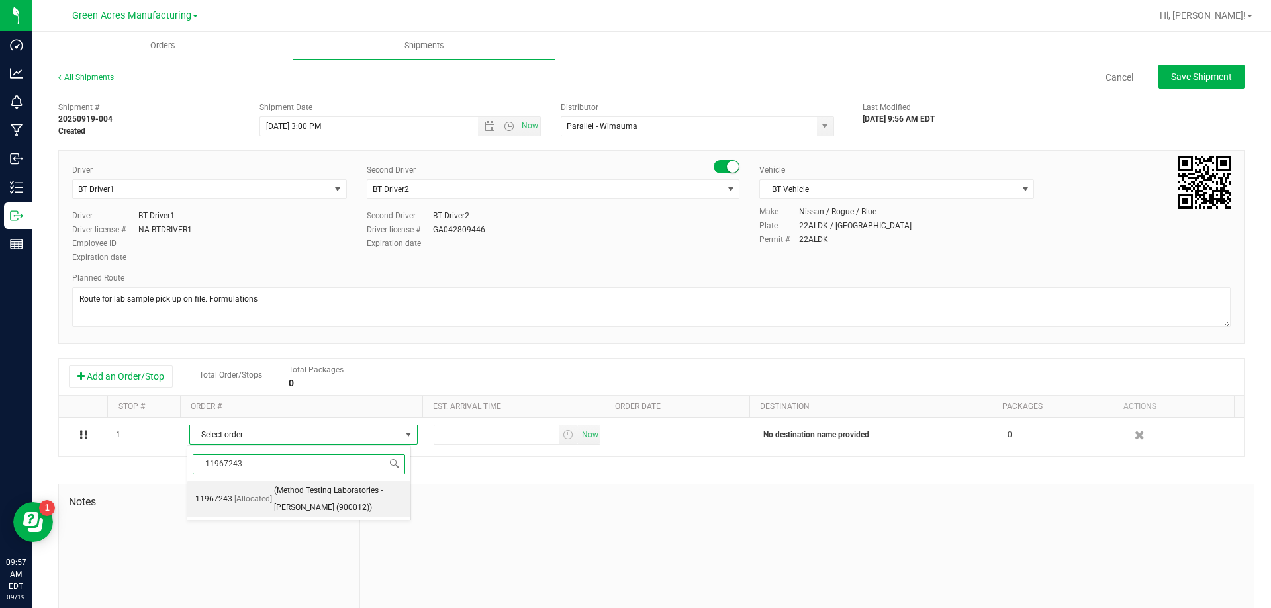
click at [293, 507] on span "(Method Testing Laboratories - [PERSON_NAME] (900012))" at bounding box center [338, 500] width 128 height 34
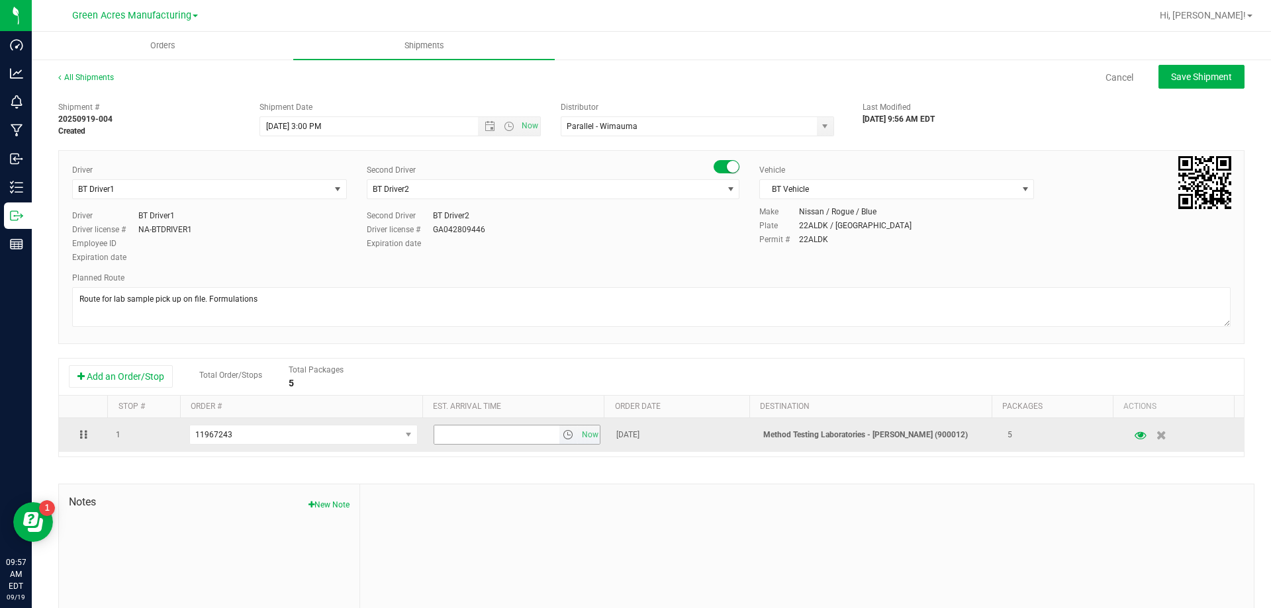
click at [559, 444] on span "select" at bounding box center [568, 435] width 19 height 19
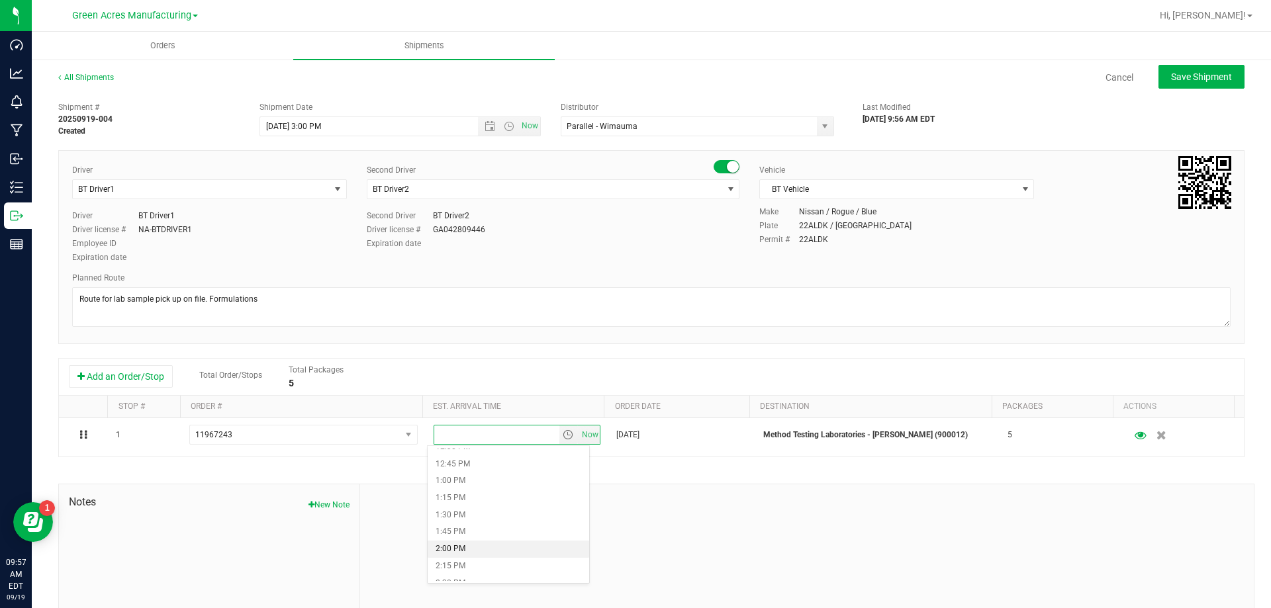
scroll to position [993, 0]
click at [534, 551] on li "4:00 PM" at bounding box center [509, 553] width 162 height 17
click at [1176, 80] on span "Save Shipment" at bounding box center [1201, 77] width 61 height 11
type input "[DATE] 7:00 PM"
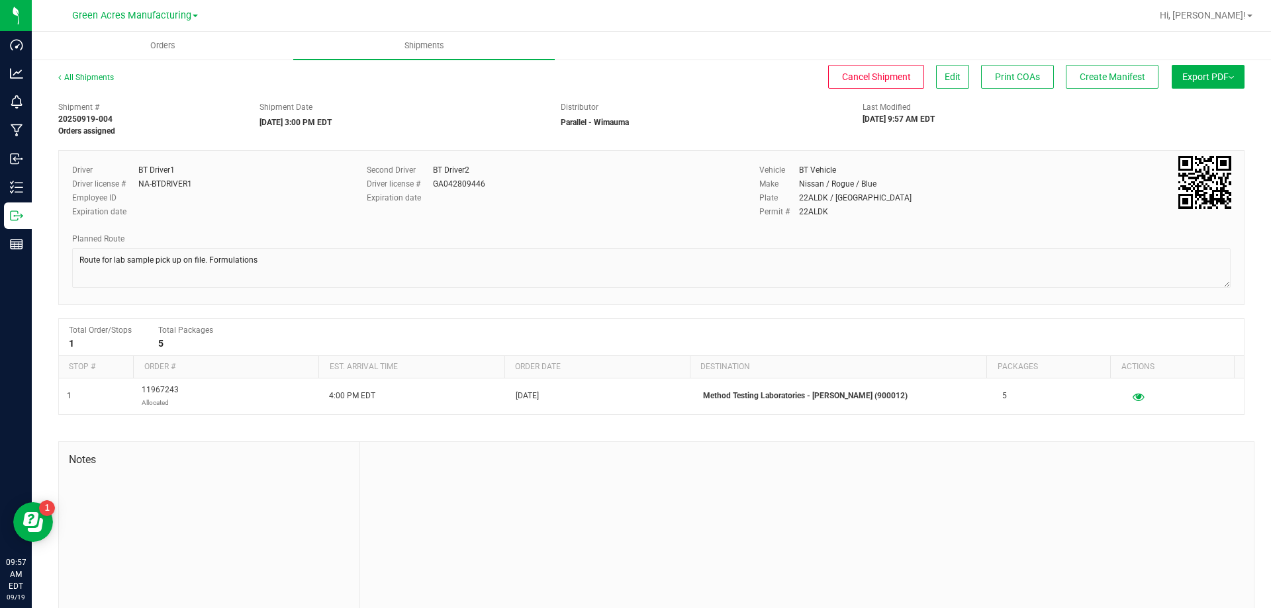
click at [1115, 90] on div "All Shipments Cancel Shipment Edit Print COAs Create Manifest Export PDF Manife…" at bounding box center [651, 84] width 1186 height 24
click at [1120, 85] on button "Create Manifest" at bounding box center [1112, 77] width 93 height 24
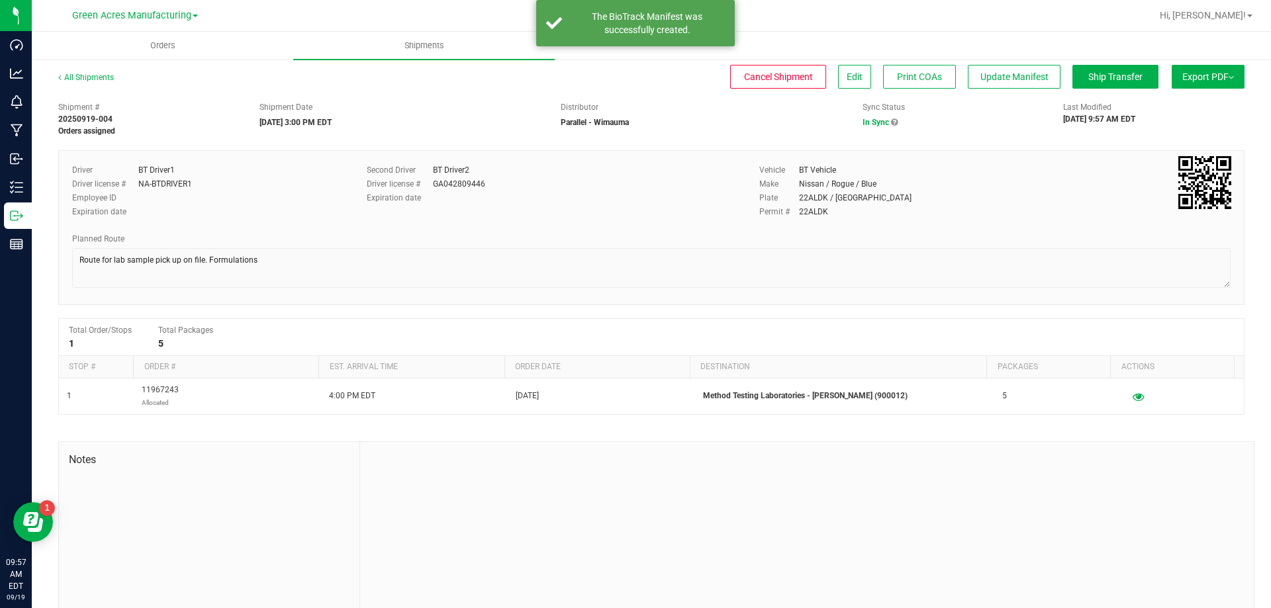
click at [1199, 77] on span "Export PDF" at bounding box center [1208, 77] width 52 height 11
click at [1185, 105] on span "Manifest by Package ID" at bounding box center [1189, 105] width 84 height 9
